Goal: Task Accomplishment & Management: Manage account settings

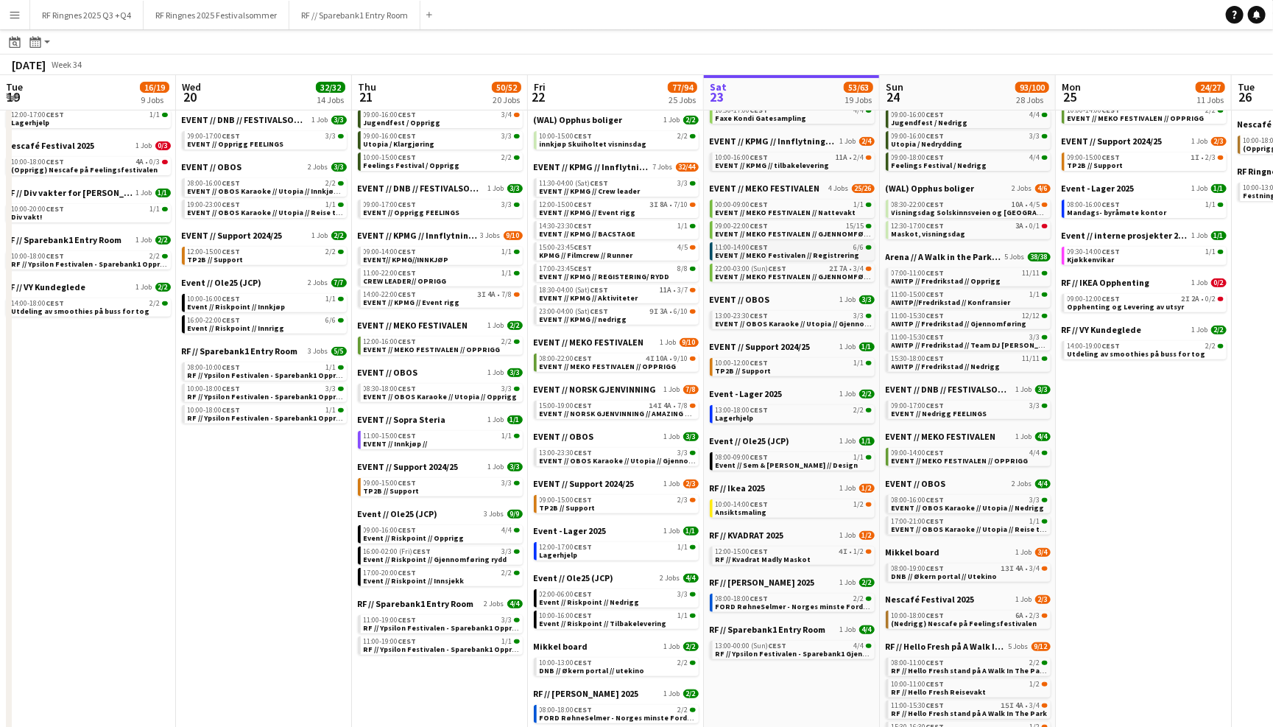
scroll to position [0, 351]
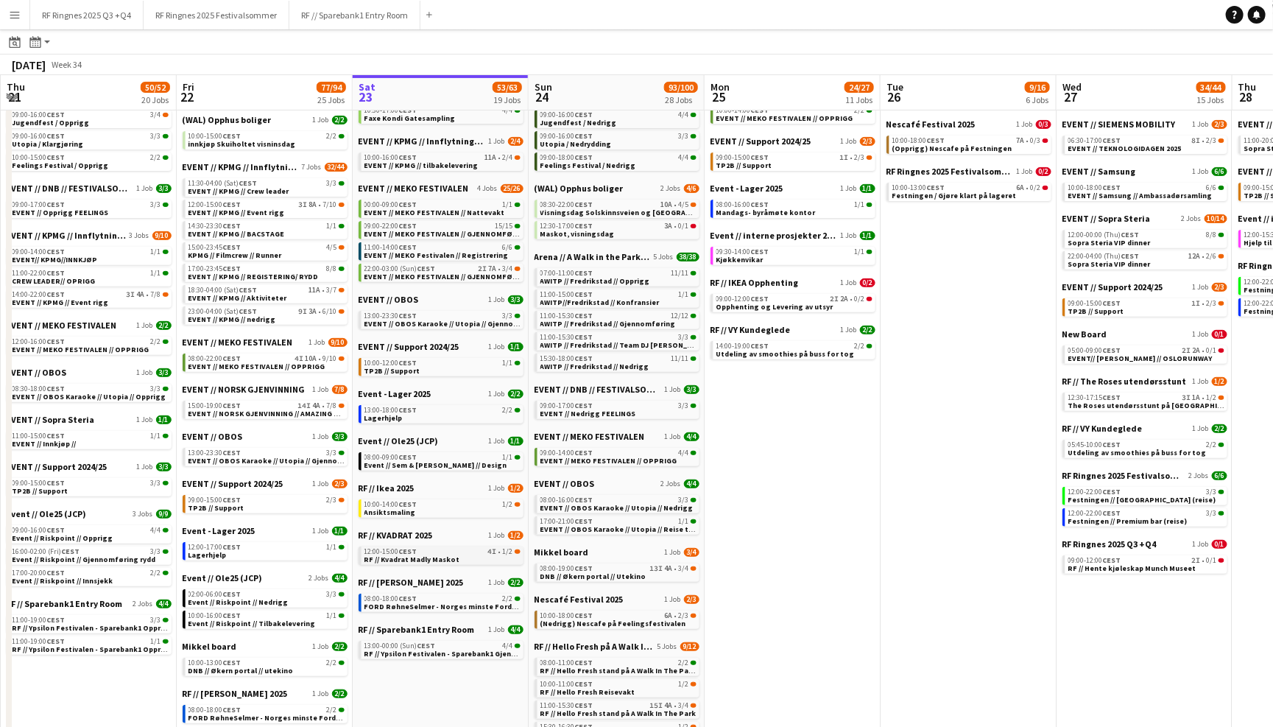
click at [485, 546] on link "12:00-15:00 CEST 4I • 1/2 RF // Kvadrat Madly Maskot" at bounding box center [443, 554] width 156 height 17
click at [780, 208] on span "Mandags- byråmøte kontor" at bounding box center [766, 213] width 99 height 10
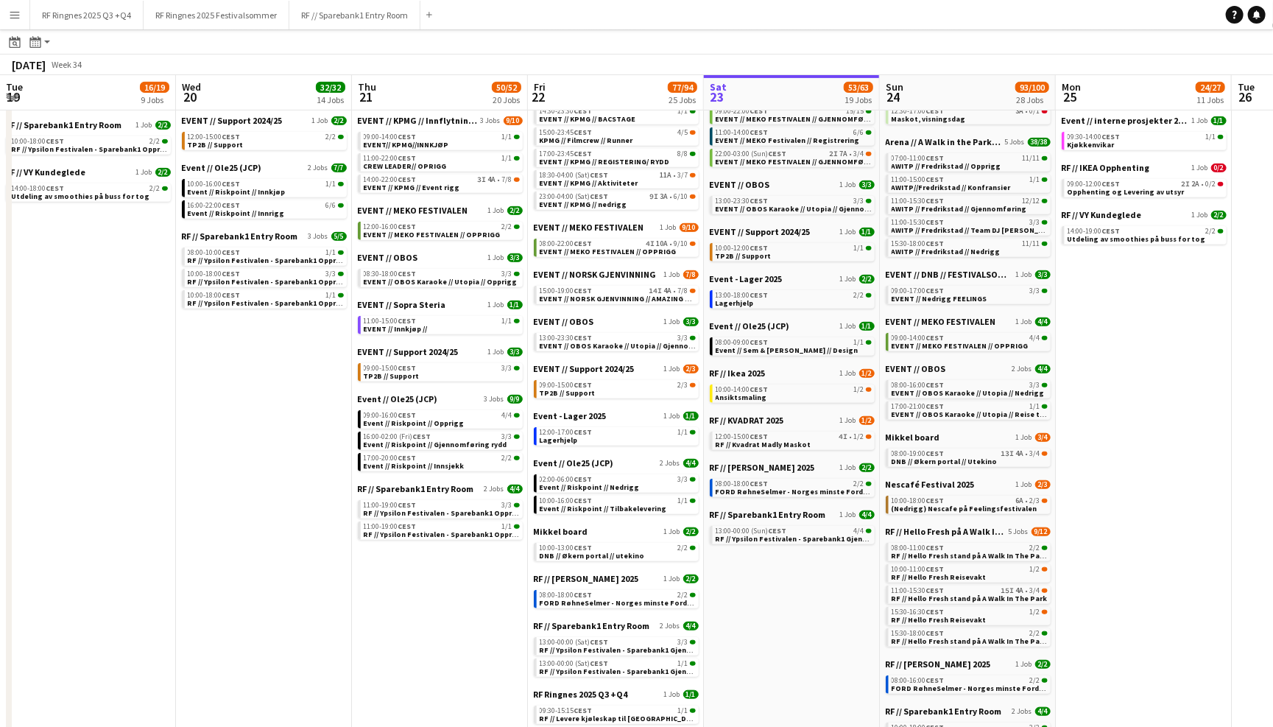
scroll to position [0, 362]
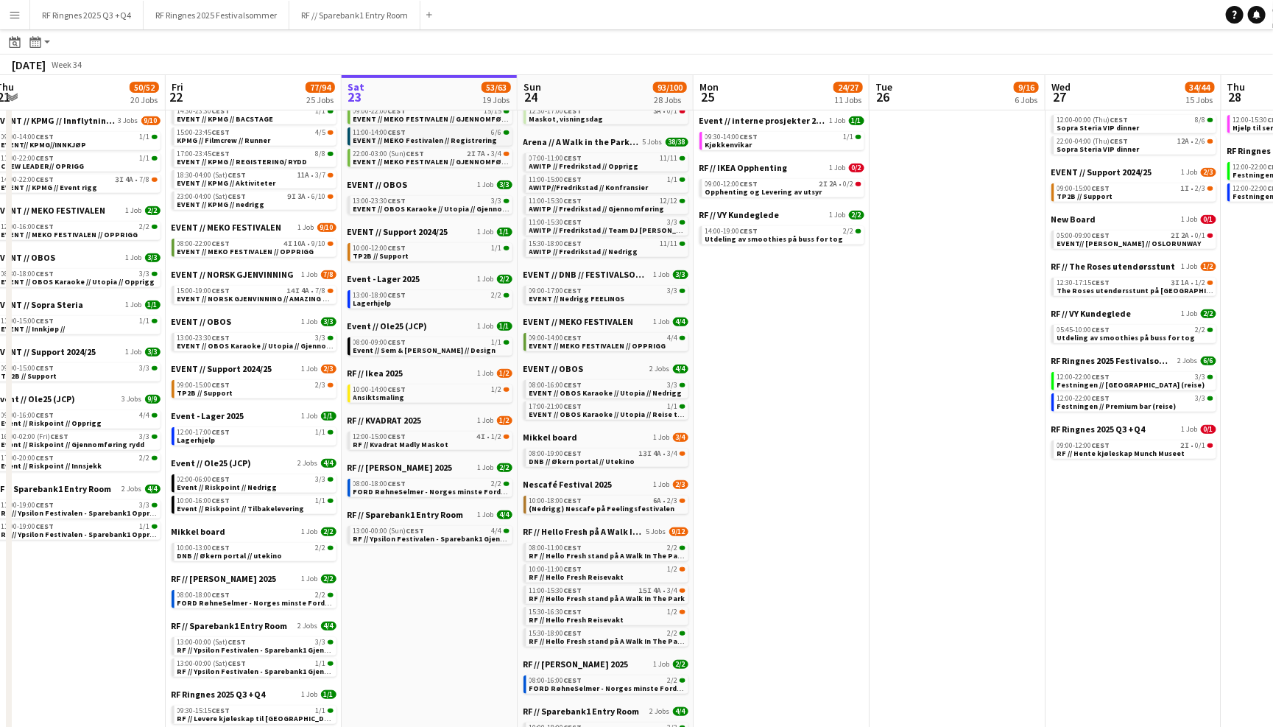
click at [443, 136] on span "EVENT // MEKO Festivalen // Registrering" at bounding box center [425, 141] width 144 height 10
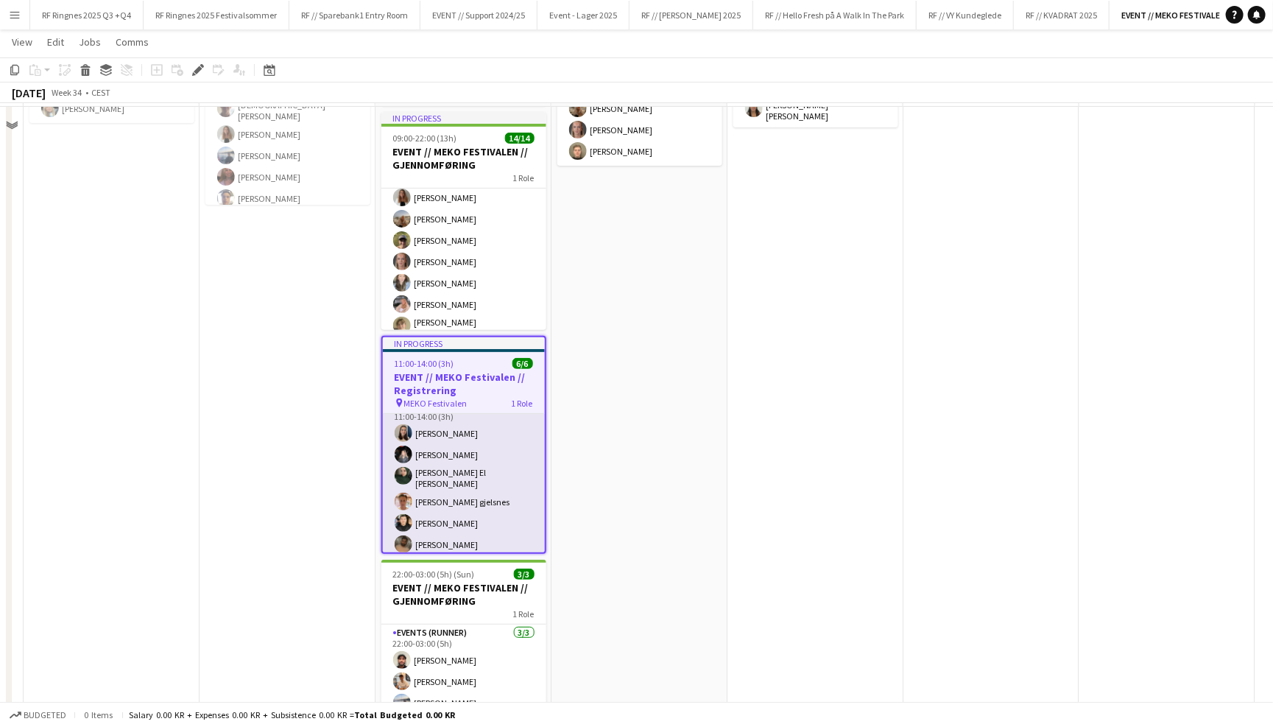
scroll to position [190, 0]
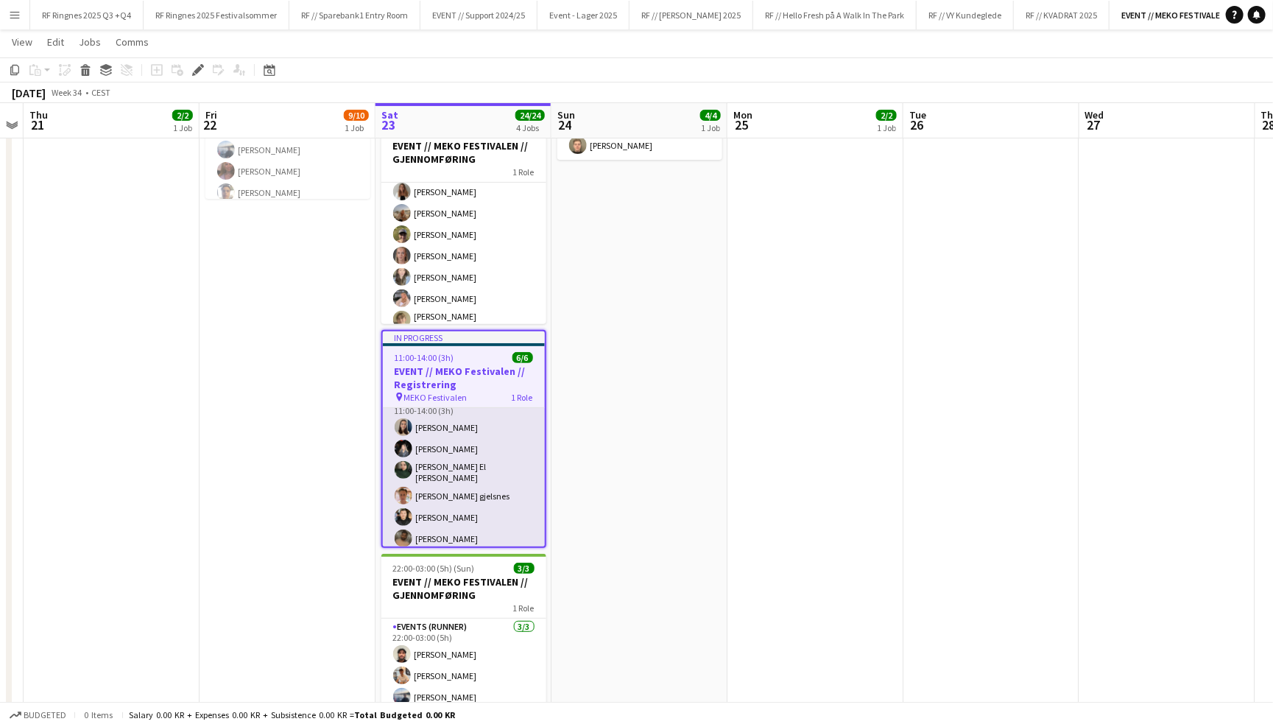
click at [474, 475] on app-card-role "Events (Event Manager) [DATE] 11:00-14:00 (3h) [PERSON_NAME] [PERSON_NAME] El […" at bounding box center [464, 472] width 162 height 161
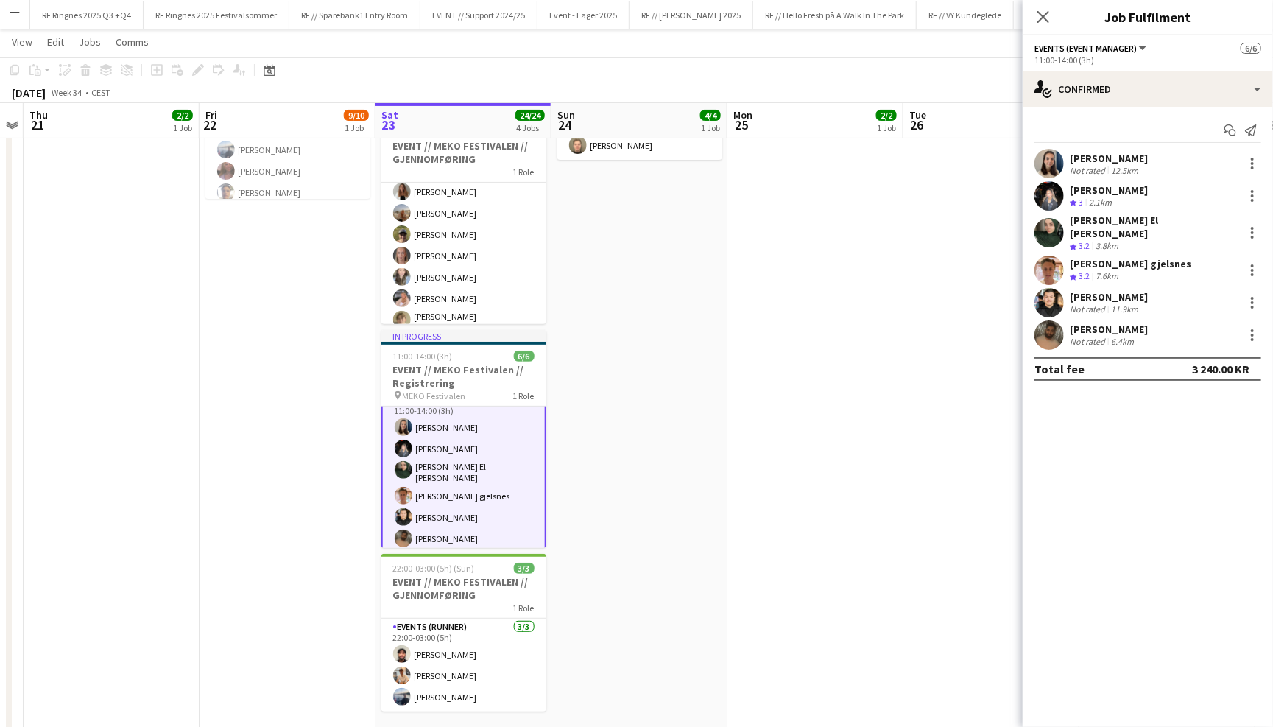
click at [1060, 150] on div at bounding box center [1049, 163] width 29 height 29
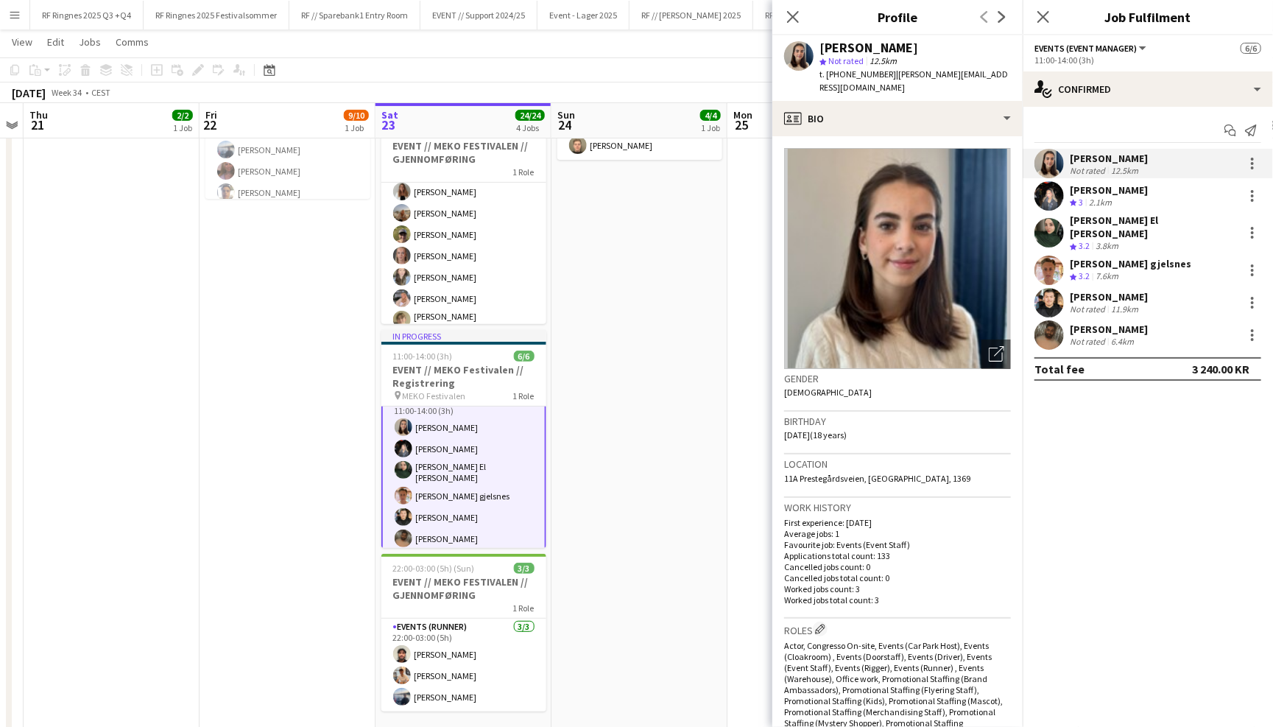
click at [1049, 205] on app-user-avatar at bounding box center [1049, 195] width 29 height 29
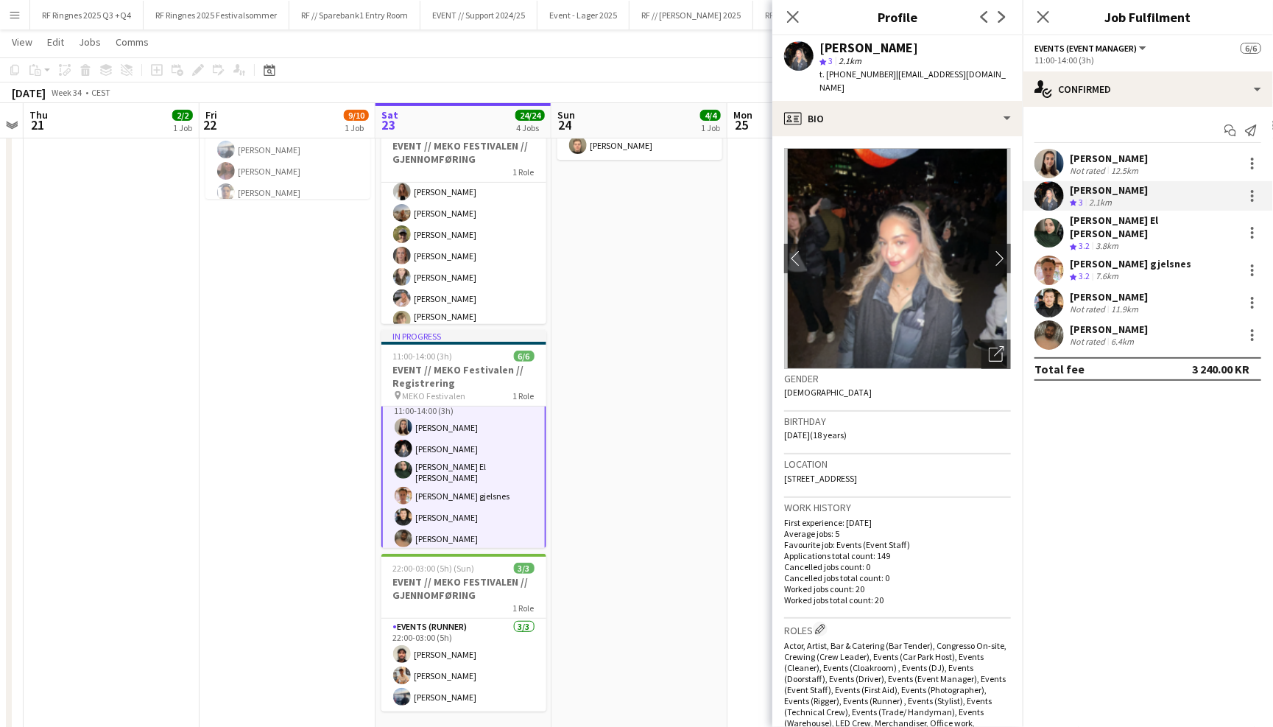
click at [1049, 231] on app-user-avatar at bounding box center [1049, 232] width 29 height 29
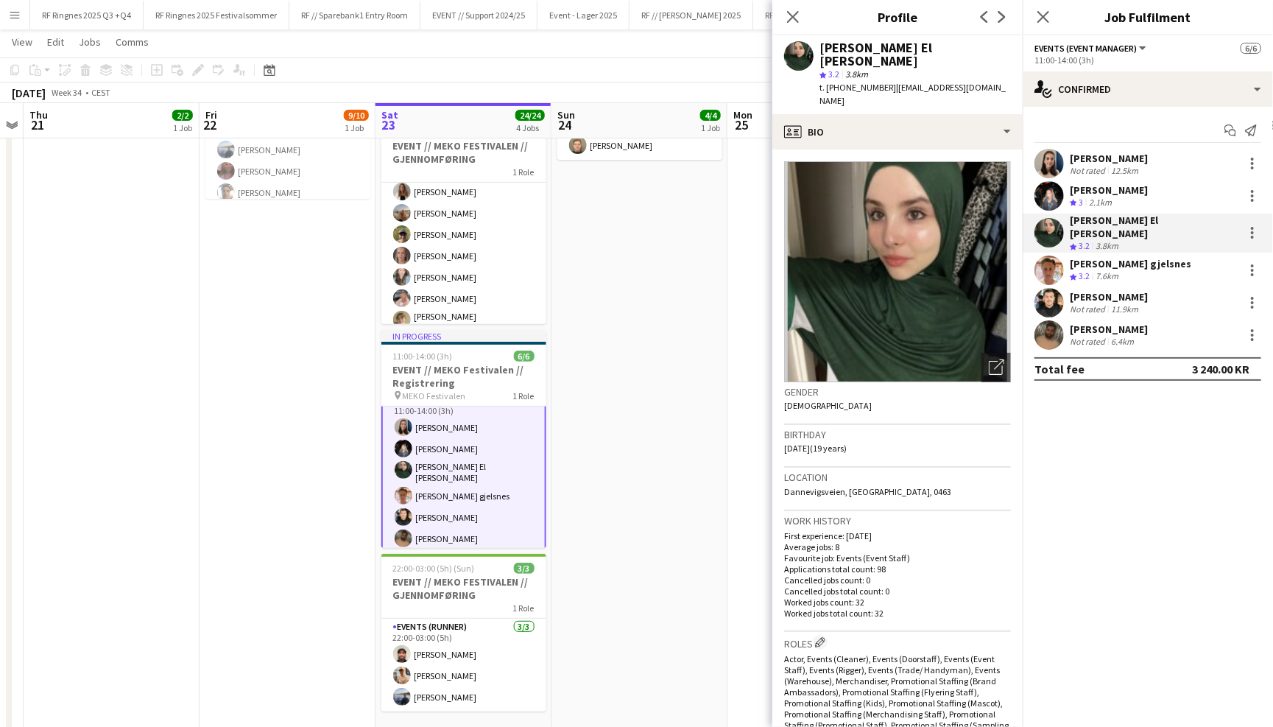
click at [1049, 256] on app-user-avatar at bounding box center [1049, 270] width 29 height 29
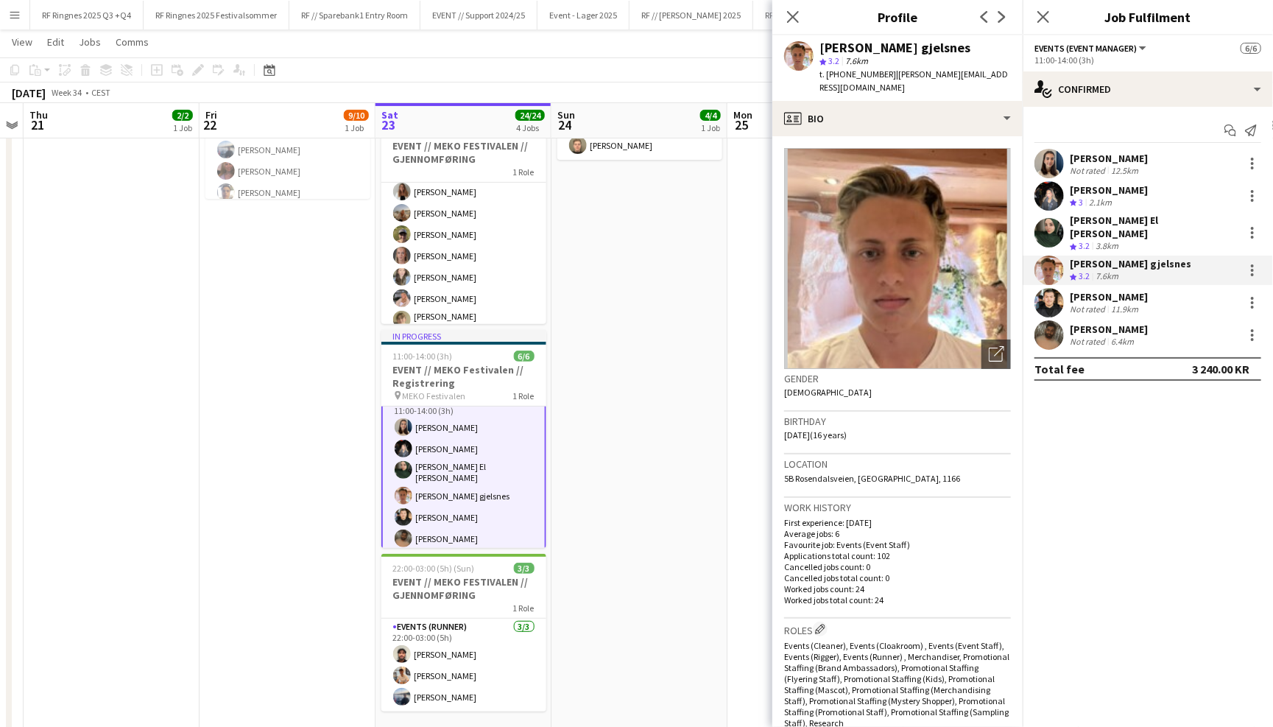
click at [1046, 291] on app-user-avatar at bounding box center [1049, 302] width 29 height 29
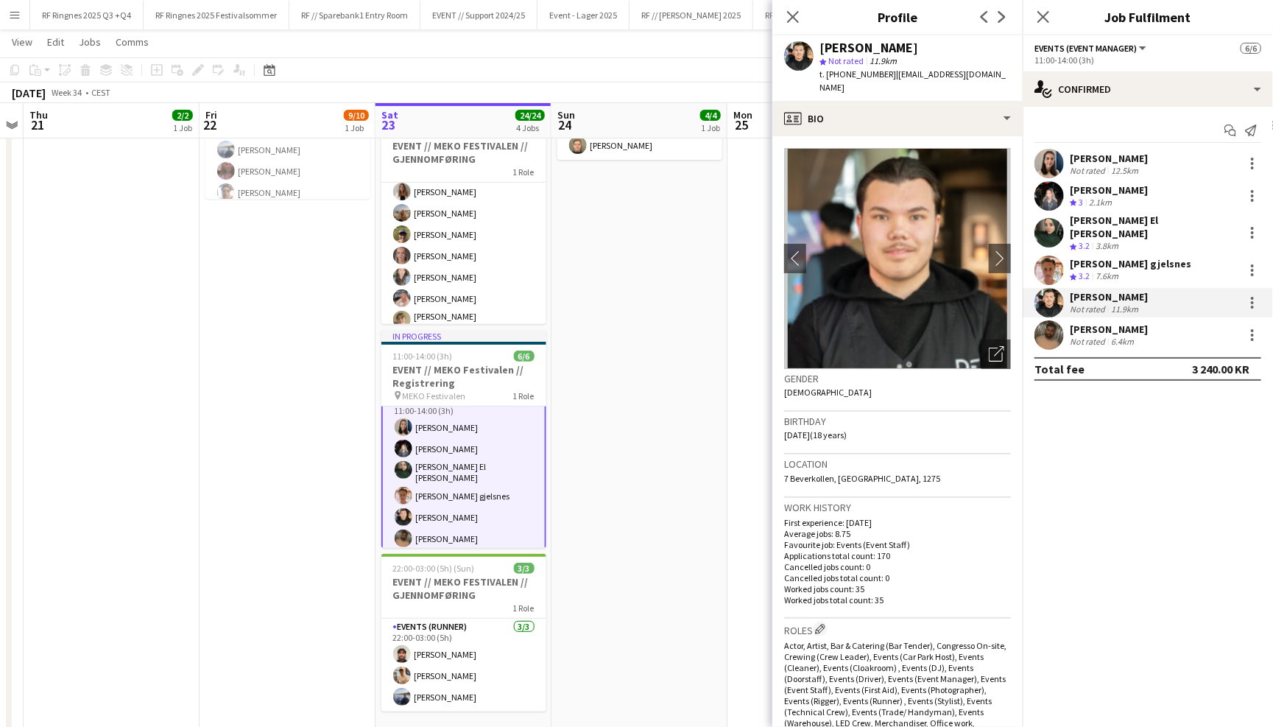
click at [1046, 328] on app-user-avatar at bounding box center [1049, 334] width 29 height 29
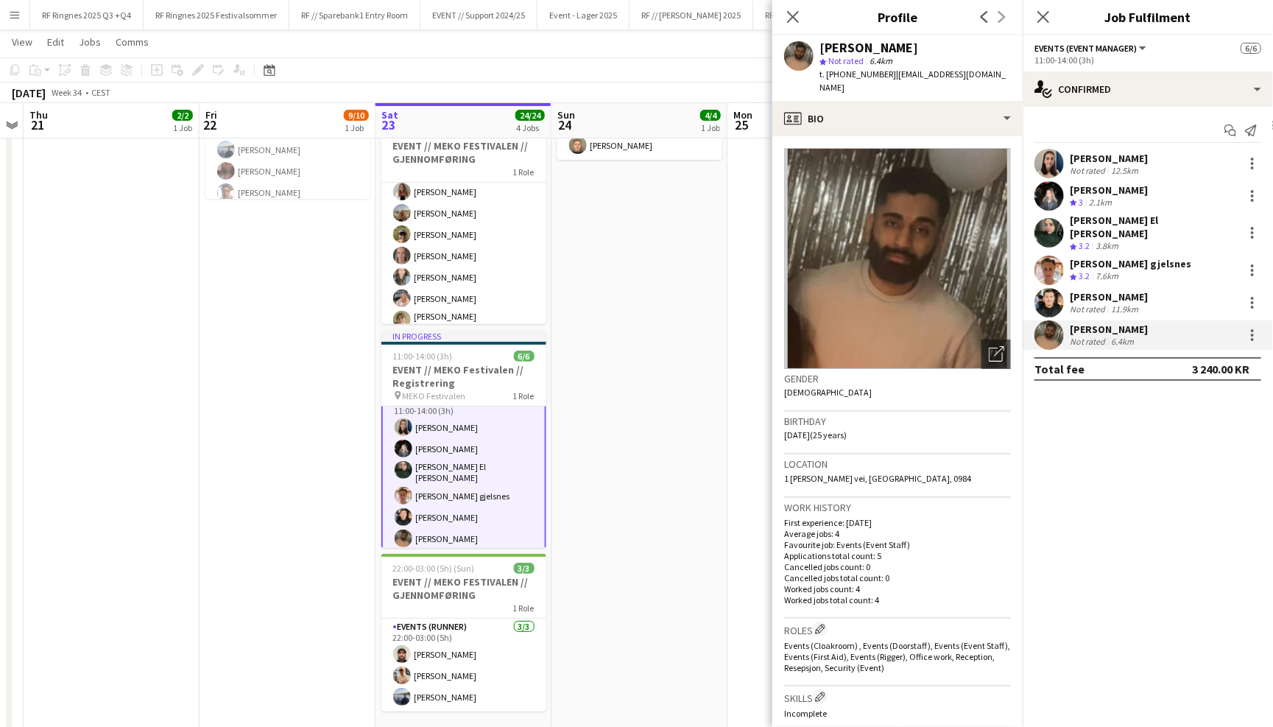
click at [802, 17] on div "Close pop-in" at bounding box center [793, 17] width 41 height 34
click at [798, 17] on icon "Close pop-in" at bounding box center [793, 17] width 14 height 14
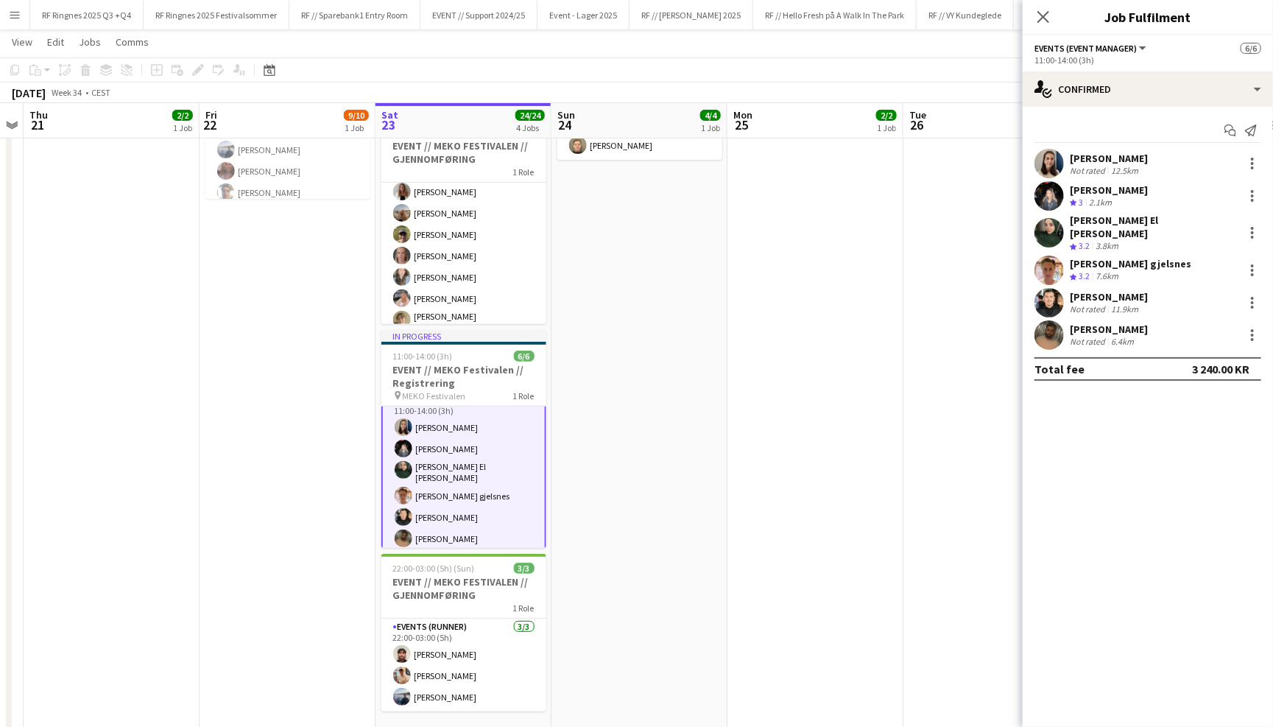
click at [770, 58] on app-toolbar "Copy Paste Paste Command V Paste with crew Command Shift V Paste linked Job [GE…" at bounding box center [636, 69] width 1273 height 25
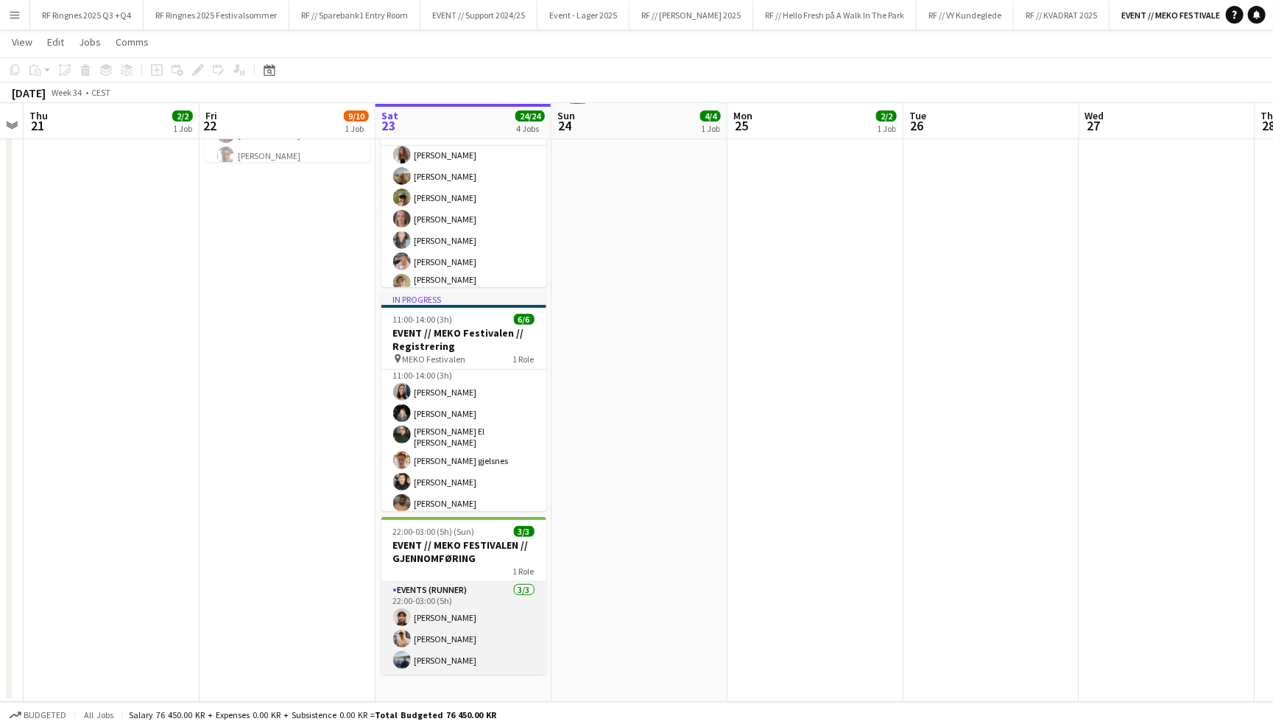
scroll to position [227, 0]
click at [512, 630] on app-card-role "Events (Runner) [DATE] 22:00-03:00 (5h) [PERSON_NAME] [PERSON_NAME] Noodt" at bounding box center [463, 628] width 165 height 93
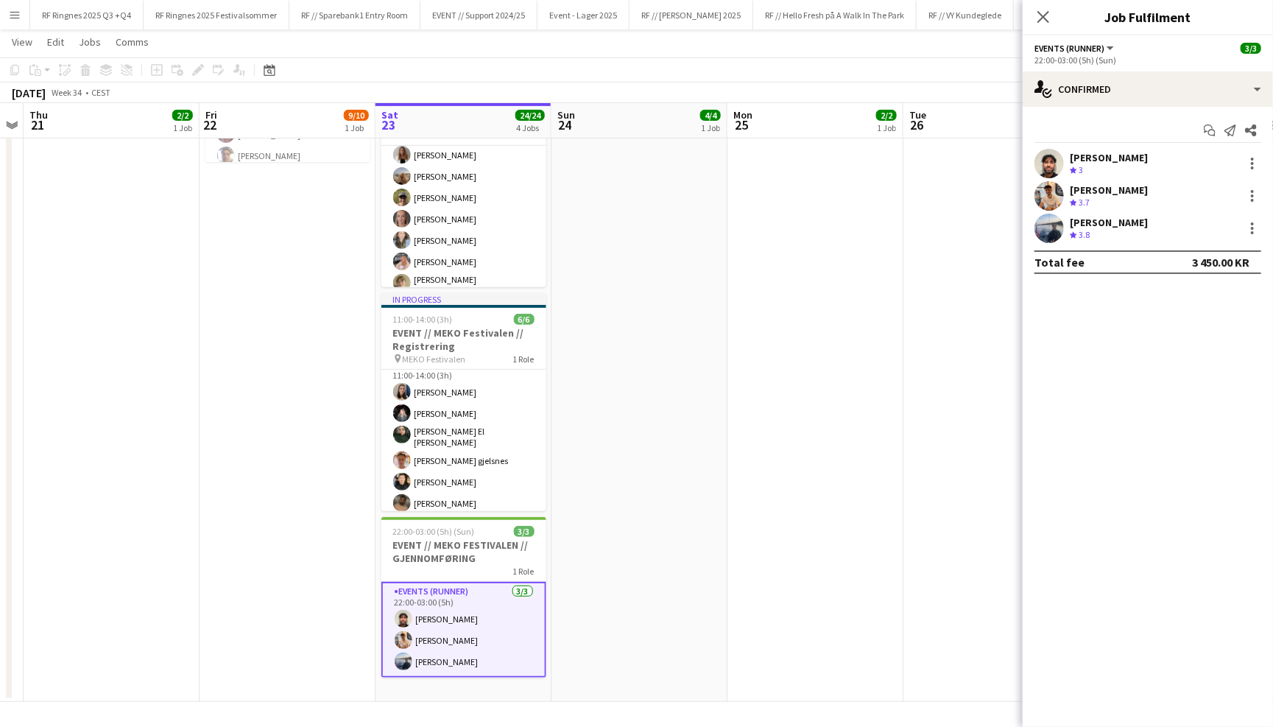
click at [1051, 152] on app-user-avatar at bounding box center [1049, 163] width 29 height 29
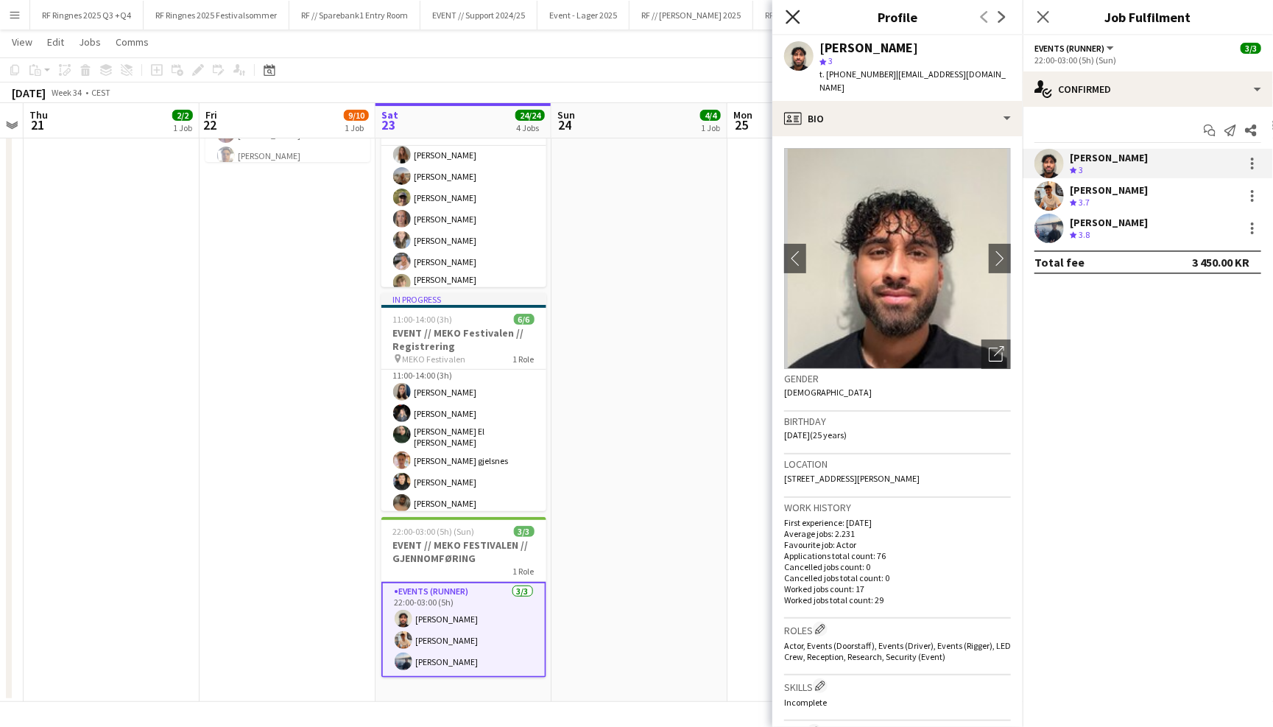
click at [799, 21] on icon "Close pop-in" at bounding box center [793, 17] width 14 height 14
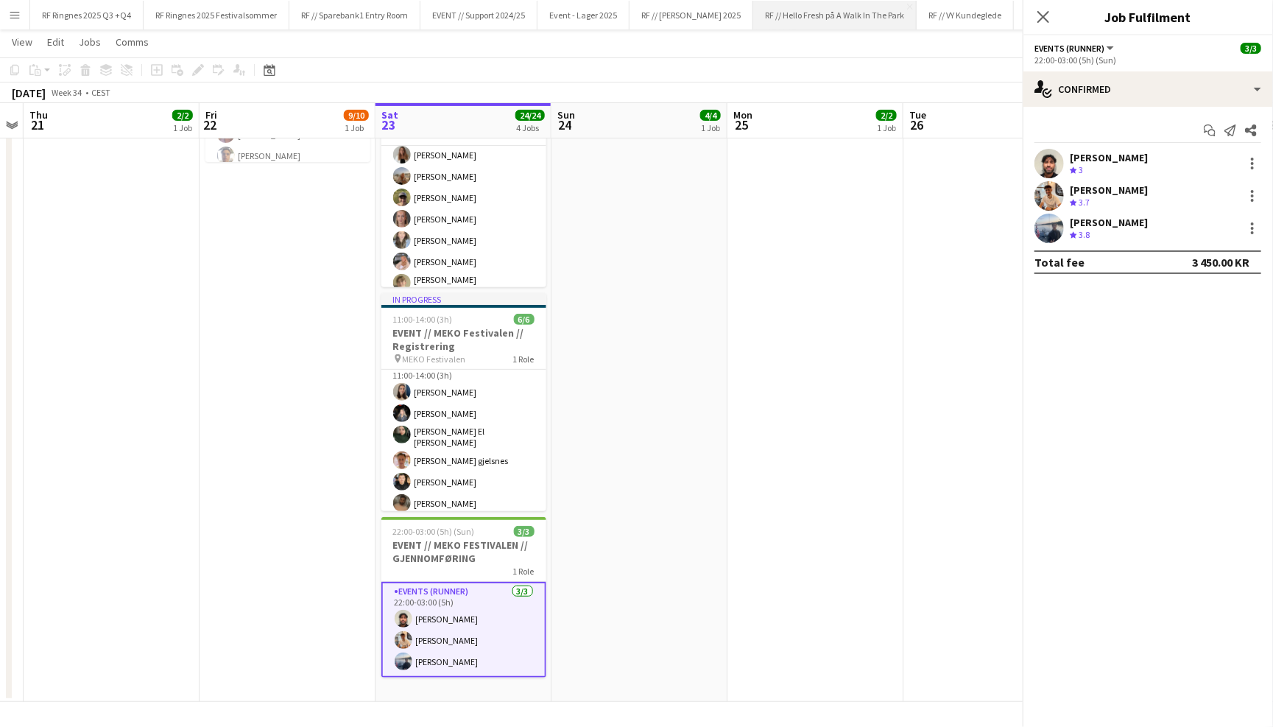
click at [798, 27] on button "RF // Hello Fresh på A Walk In The Park Close" at bounding box center [834, 15] width 163 height 29
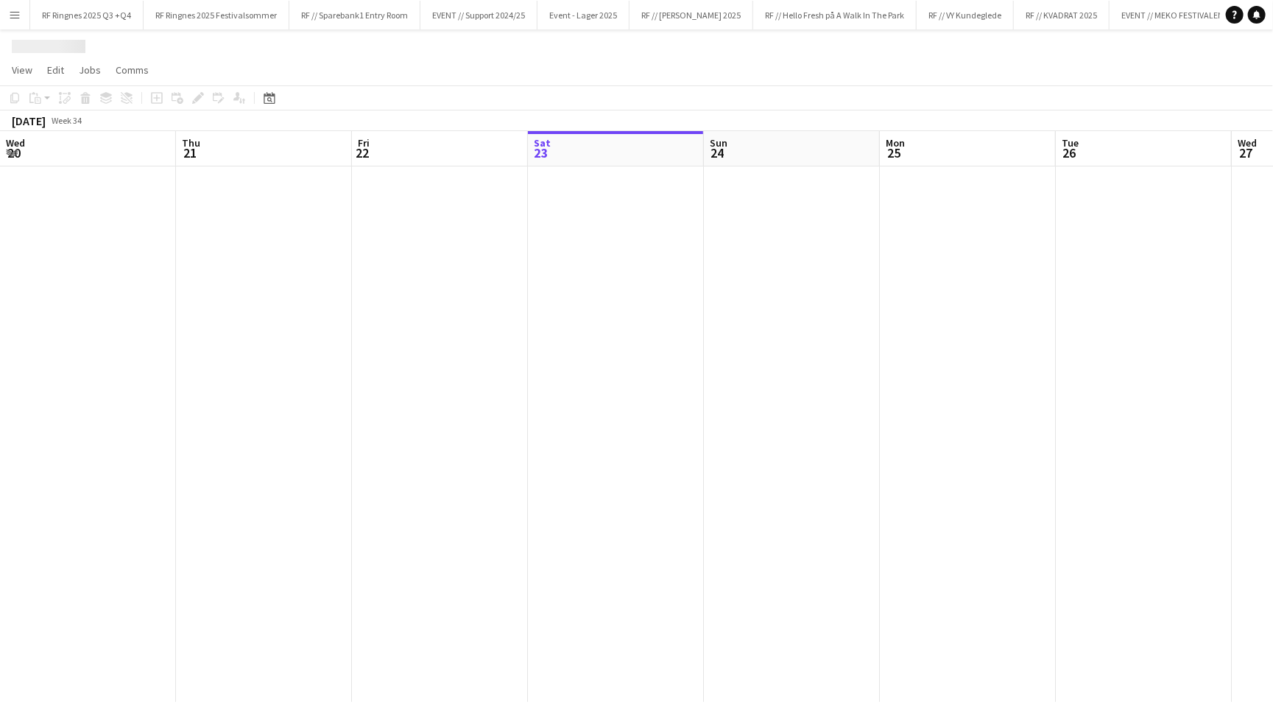
scroll to position [0, 351]
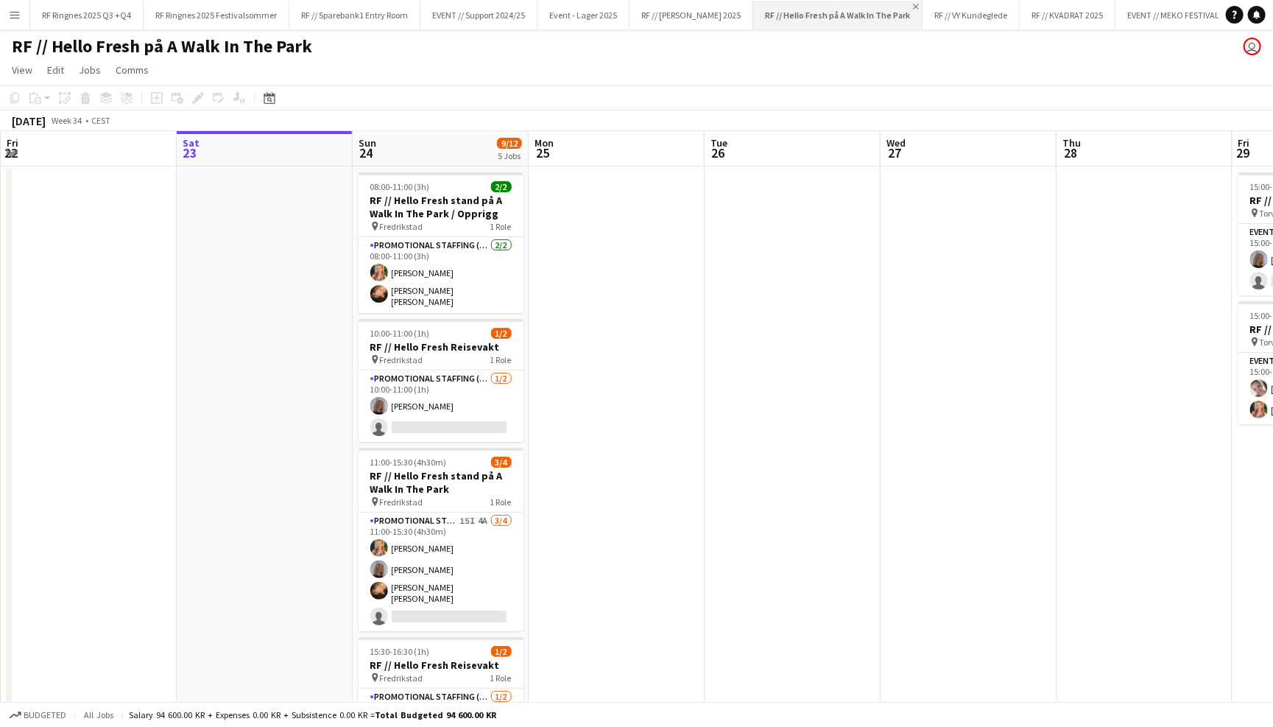
click at [913, 6] on app-icon "Close" at bounding box center [916, 7] width 6 height 6
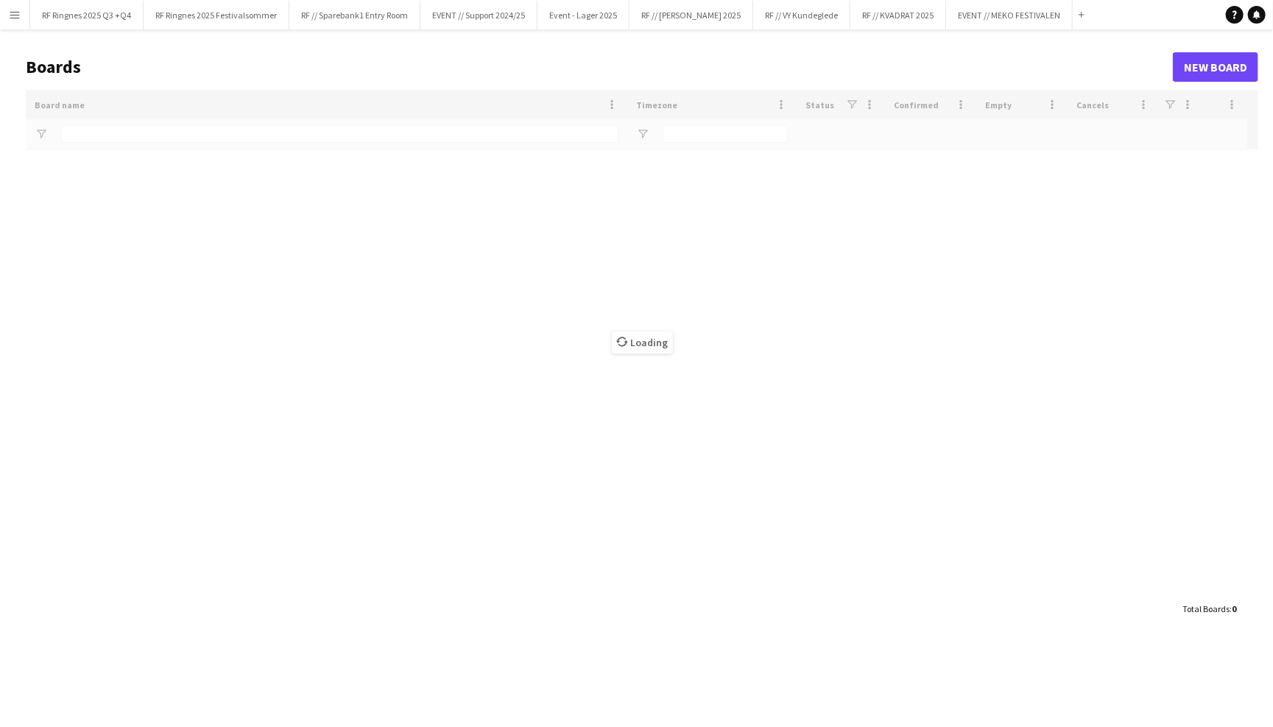
type input "*******"
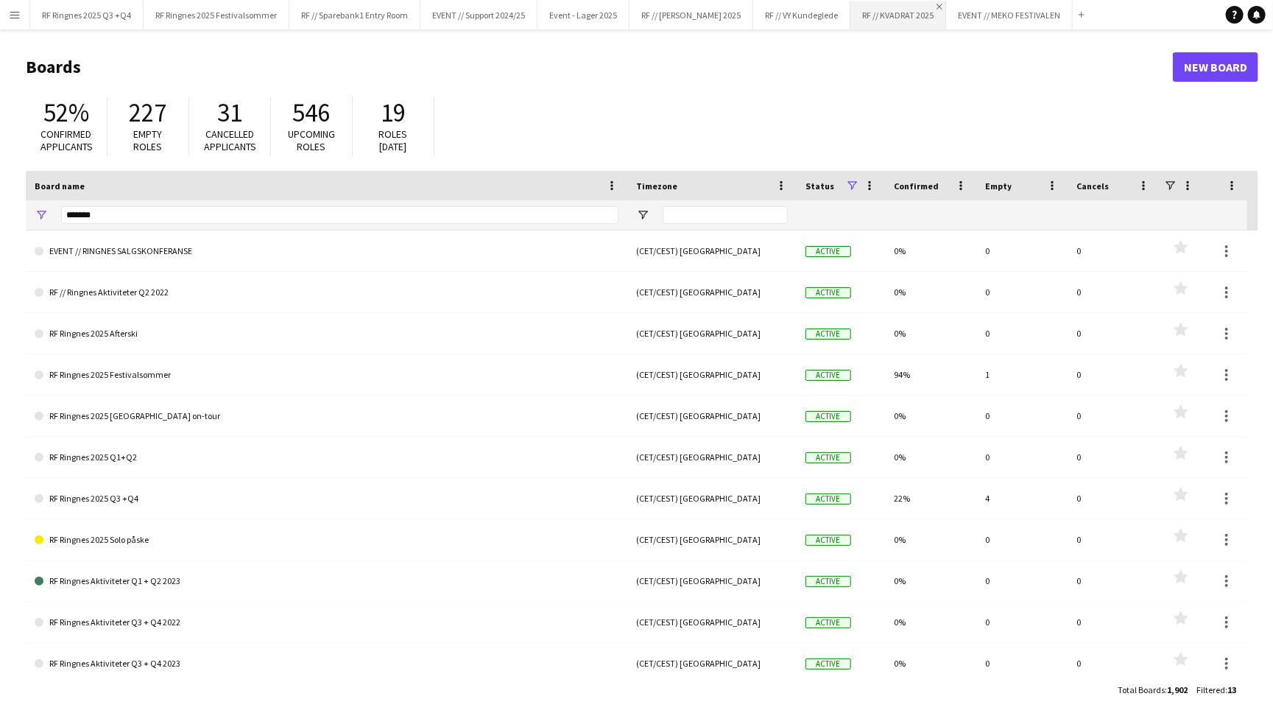
click at [937, 6] on app-icon "Close" at bounding box center [940, 7] width 6 height 6
click at [809, 21] on button "RF // VY Kundeglede Close" at bounding box center [801, 15] width 97 height 29
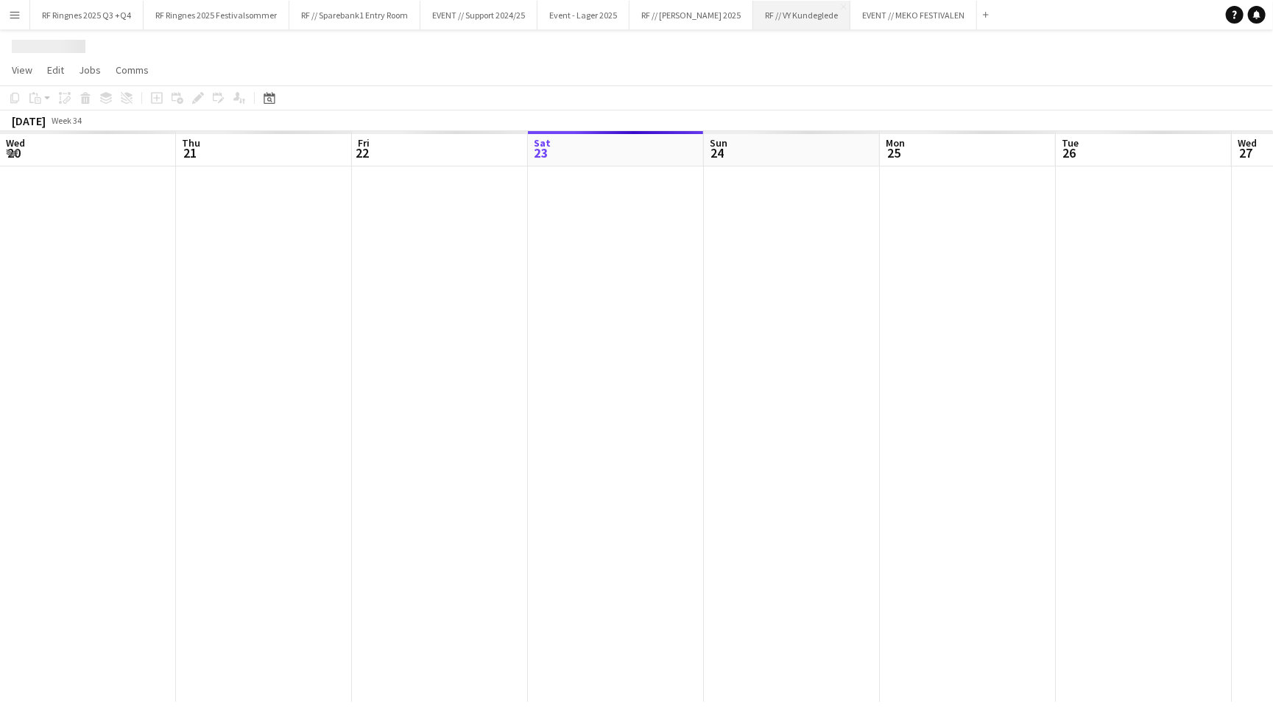
scroll to position [0, 351]
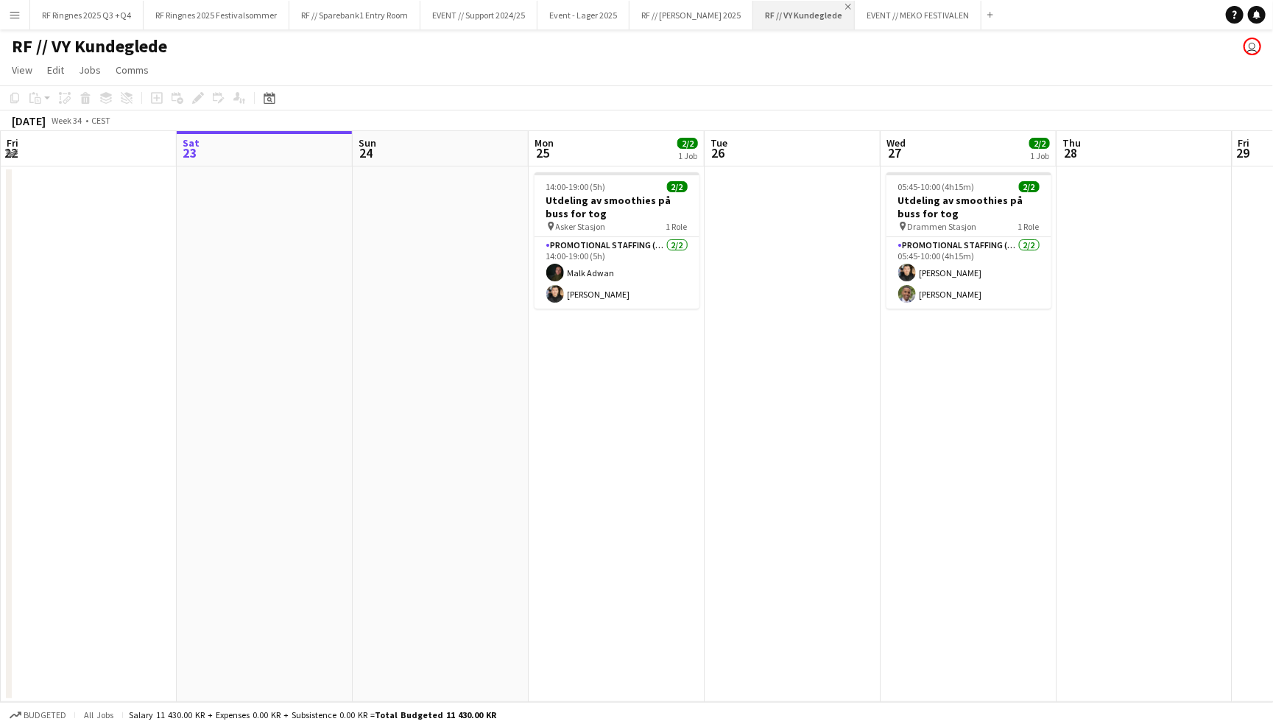
click at [845, 4] on app-icon "Close" at bounding box center [848, 7] width 6 height 6
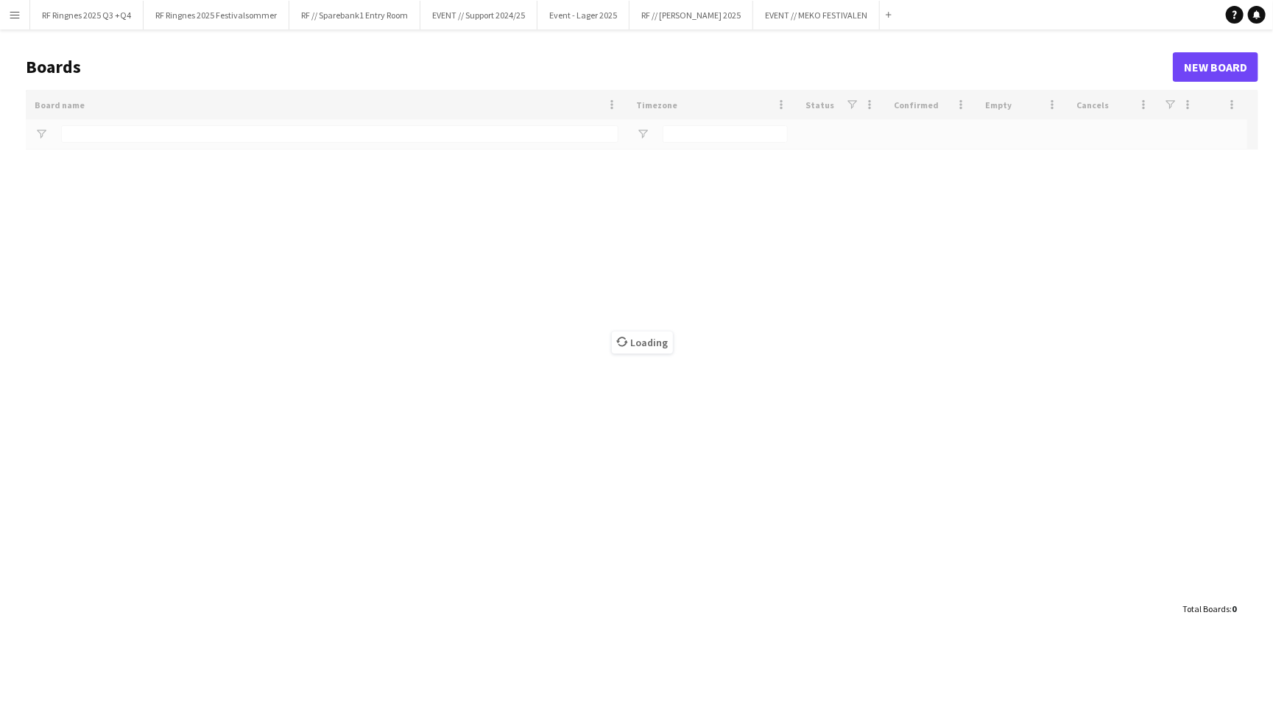
type input "*******"
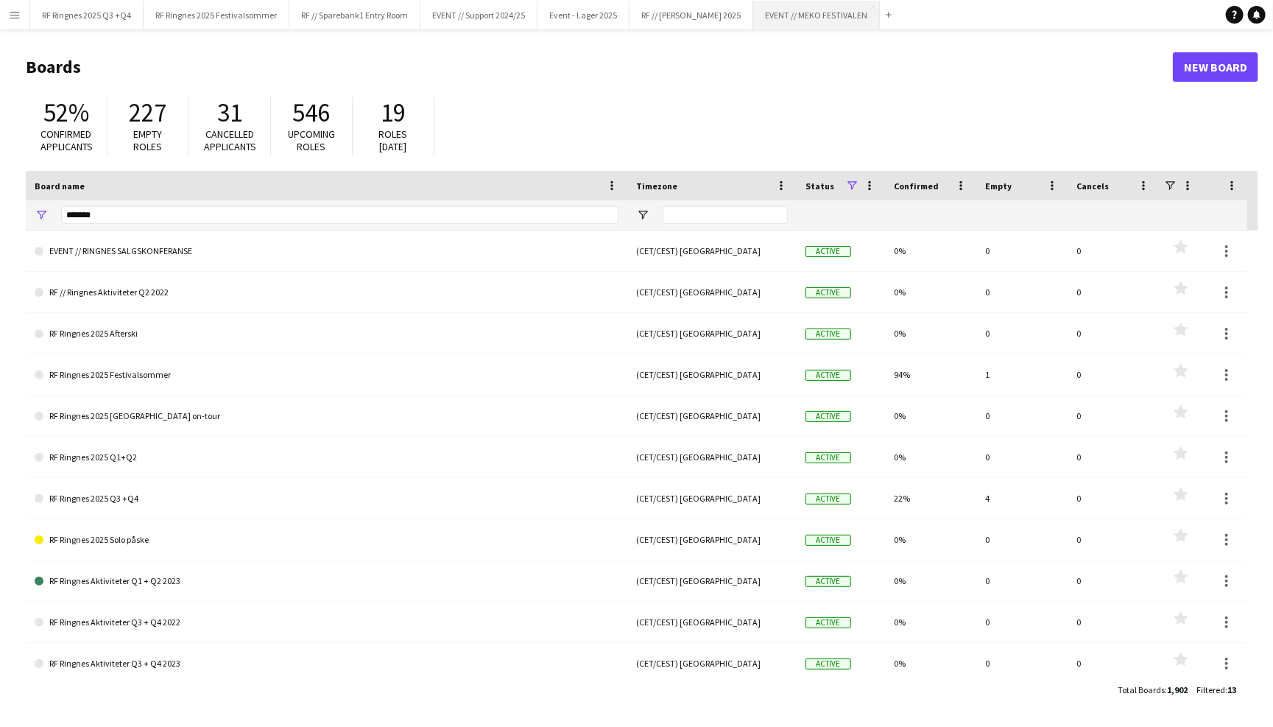
click at [837, 21] on button "EVENT // MEKO FESTIVALEN Close" at bounding box center [816, 15] width 127 height 29
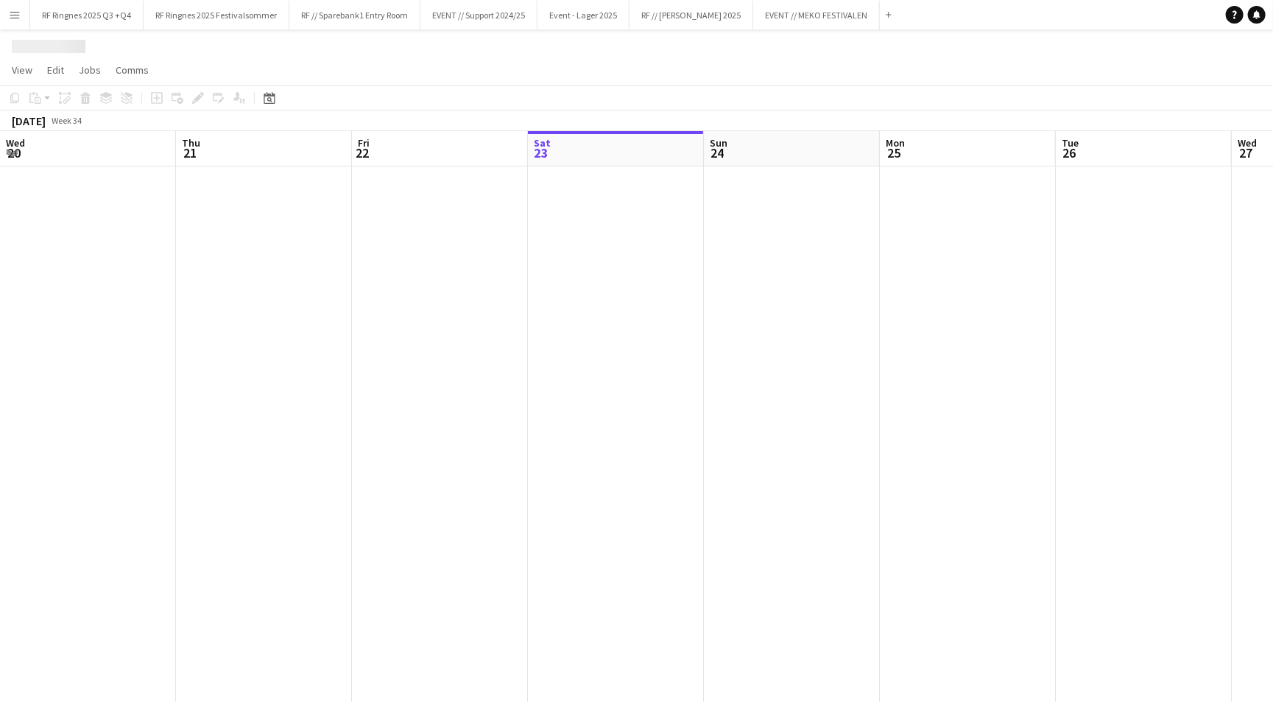
scroll to position [0, 351]
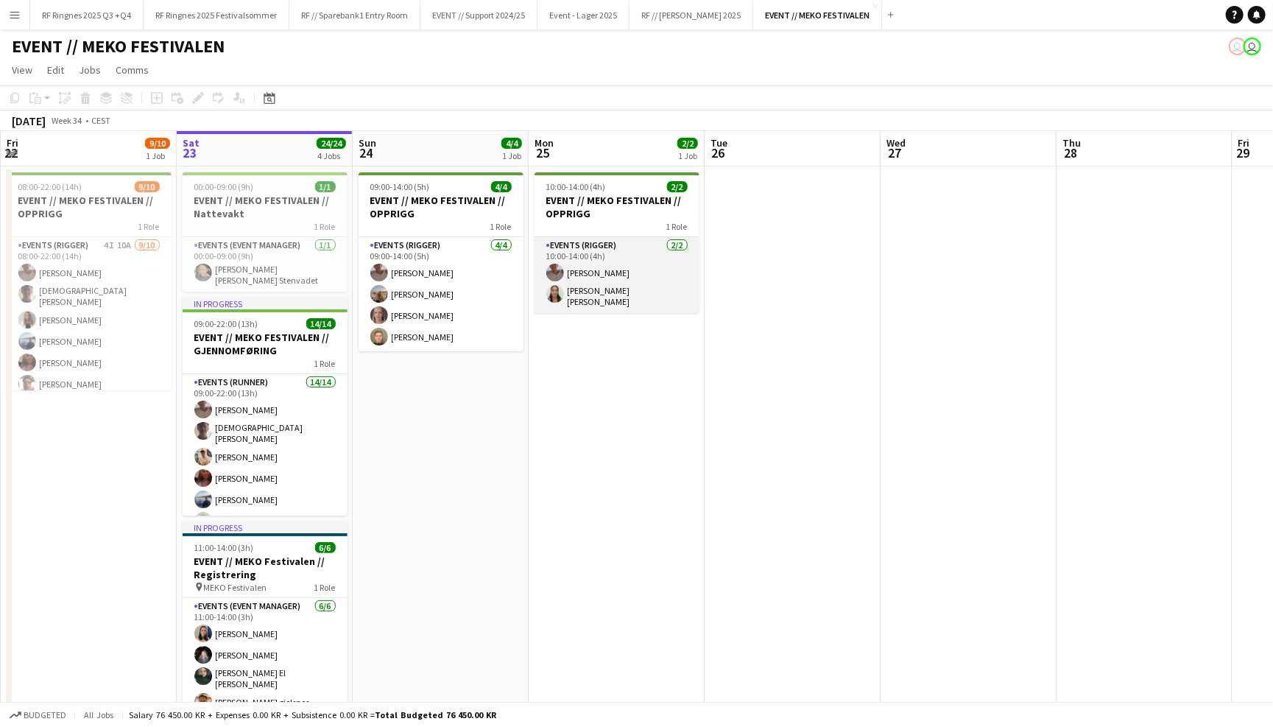
click at [652, 264] on app-card-role "Events (Rigger) [DATE] 10:00-14:00 (4h) [PERSON_NAME] [PERSON_NAME] [PERSON_NAM…" at bounding box center [617, 275] width 165 height 76
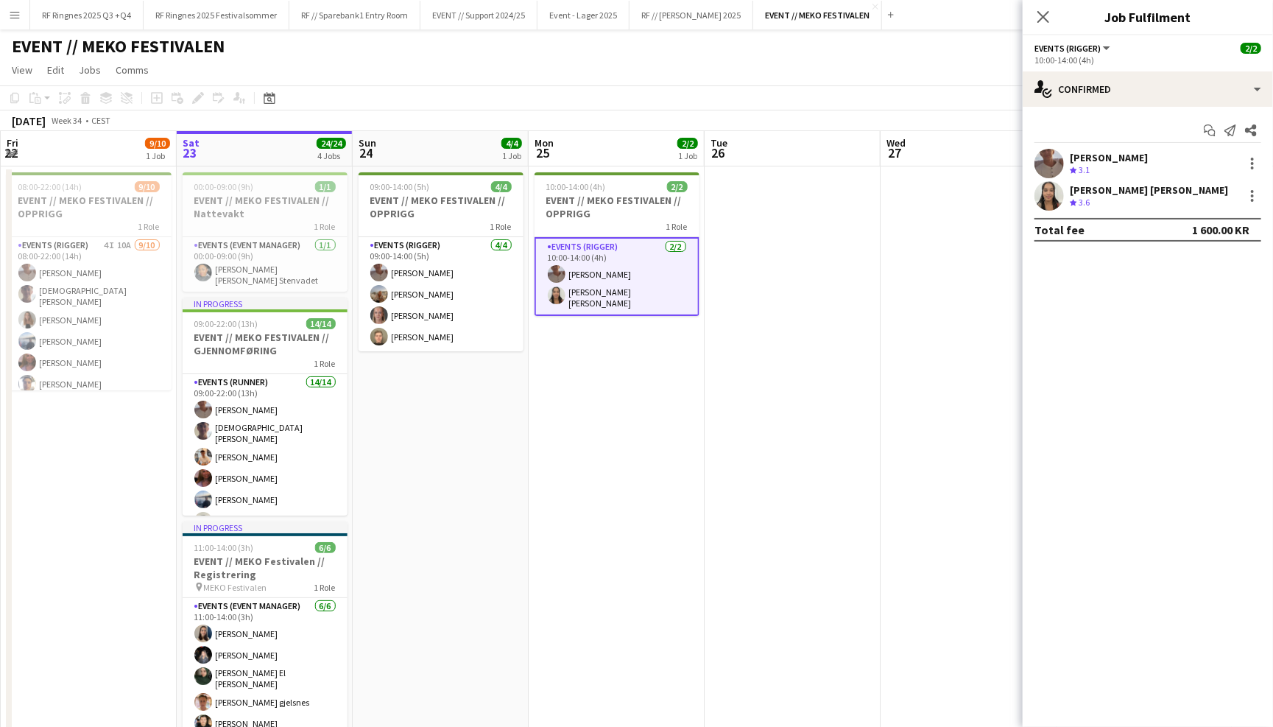
click at [1052, 202] on app-user-avatar at bounding box center [1049, 195] width 29 height 29
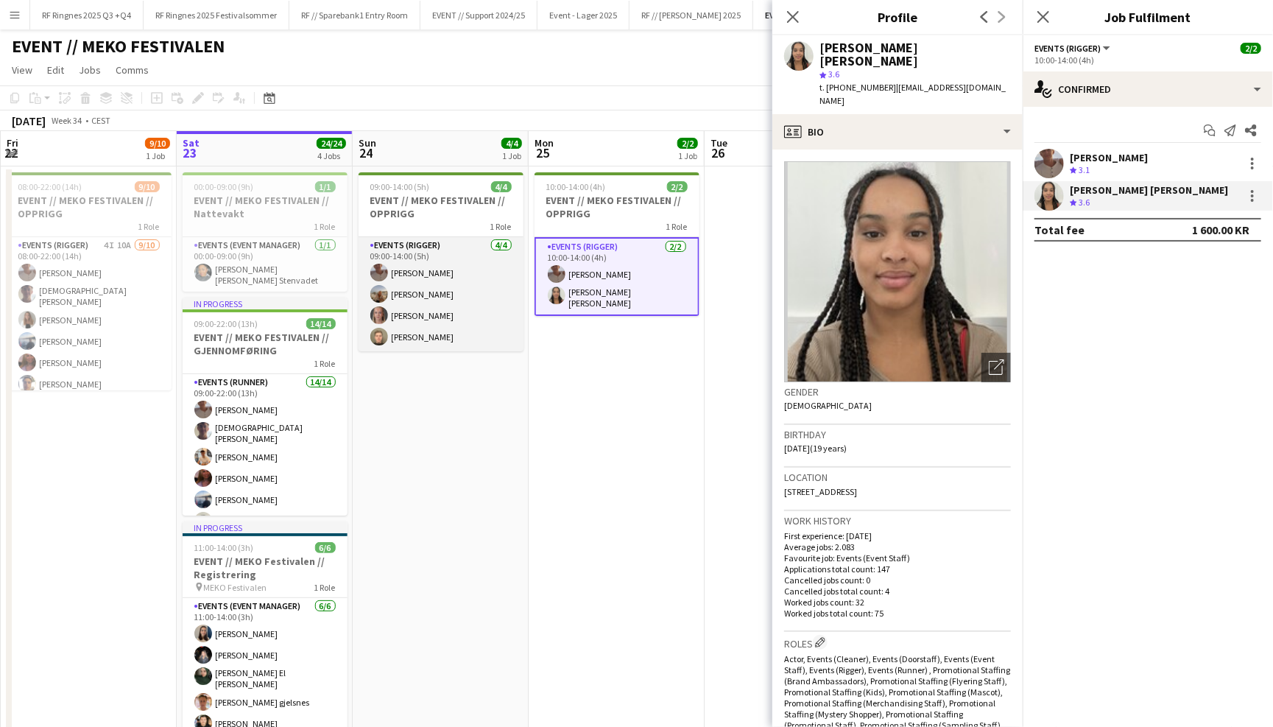
click at [472, 305] on app-card-role "Events (Rigger) [DATE] 09:00-14:00 (5h) [PERSON_NAME] [PERSON_NAME] [PERSON_NAM…" at bounding box center [441, 294] width 165 height 114
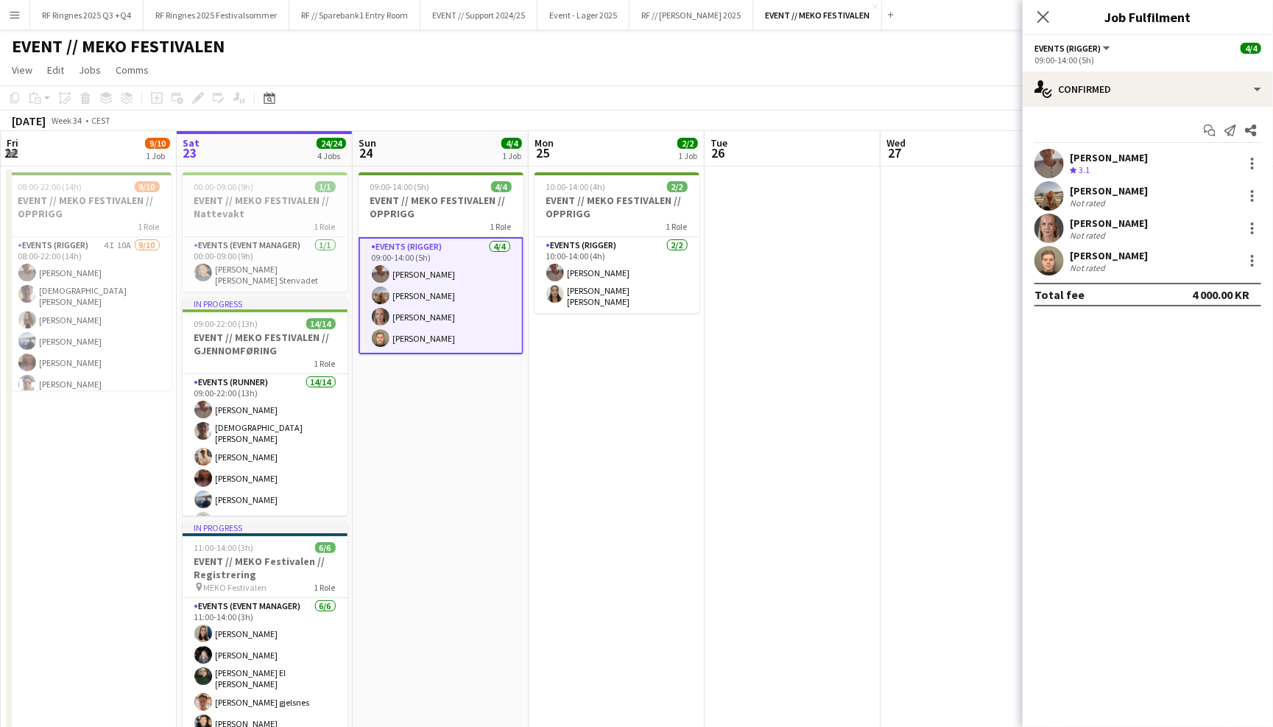
click at [1058, 190] on app-user-avatar at bounding box center [1049, 195] width 29 height 29
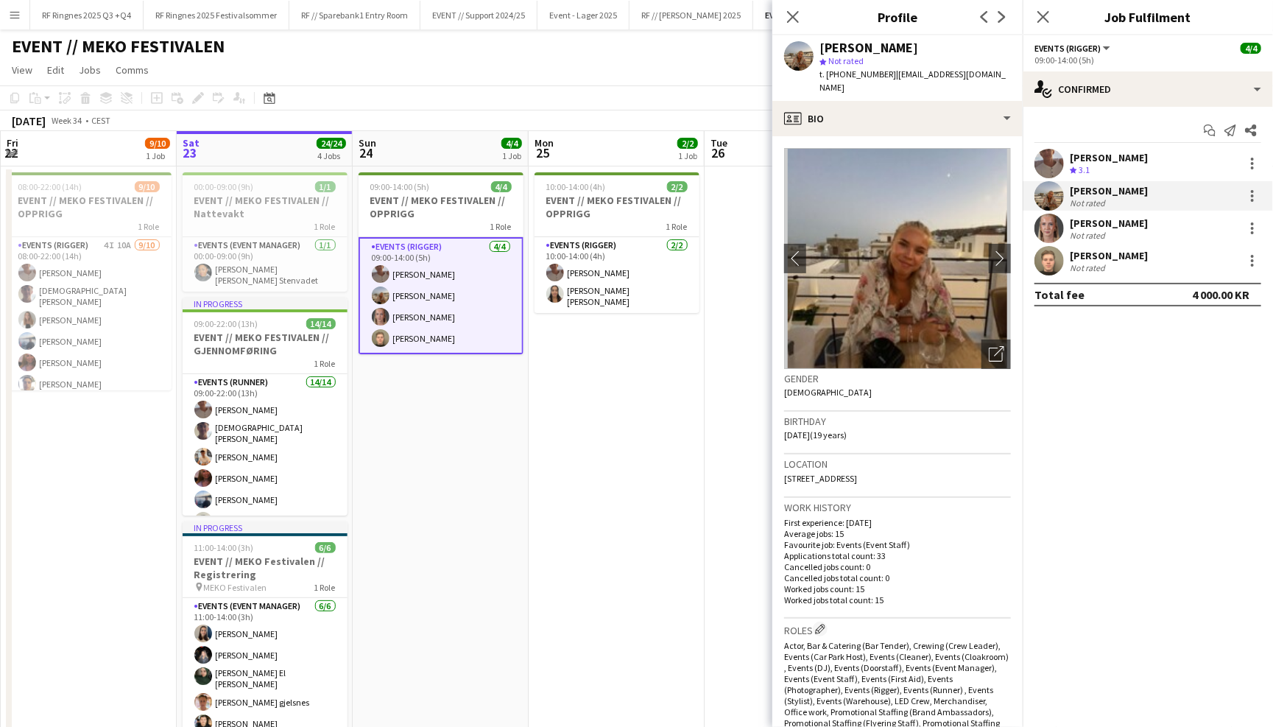
click at [1042, 226] on app-user-avatar at bounding box center [1049, 228] width 29 height 29
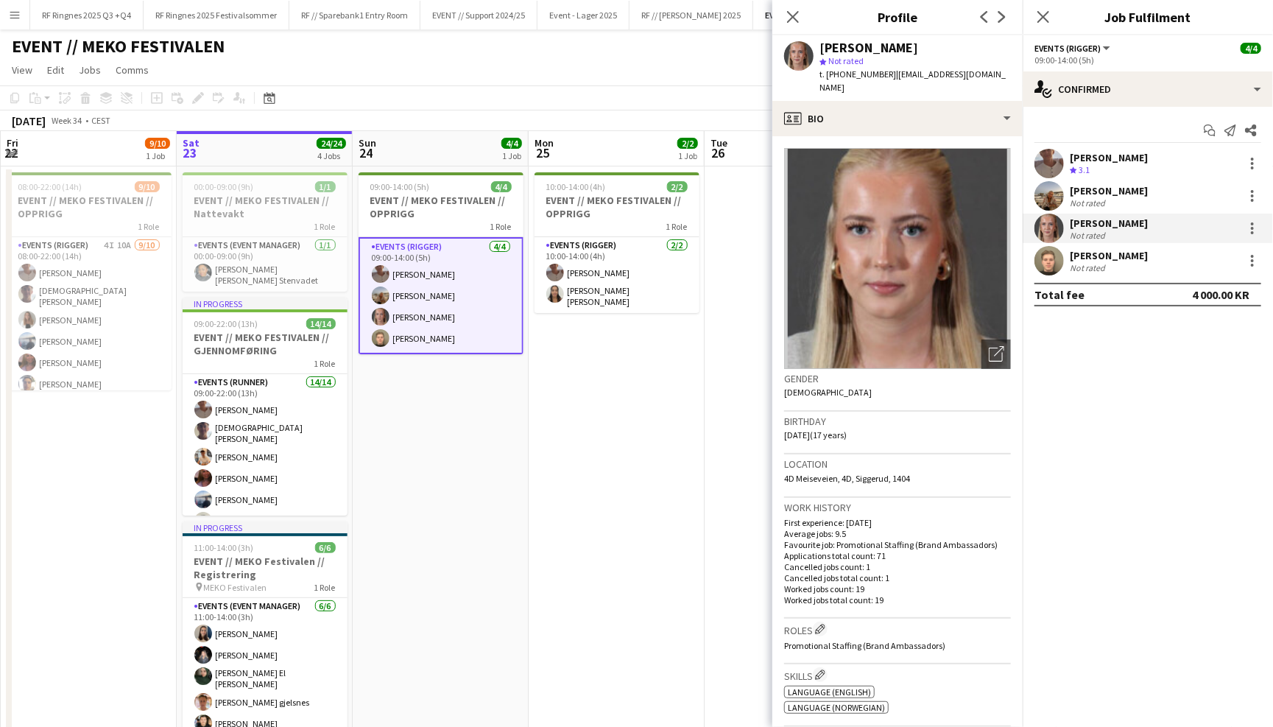
click at [1042, 248] on app-user-avatar at bounding box center [1049, 260] width 29 height 29
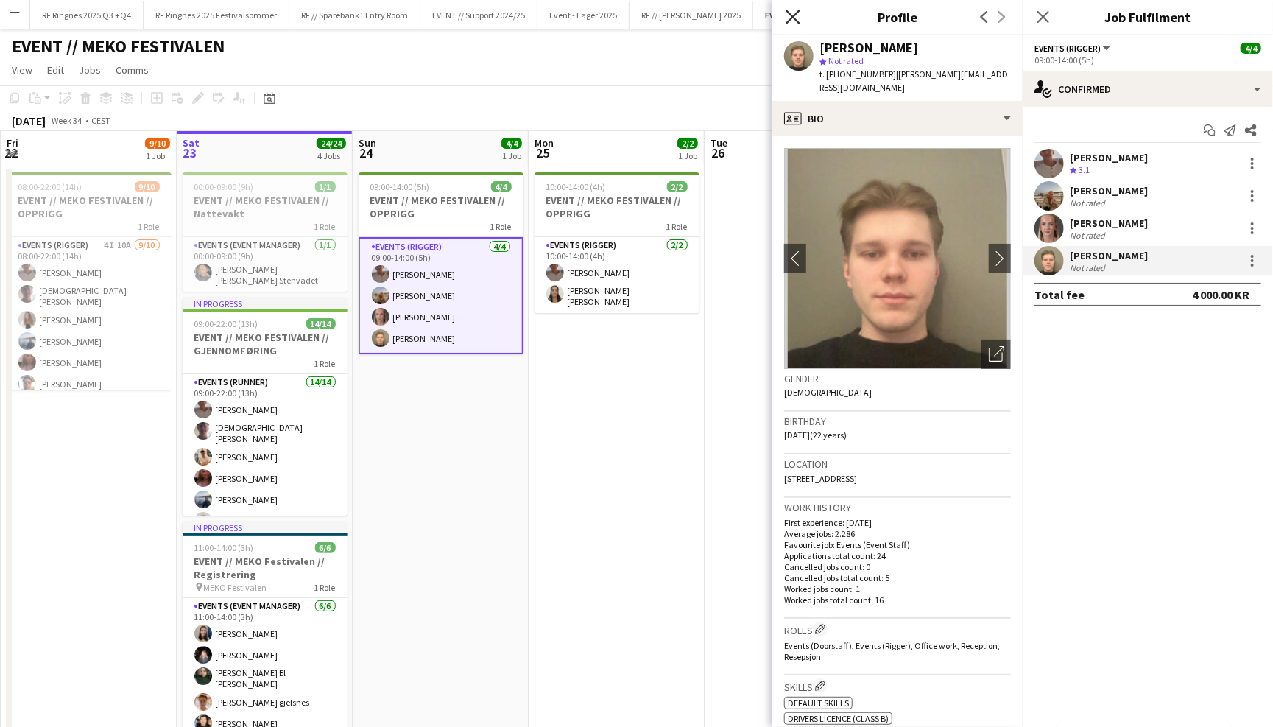
click at [792, 16] on icon at bounding box center [793, 17] width 14 height 14
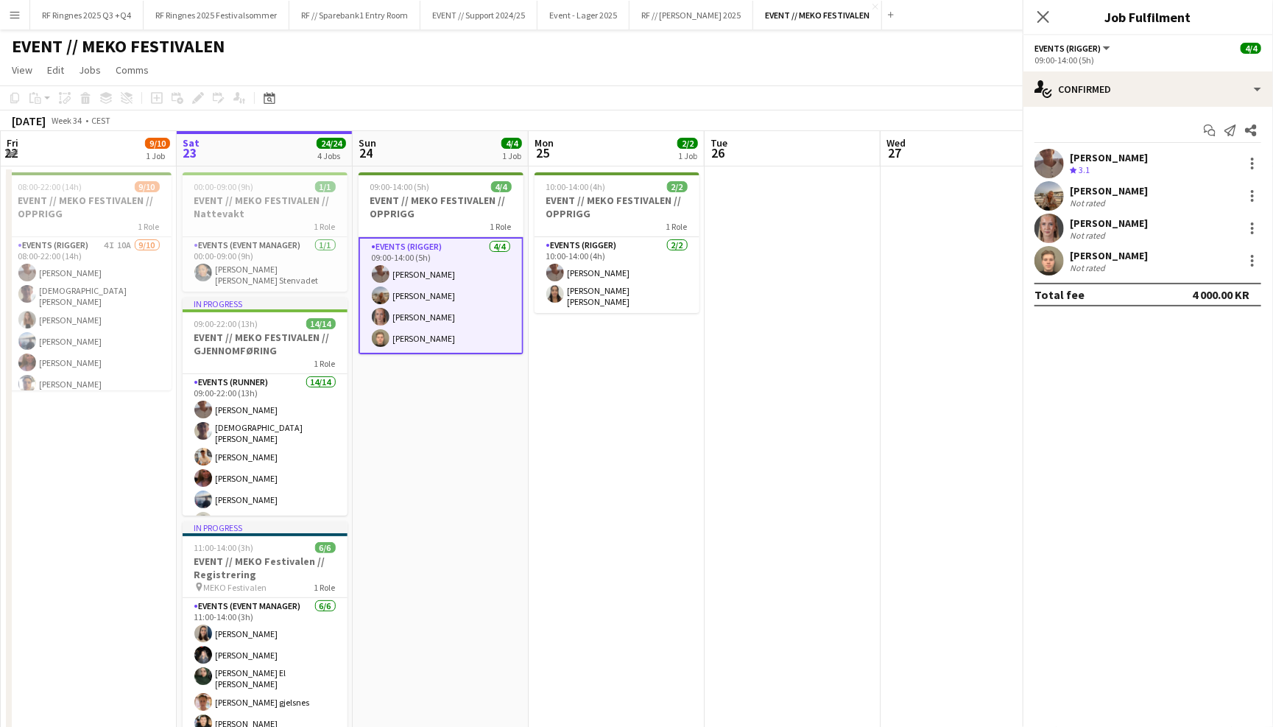
click at [778, 71] on app-page-menu "View Day view expanded Day view collapsed Month view Date picker Jump to [DATE]…" at bounding box center [636, 71] width 1273 height 28
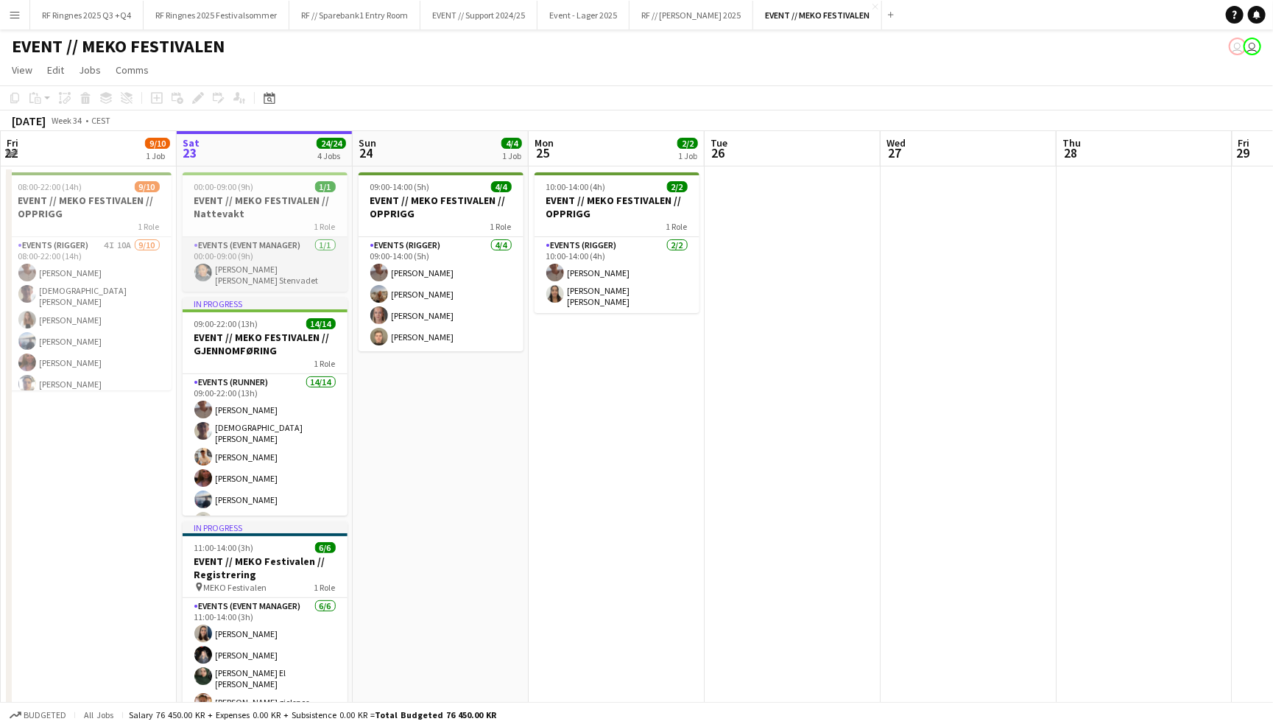
click at [262, 249] on app-card-role "Events (Event Manager) [DATE] 00:00-09:00 (9h) [PERSON_NAME] [PERSON_NAME] Sten…" at bounding box center [265, 264] width 165 height 54
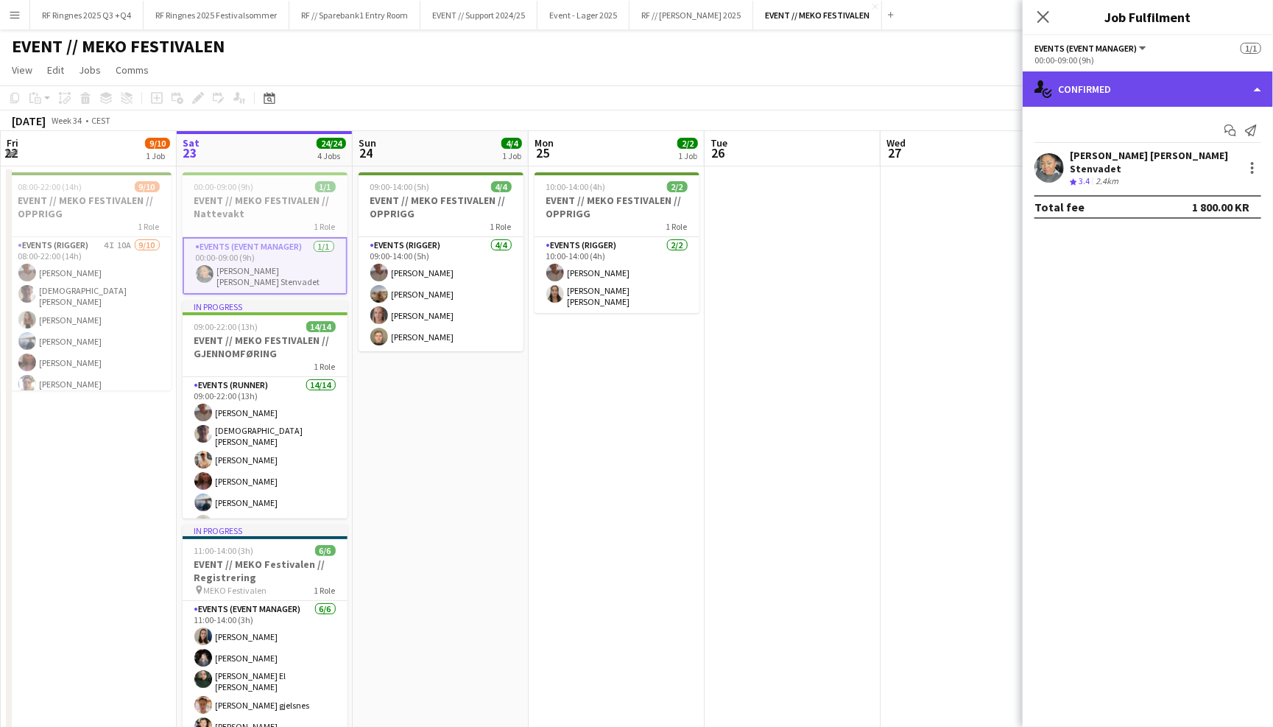
click at [1063, 80] on div "single-neutral-actions-check-2 Confirmed" at bounding box center [1148, 88] width 250 height 35
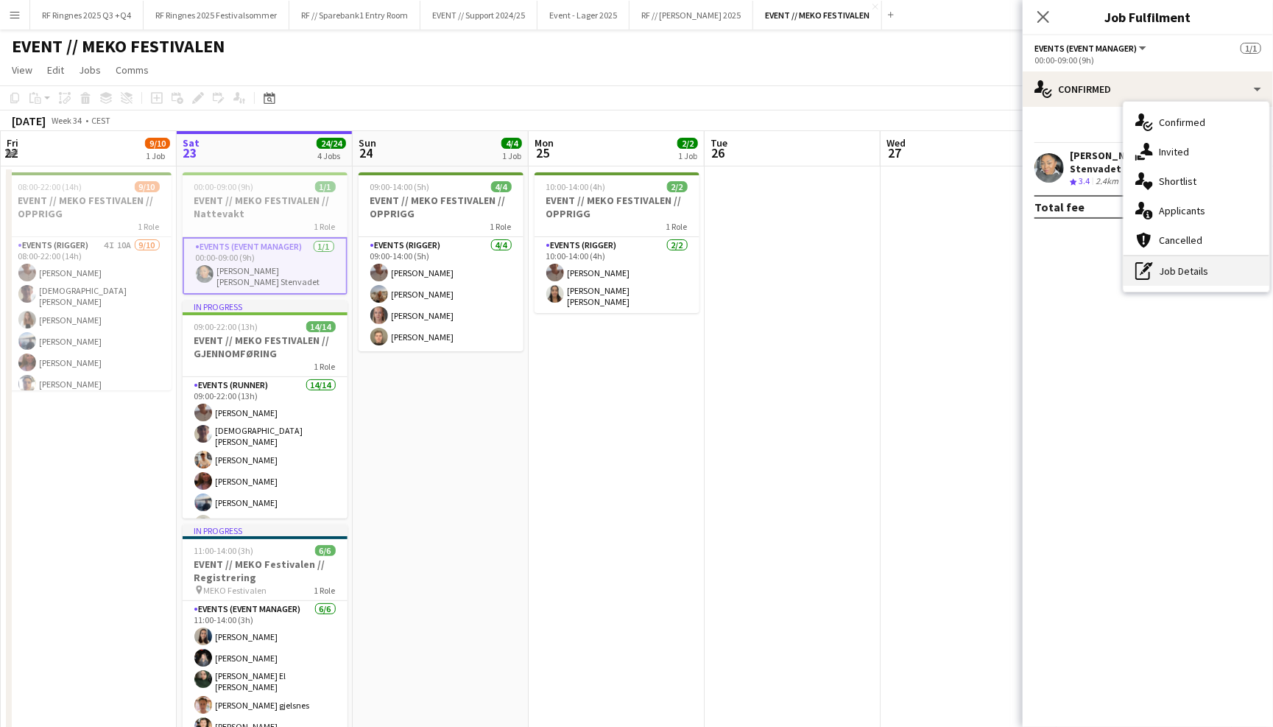
click at [1170, 272] on div "pen-write Job Details" at bounding box center [1197, 270] width 146 height 29
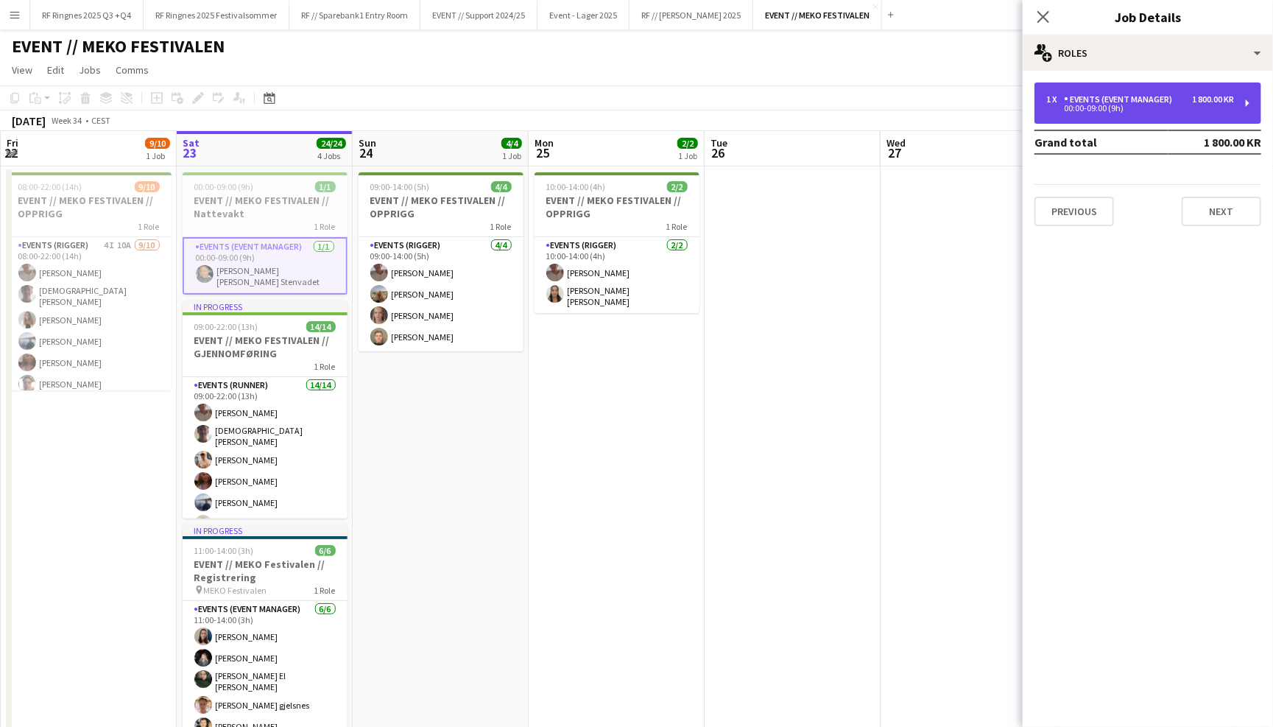
click at [1145, 91] on div "1 x Events (Event Manager) 1 800.00 KR 00:00-09:00 (9h)" at bounding box center [1148, 102] width 227 height 41
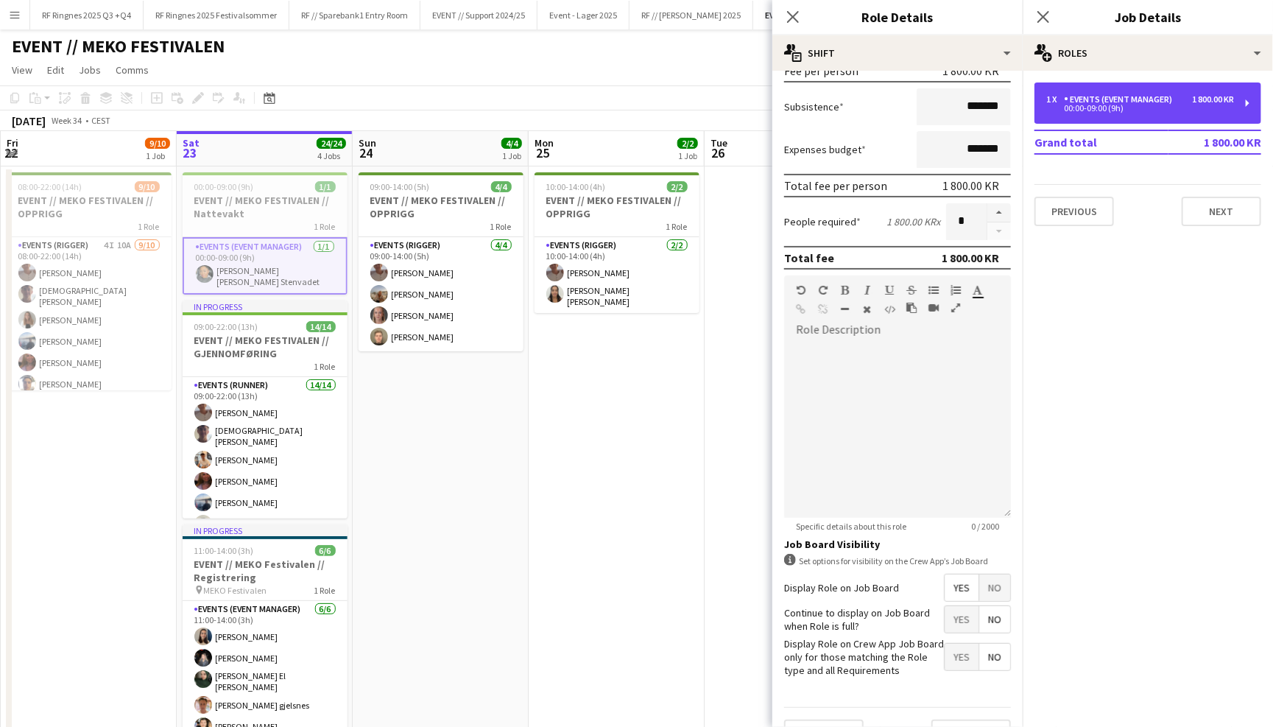
scroll to position [246, 0]
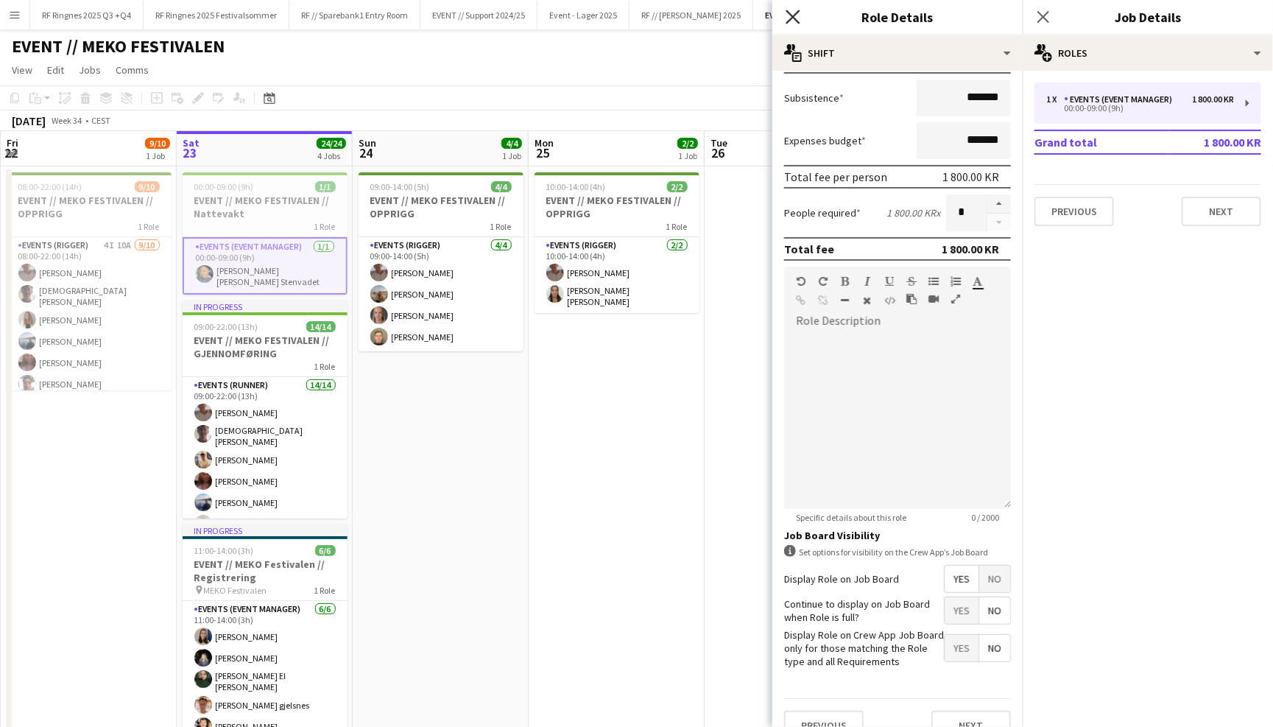
click at [787, 13] on icon "Close pop-in" at bounding box center [793, 17] width 14 height 14
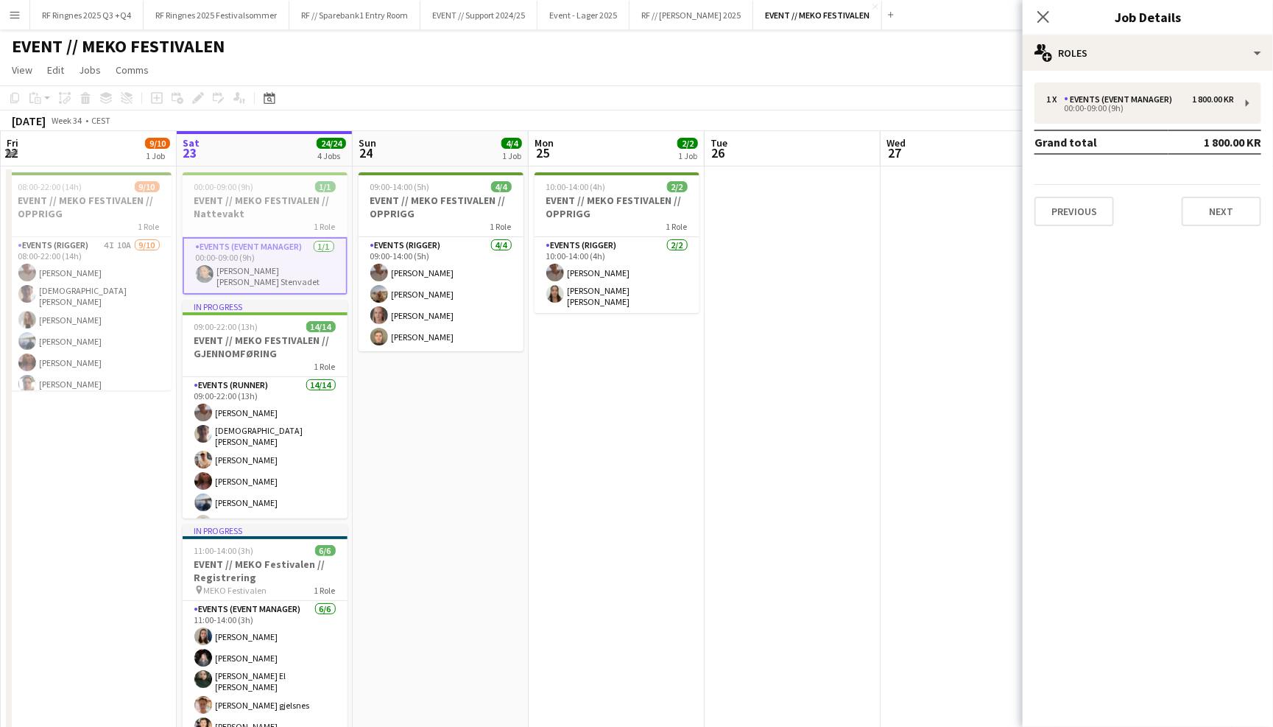
click at [779, 52] on div "EVENT // MEKO FESTIVALEN user user" at bounding box center [636, 43] width 1273 height 28
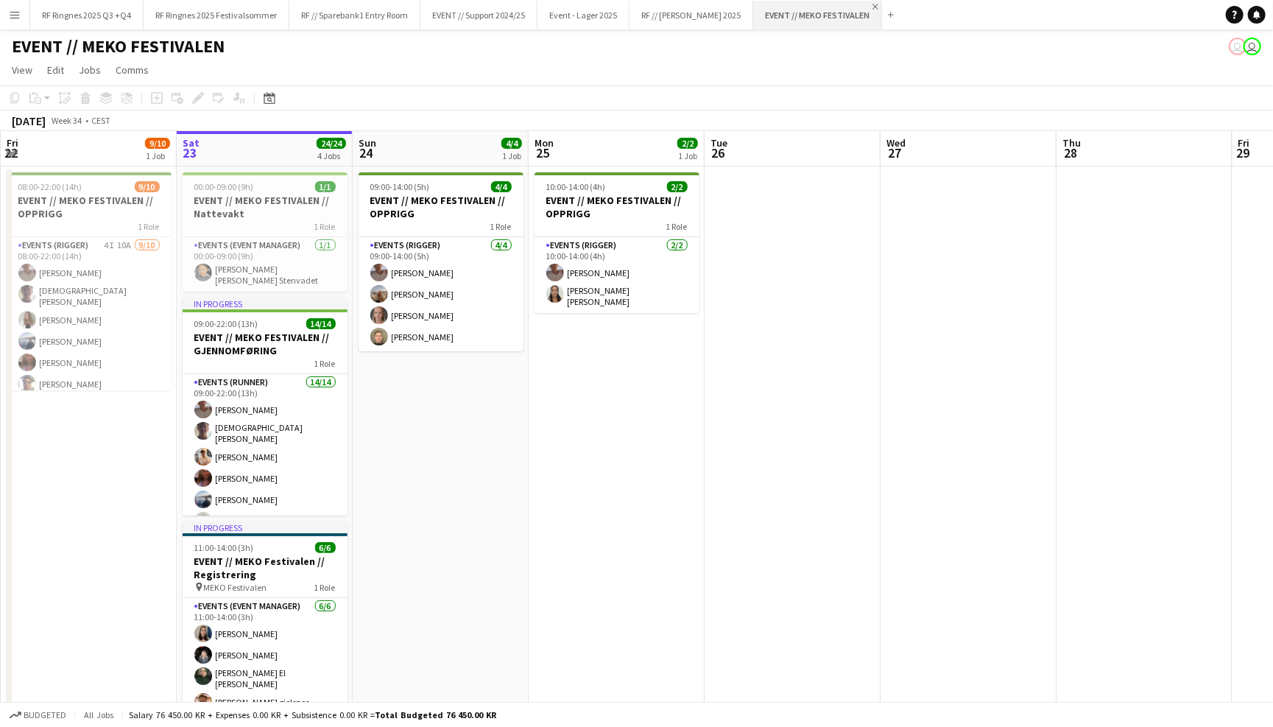
click at [873, 6] on app-icon "Close" at bounding box center [876, 7] width 6 height 6
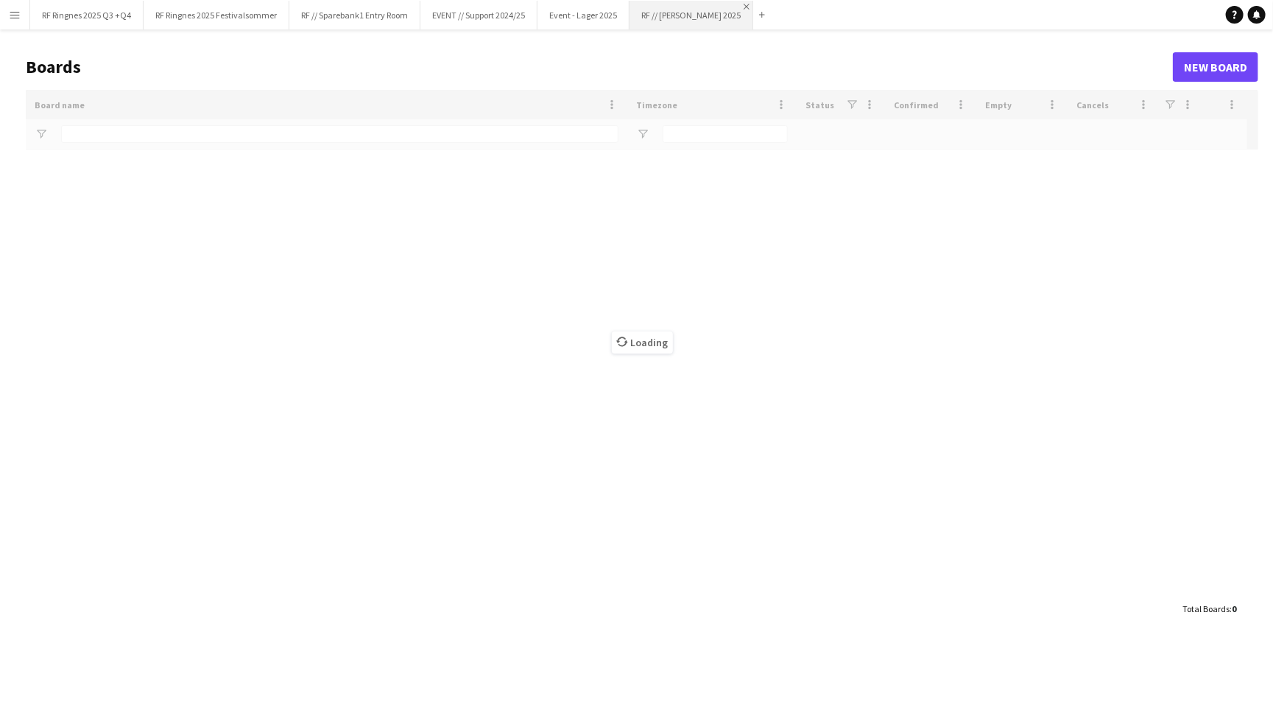
type input "*******"
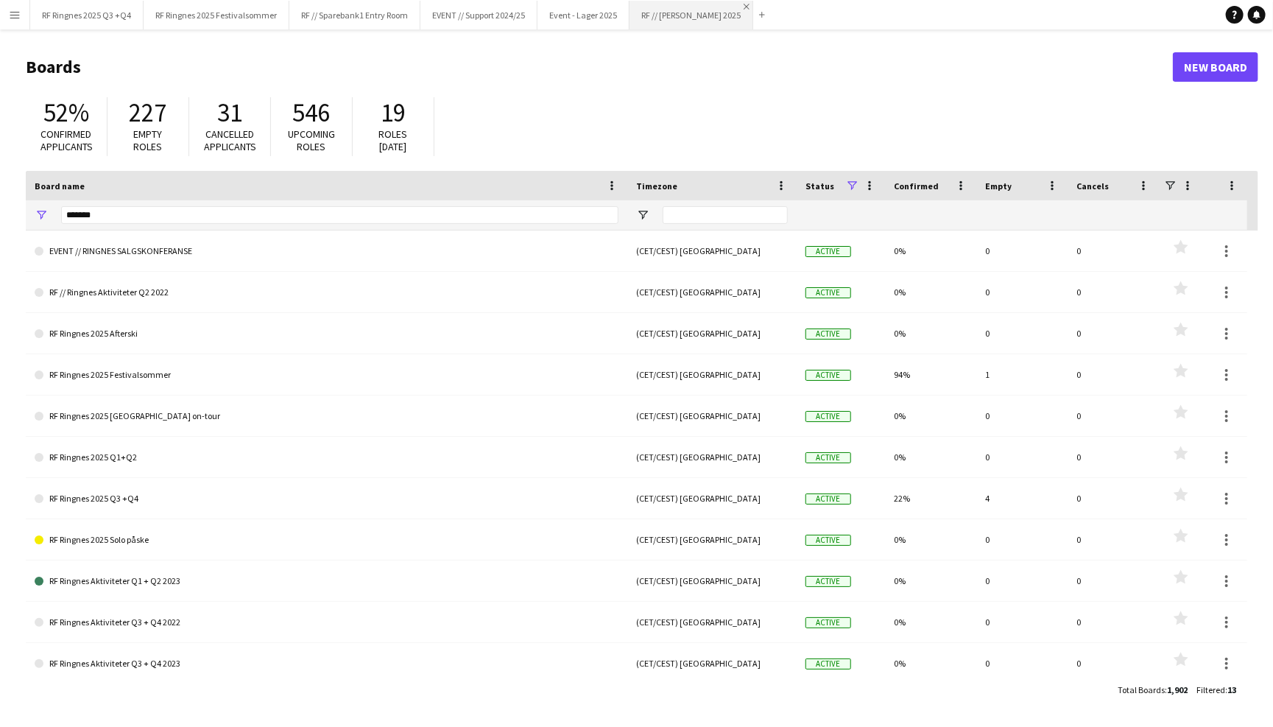
click at [744, 4] on app-icon "Close" at bounding box center [747, 7] width 6 height 6
click at [610, 13] on button "Event - Lager 2025 Close" at bounding box center [584, 15] width 92 height 29
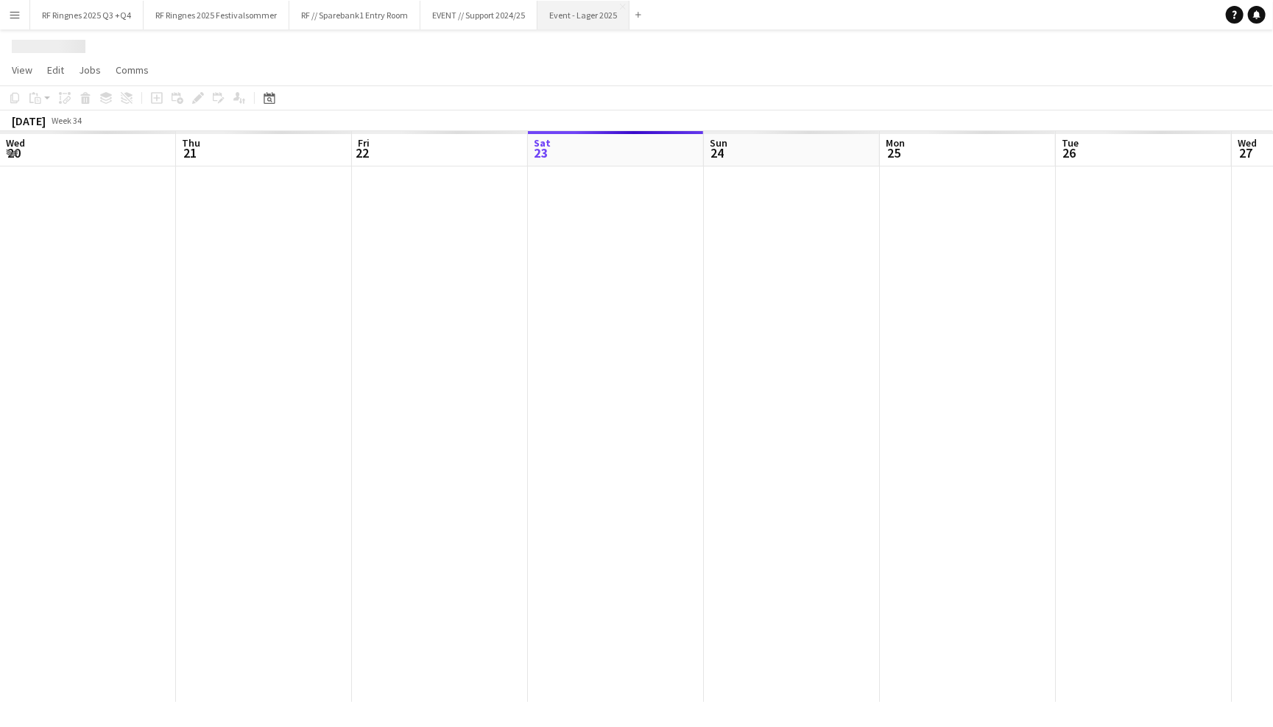
scroll to position [0, 351]
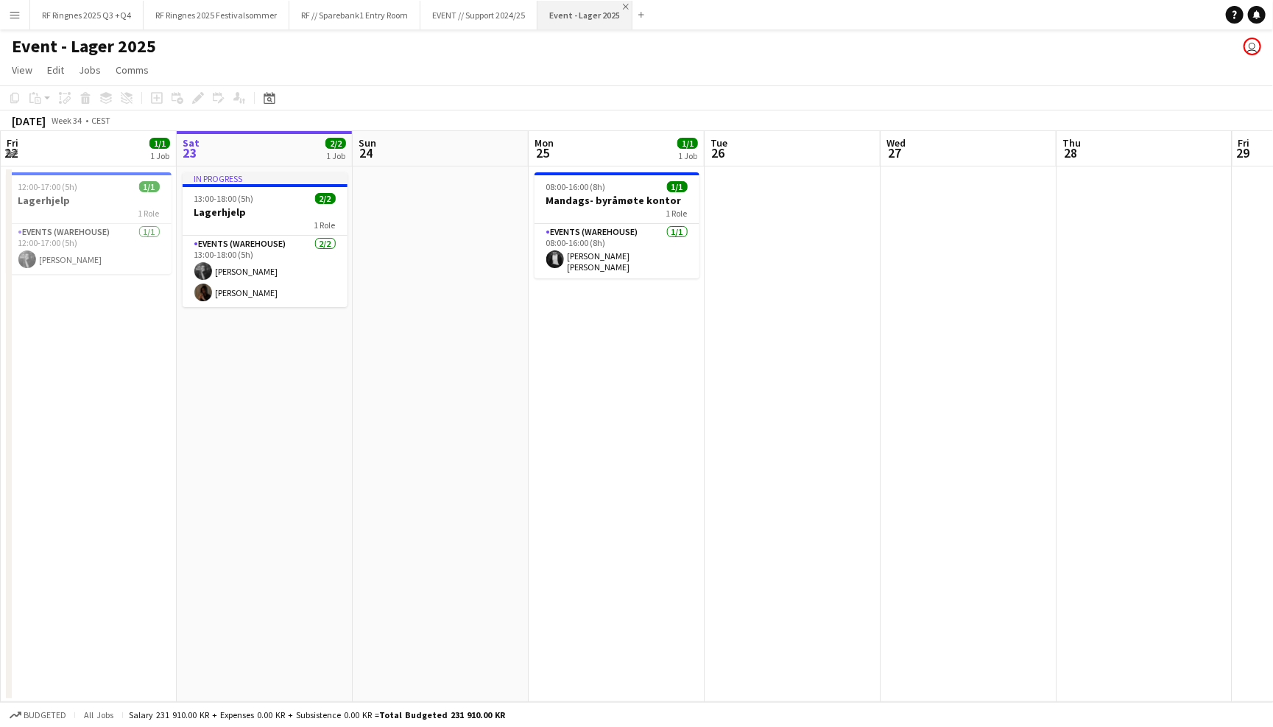
click at [627, 5] on app-icon "Close" at bounding box center [626, 7] width 6 height 6
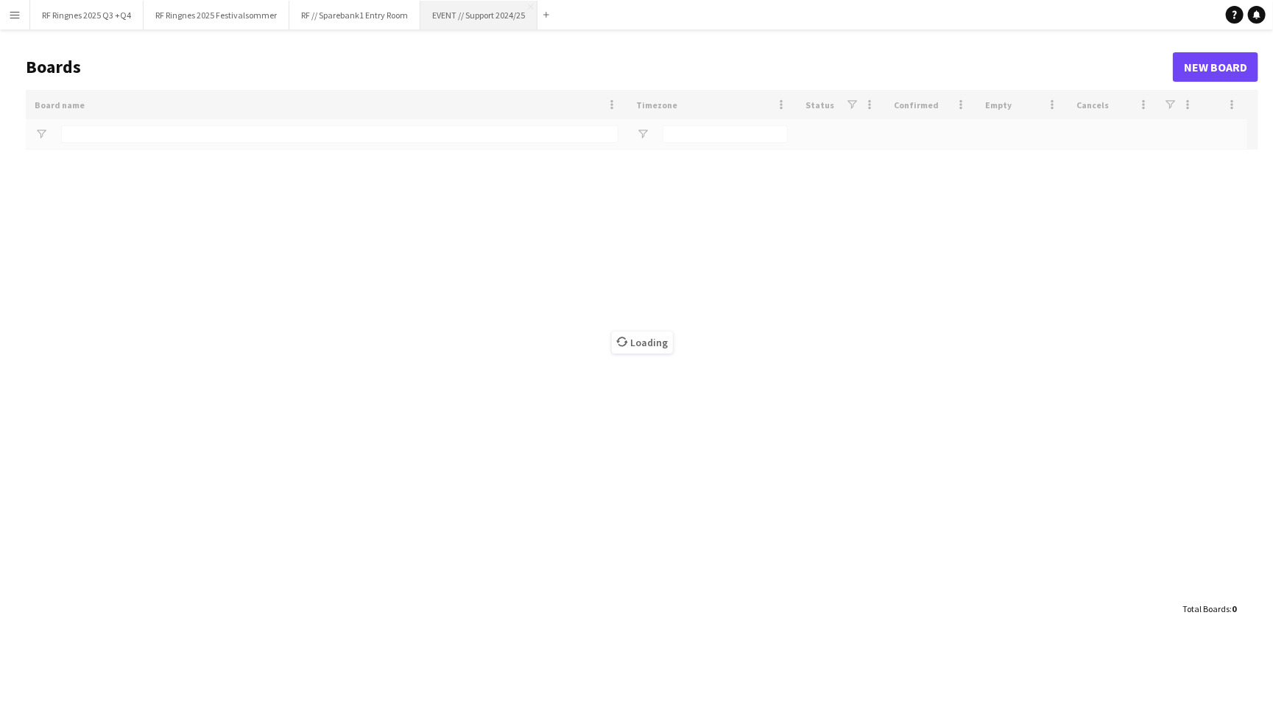
click at [507, 12] on button "EVENT // Support 2024/25 Close" at bounding box center [479, 15] width 117 height 29
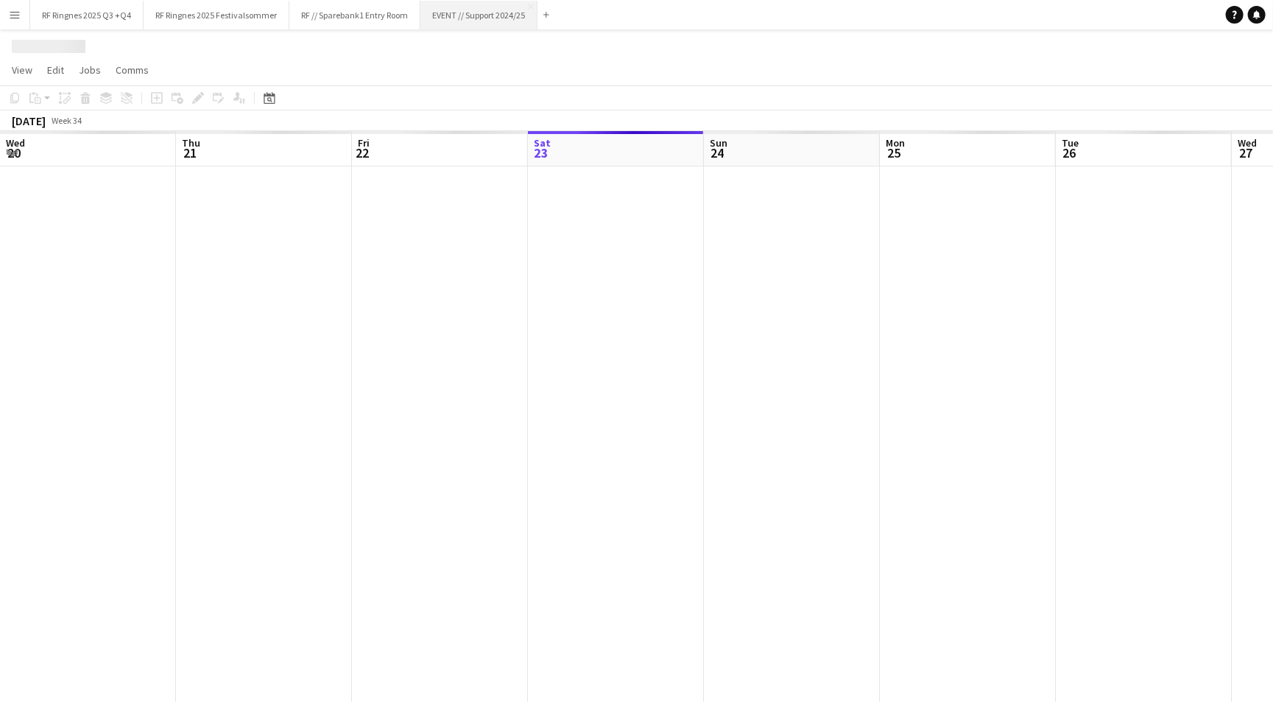
scroll to position [0, 351]
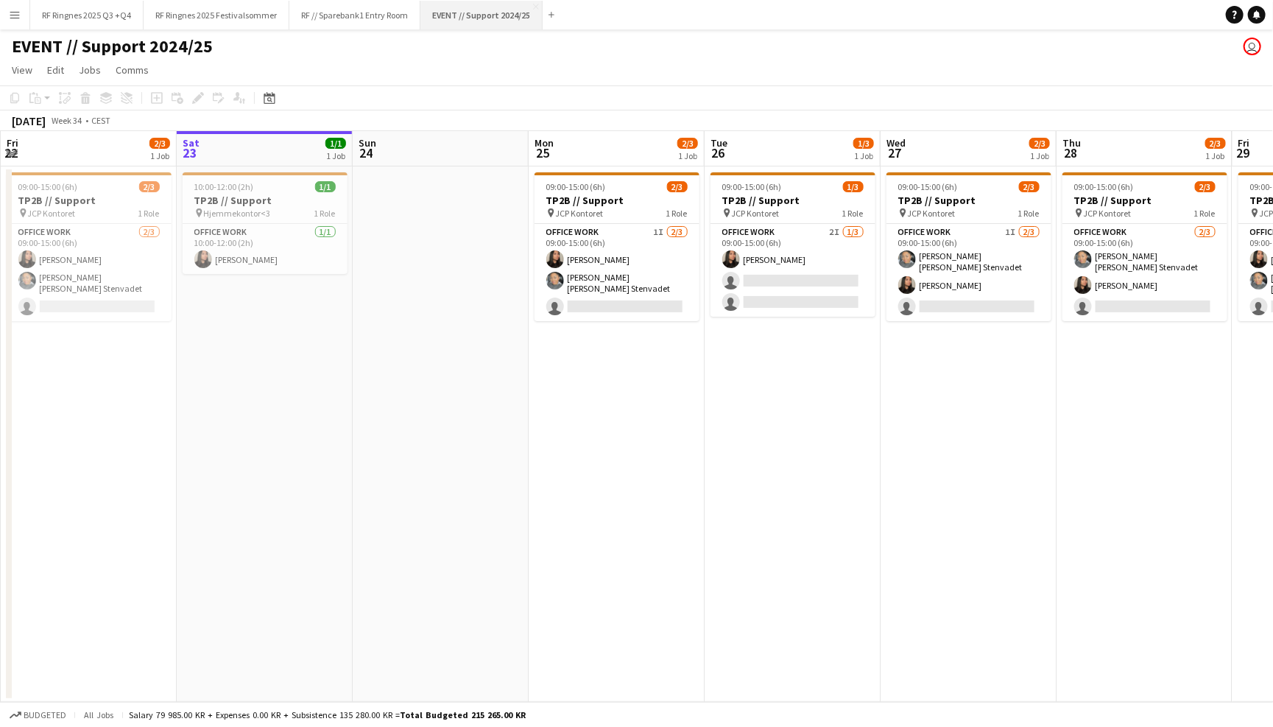
click at [533, 2] on button "EVENT // Support 2024/25 Close" at bounding box center [482, 15] width 122 height 29
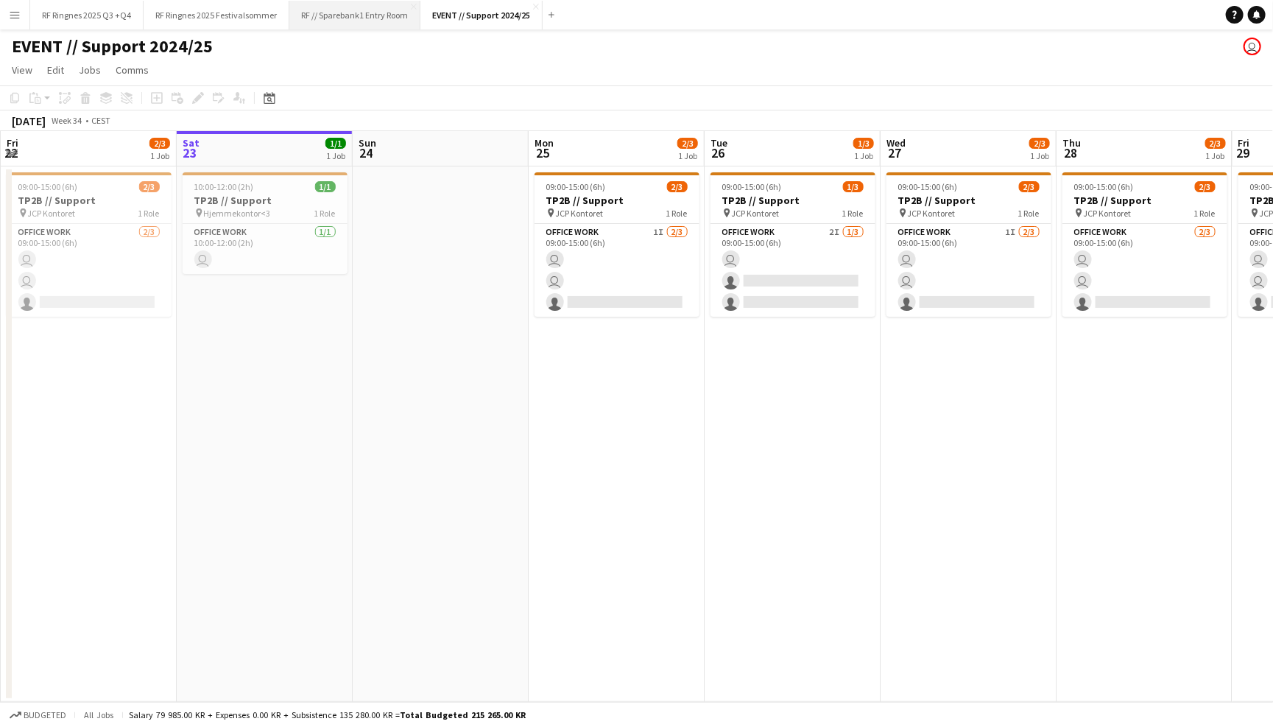
click at [395, 5] on button "RF // Sparebank1 Entry Room Close" at bounding box center [354, 15] width 131 height 29
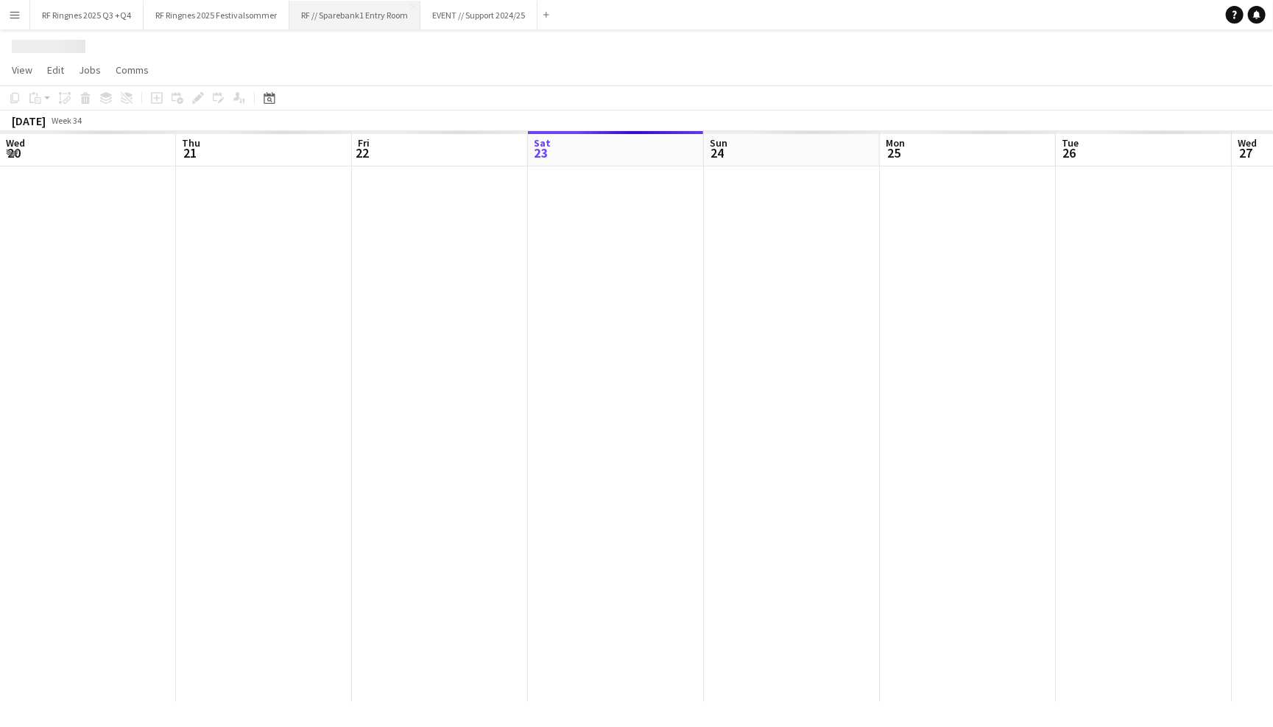
scroll to position [0, 351]
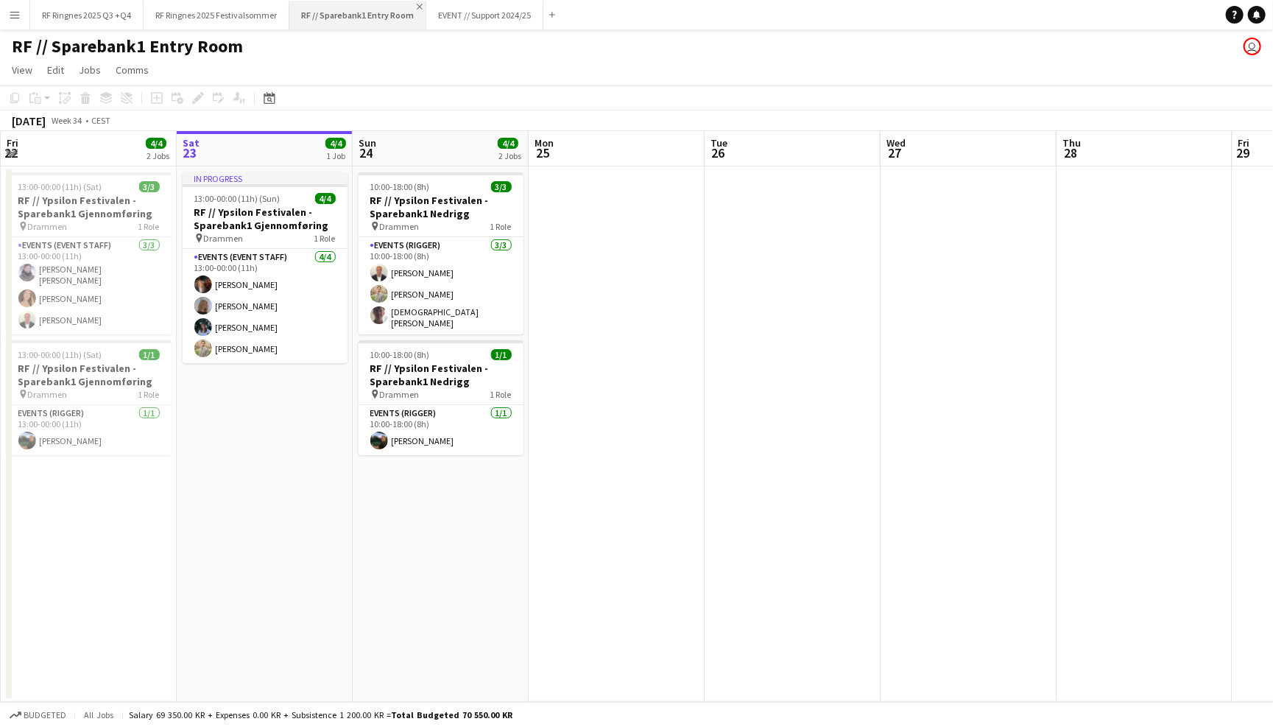
click at [417, 7] on app-icon "Close" at bounding box center [420, 7] width 6 height 6
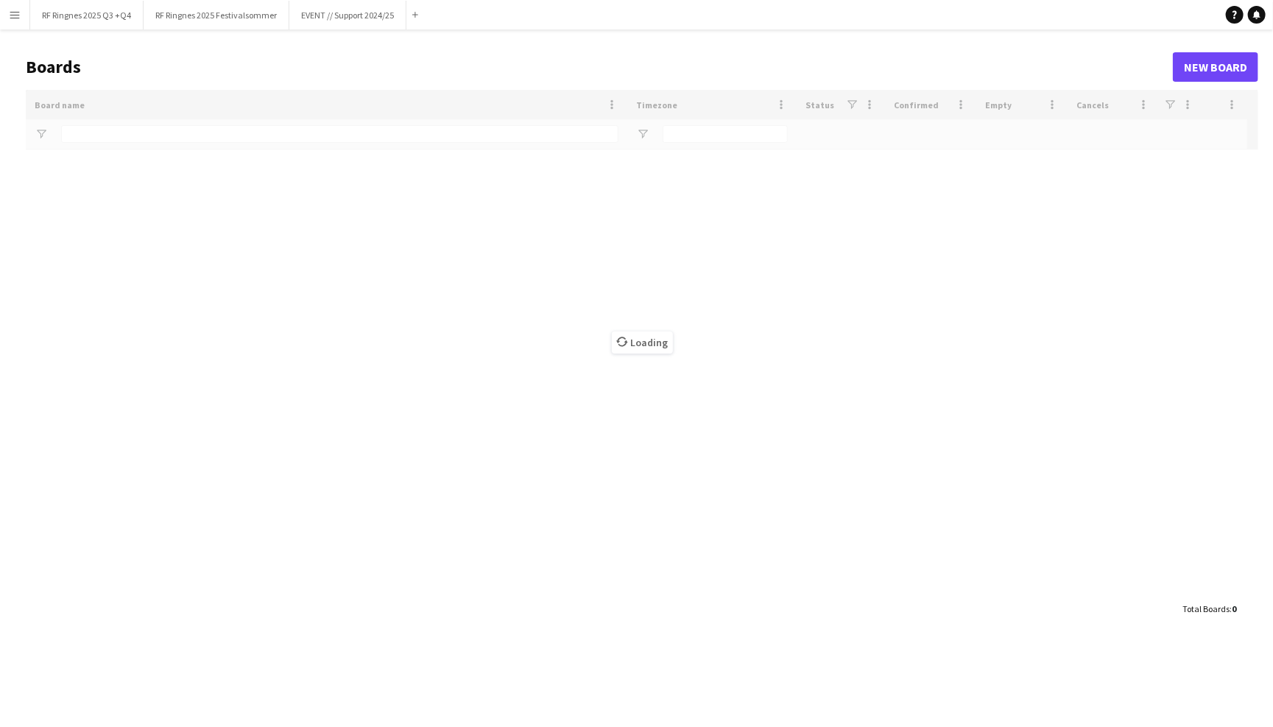
type input "*******"
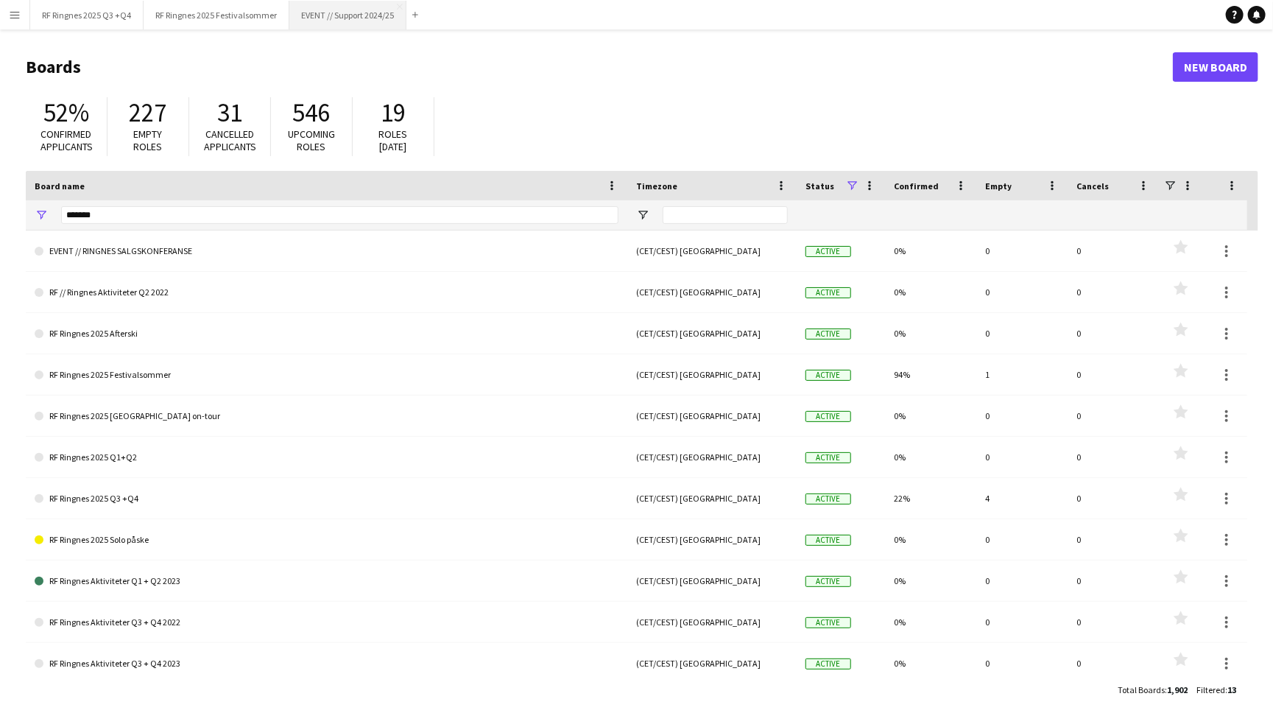
click at [379, 7] on button "EVENT // Support 2024/25 Close" at bounding box center [347, 15] width 117 height 29
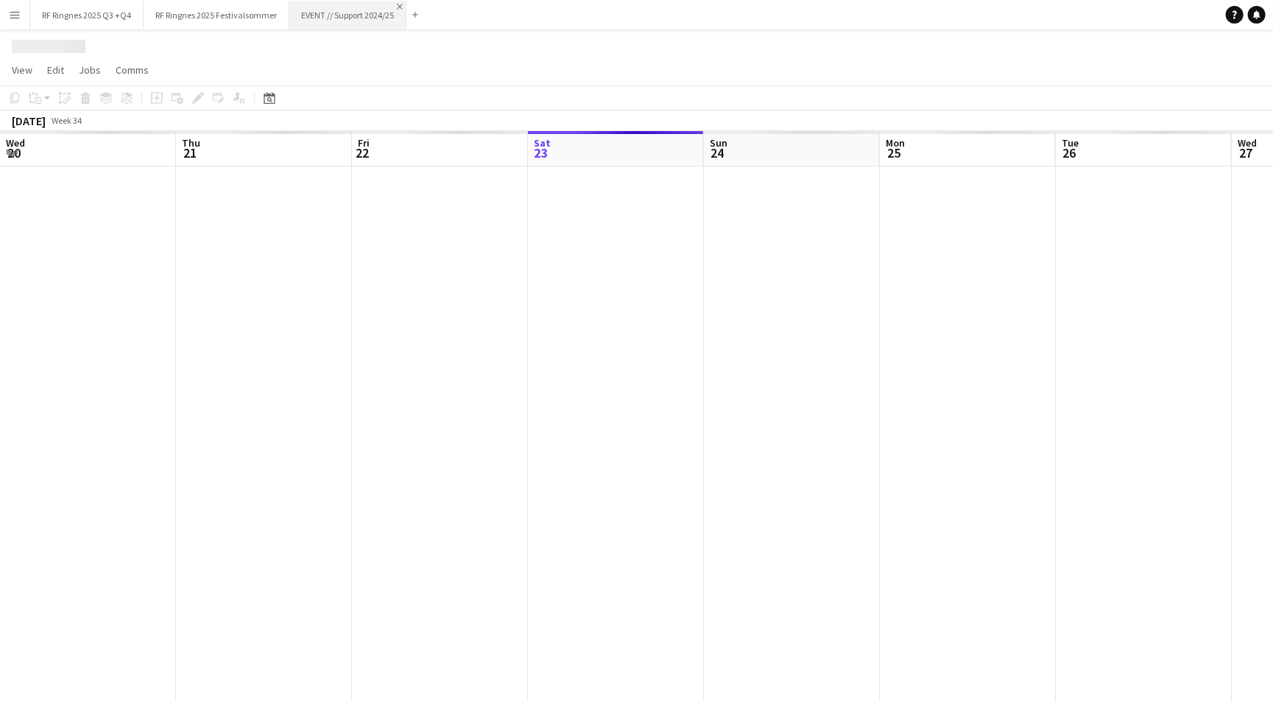
scroll to position [0, 351]
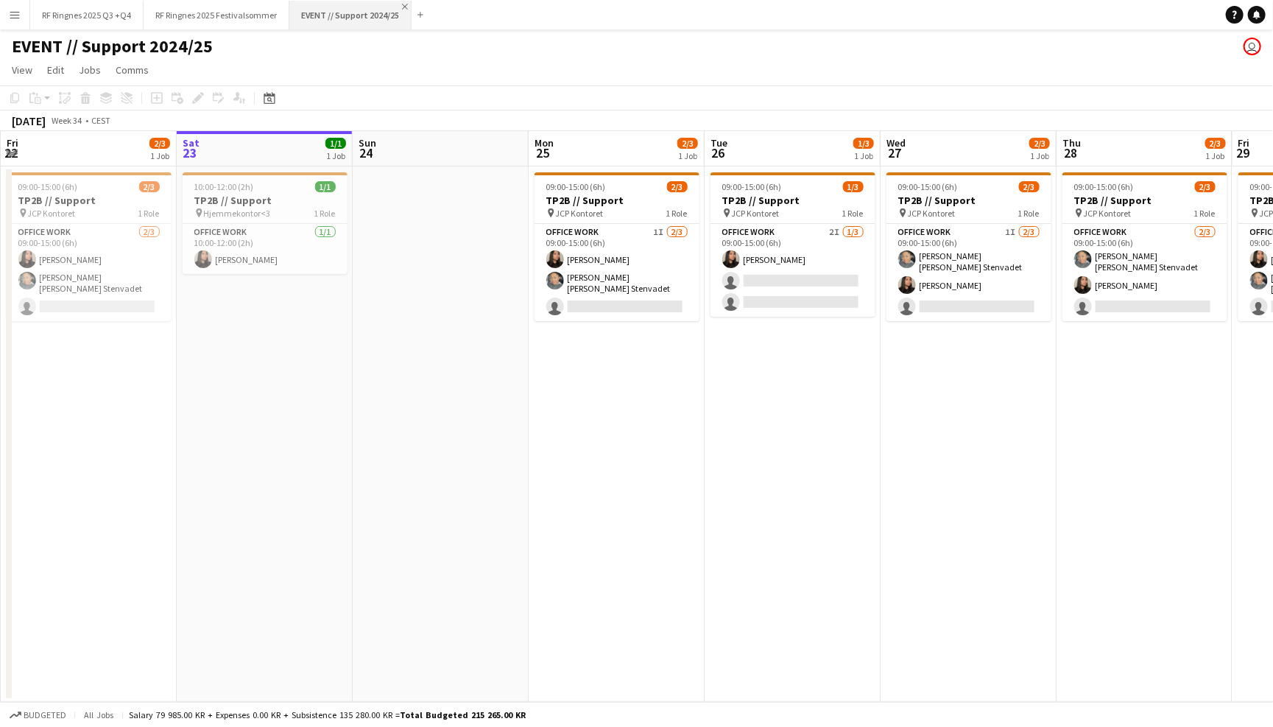
click at [404, 7] on app-icon "Close" at bounding box center [405, 7] width 6 height 6
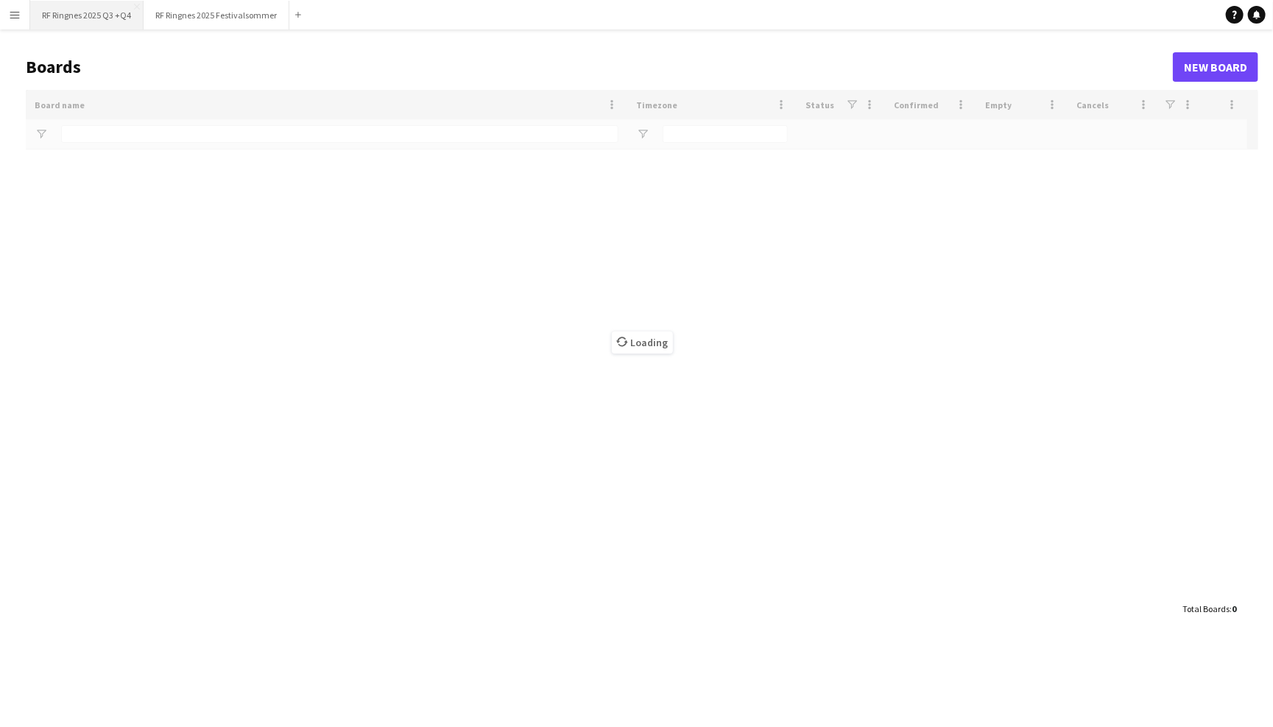
type input "*******"
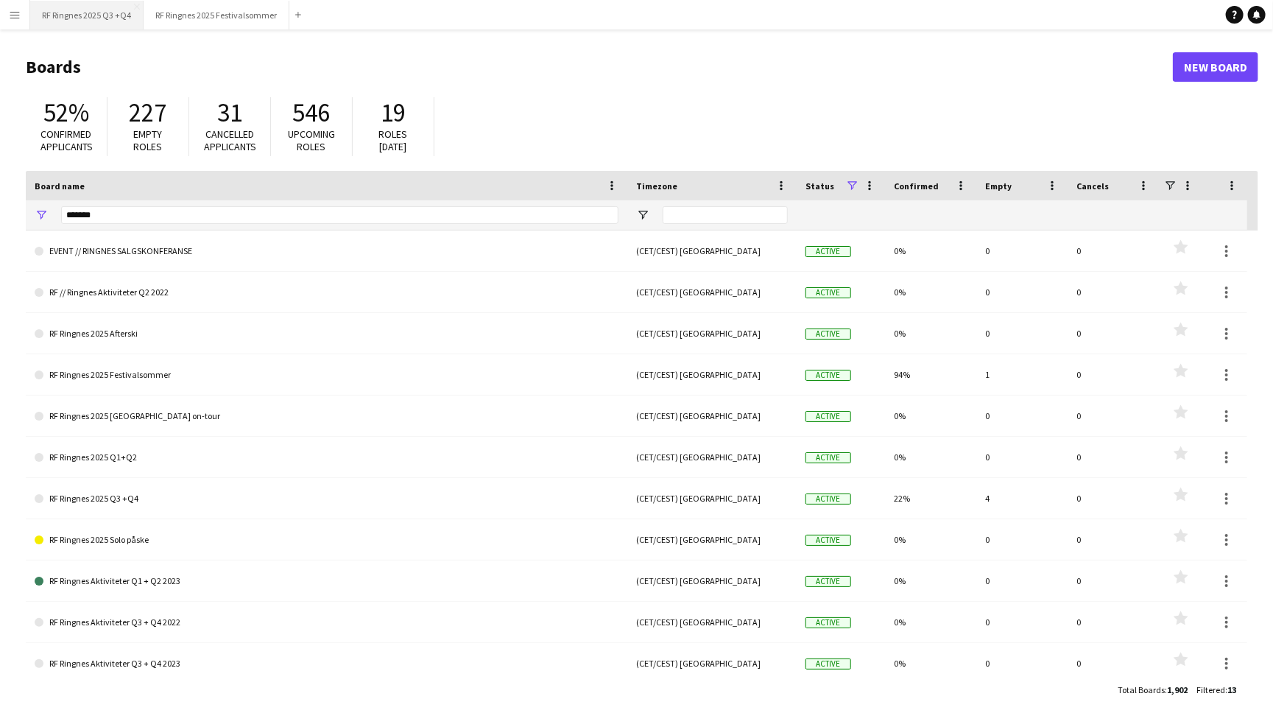
click at [100, 17] on button "RF Ringnes 2025 Q3 +Q4 Close" at bounding box center [86, 15] width 113 height 29
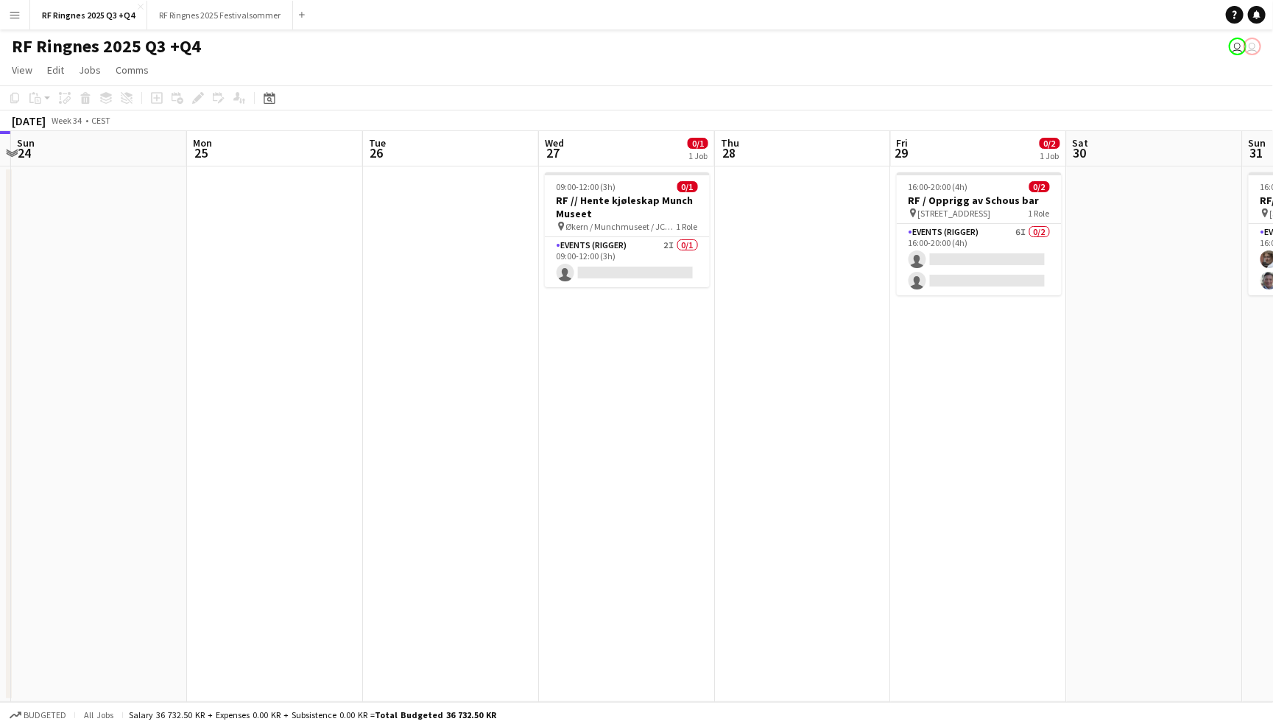
scroll to position [0, 699]
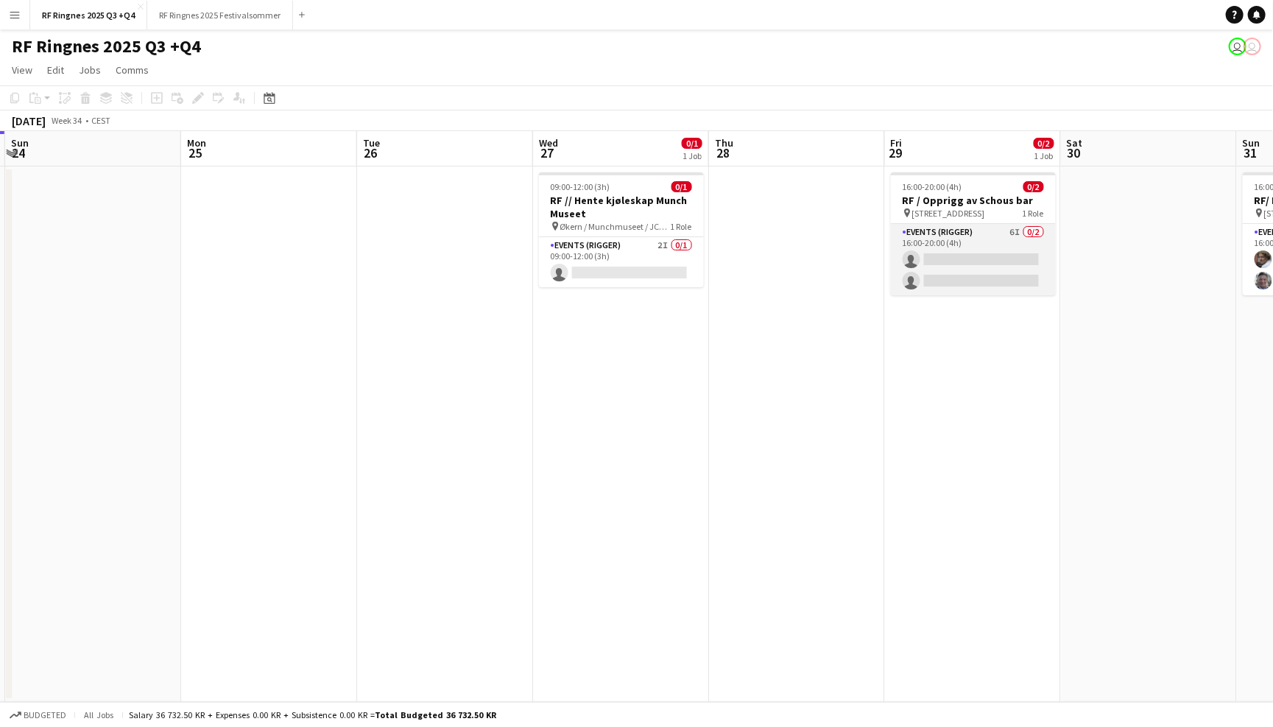
click at [954, 246] on app-card-role "Events (Rigger) 6I 0/2 16:00-20:00 (4h) single-neutral-actions single-neutral-a…" at bounding box center [973, 259] width 165 height 71
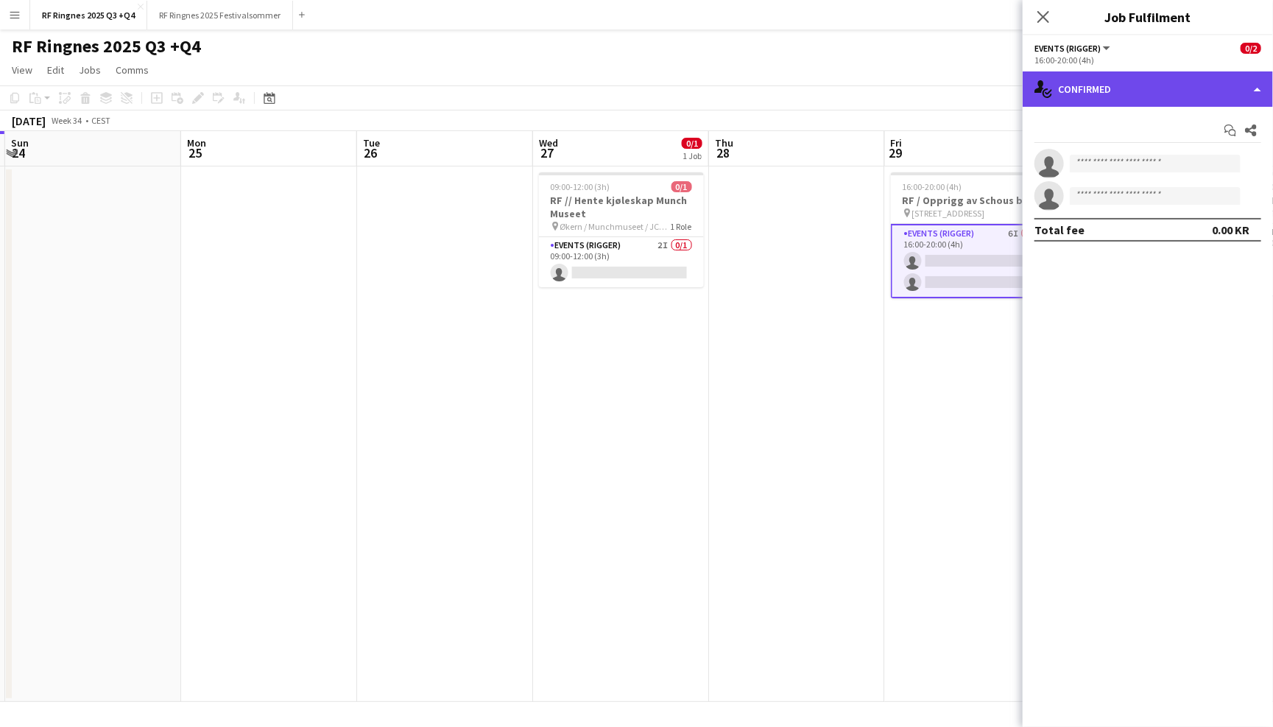
click at [1139, 87] on div "single-neutral-actions-check-2 Confirmed" at bounding box center [1148, 88] width 250 height 35
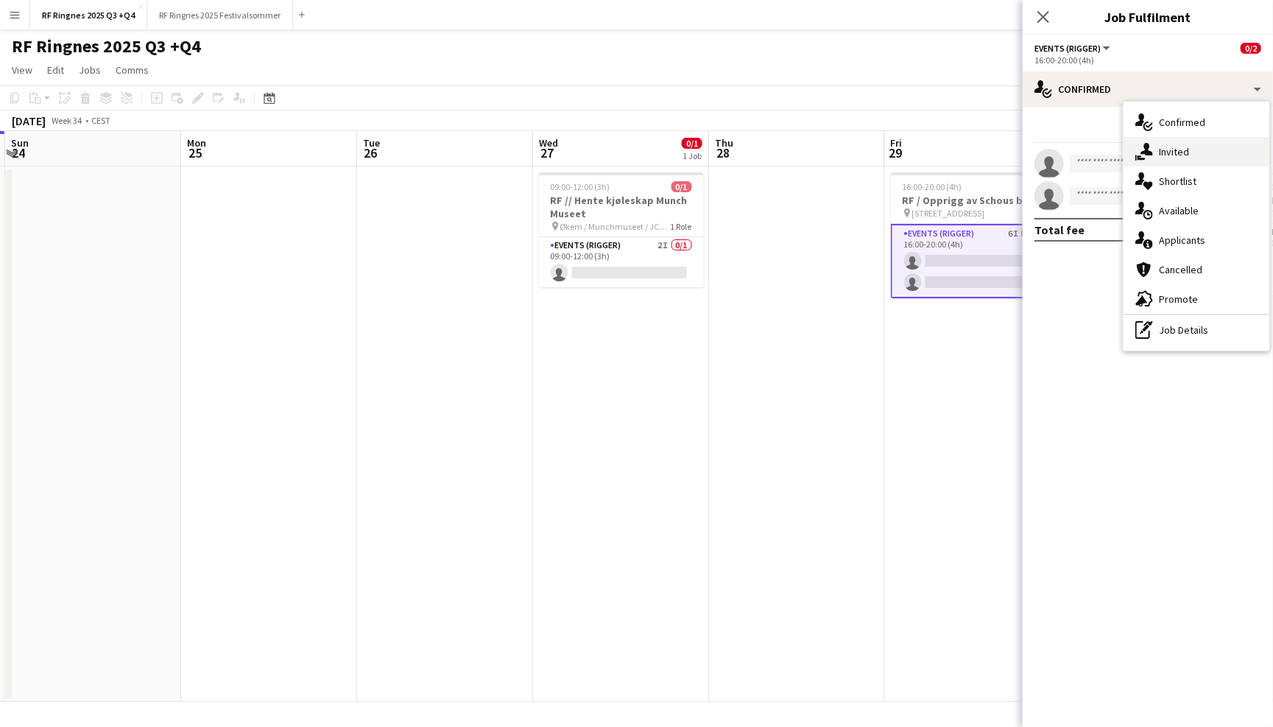
click at [1181, 144] on div "single-neutral-actions-share-1 Invited" at bounding box center [1197, 151] width 146 height 29
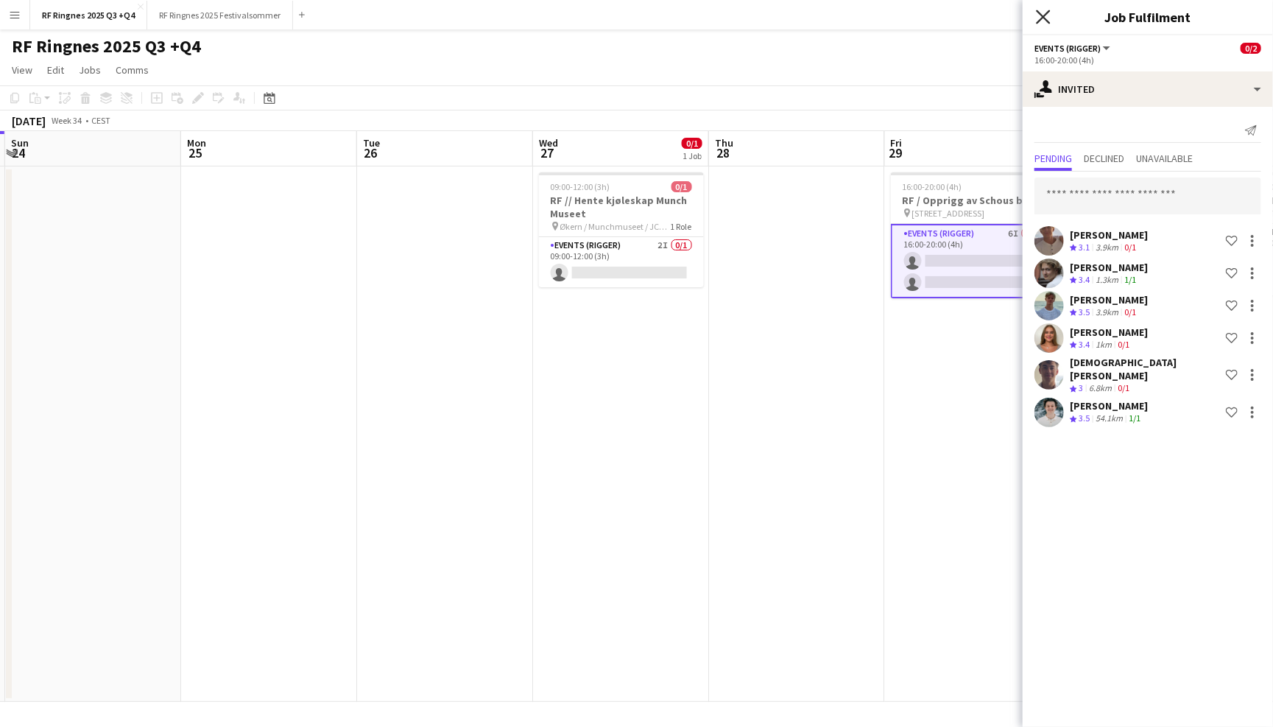
click at [1046, 18] on icon at bounding box center [1043, 17] width 14 height 14
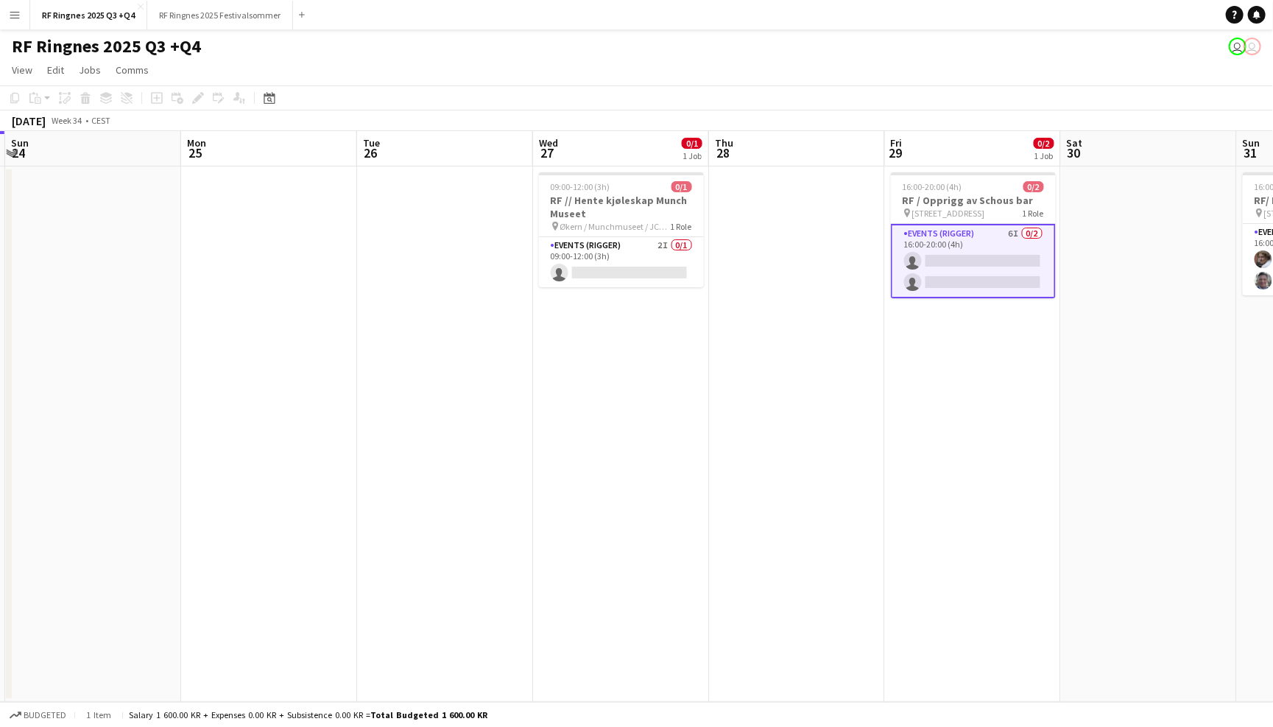
click at [1032, 57] on app-page-menu "View Day view expanded Day view collapsed Month view Date picker Jump to [DATE]…" at bounding box center [636, 71] width 1273 height 28
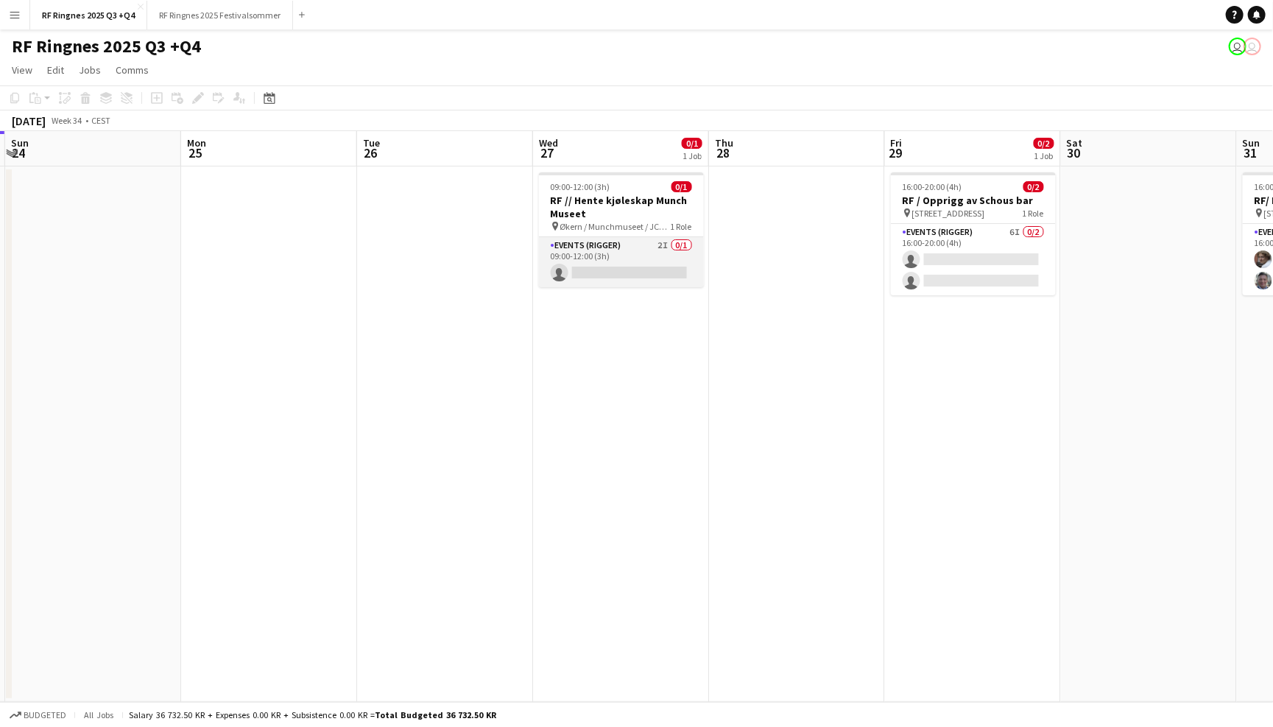
click at [611, 251] on app-card-role "Events (Rigger) 2I 0/1 09:00-12:00 (3h) single-neutral-actions" at bounding box center [621, 262] width 165 height 50
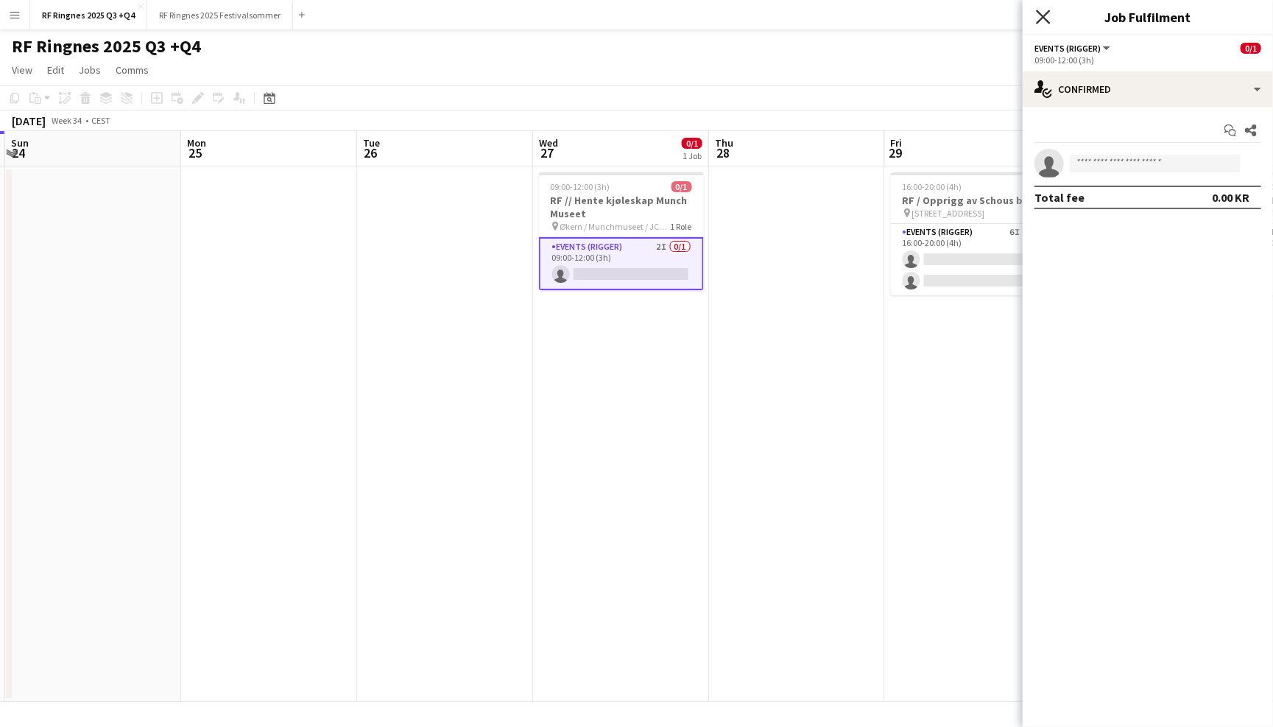
click at [1046, 16] on icon "Close pop-in" at bounding box center [1043, 17] width 14 height 14
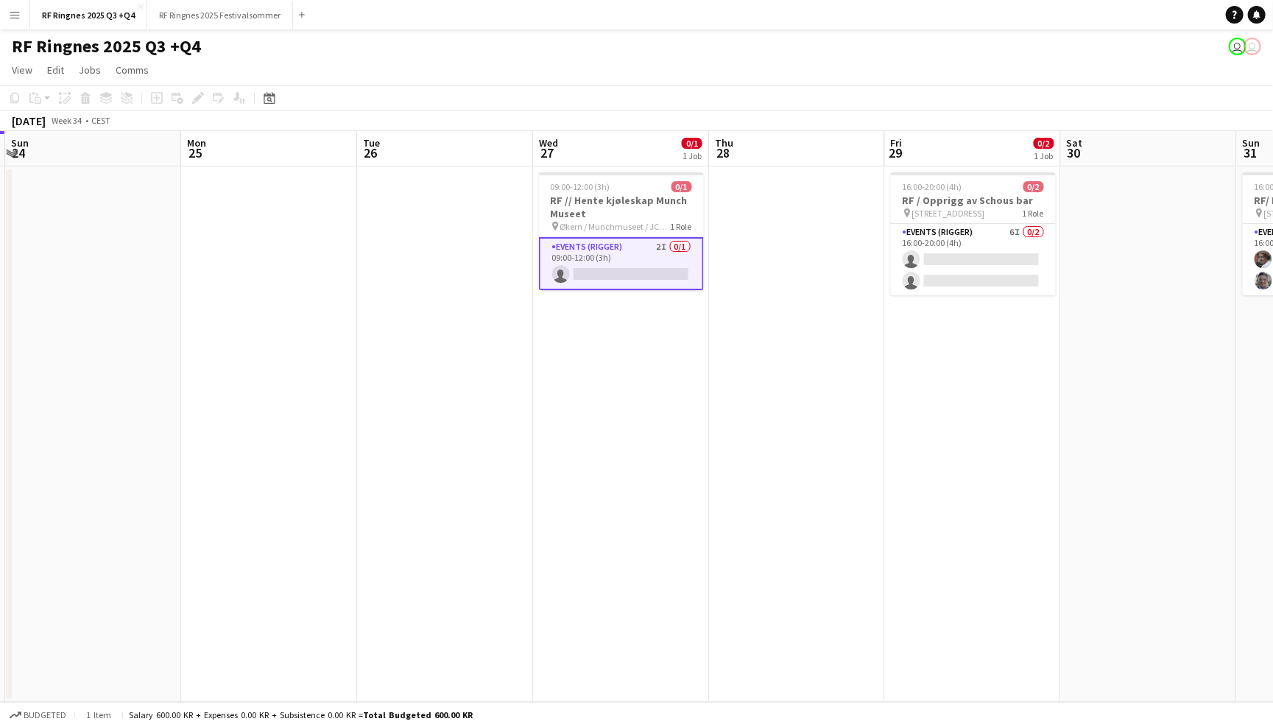
click at [989, 43] on div "RF Ringnes 2025 Q3 +Q4 user user" at bounding box center [636, 43] width 1273 height 28
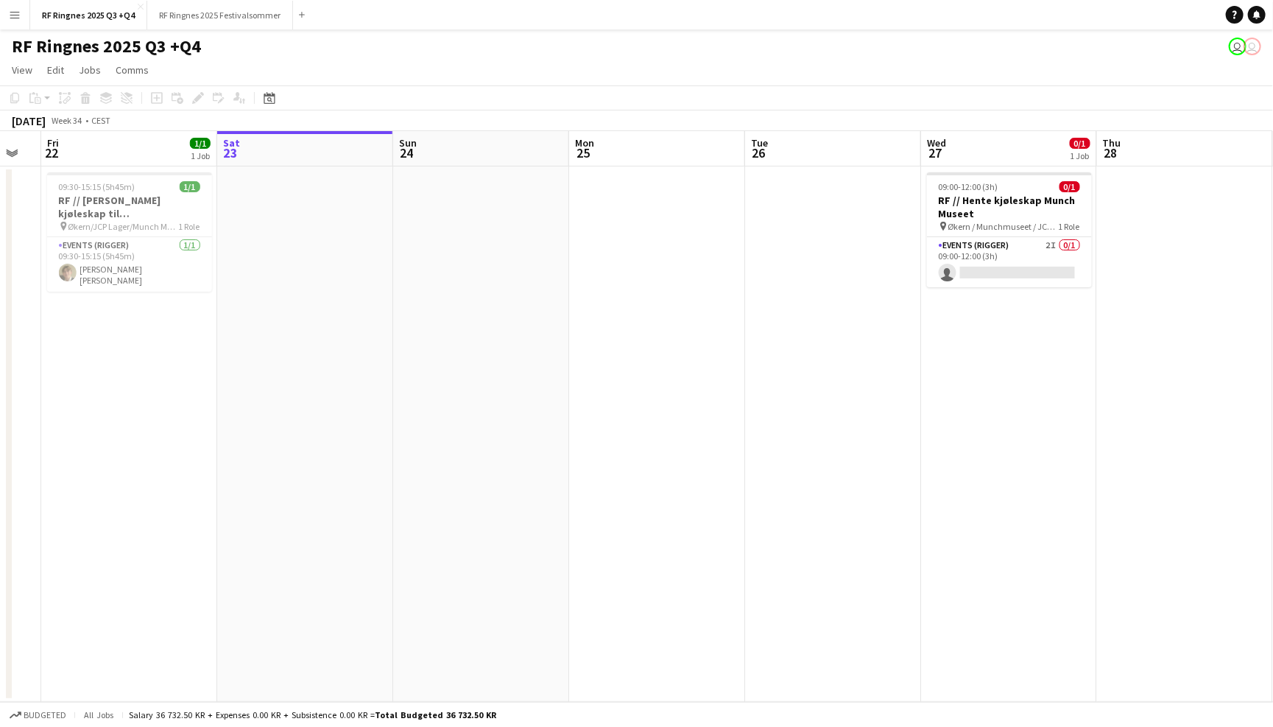
scroll to position [0, 490]
click at [1009, 247] on app-card-role "Events (Rigger) 2I 0/1 09:00-12:00 (3h) single-neutral-actions" at bounding box center [1006, 262] width 165 height 50
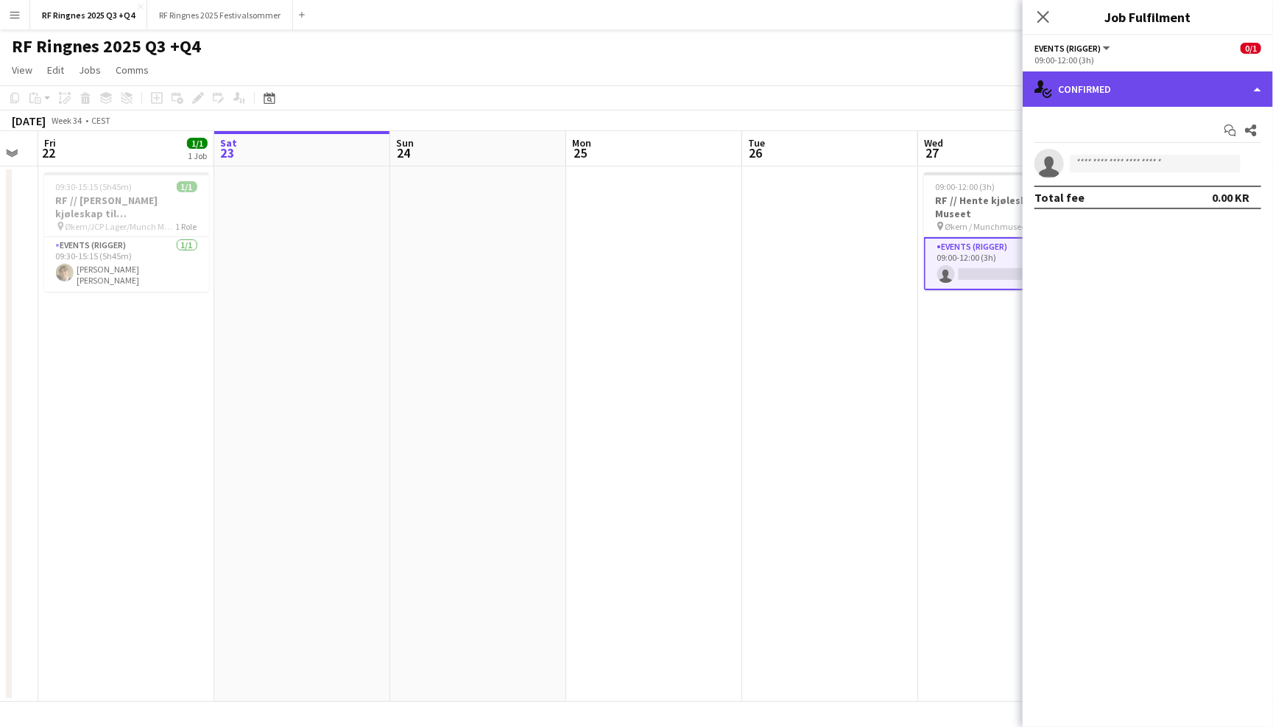
click at [1122, 92] on div "single-neutral-actions-check-2 Confirmed" at bounding box center [1148, 88] width 250 height 35
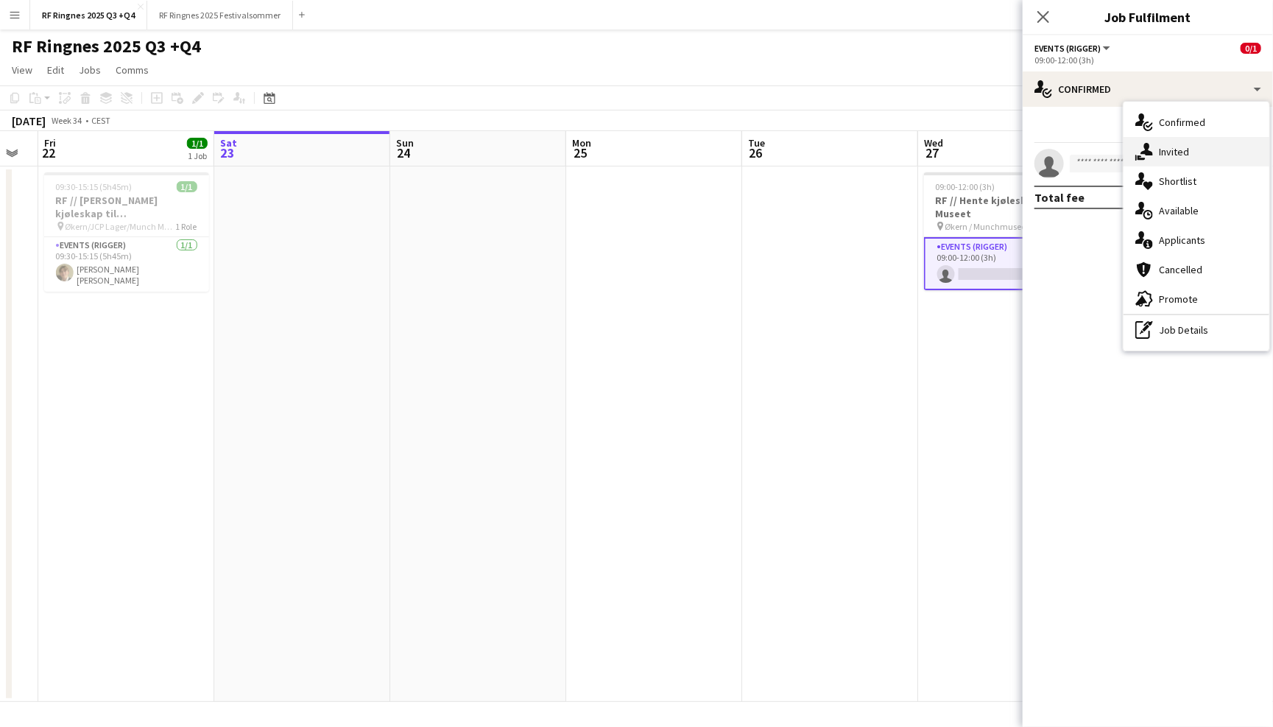
click at [1172, 145] on div "single-neutral-actions-share-1 Invited" at bounding box center [1197, 151] width 146 height 29
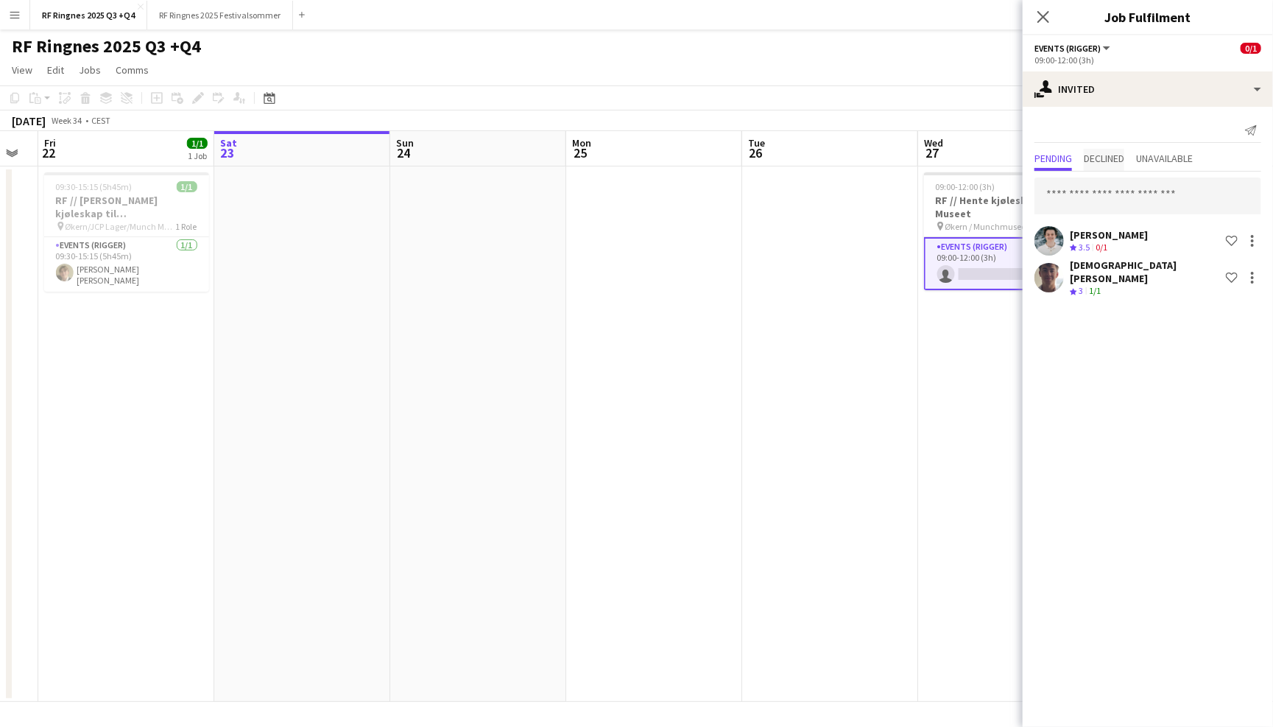
click at [1102, 155] on span "Declined" at bounding box center [1104, 158] width 41 height 10
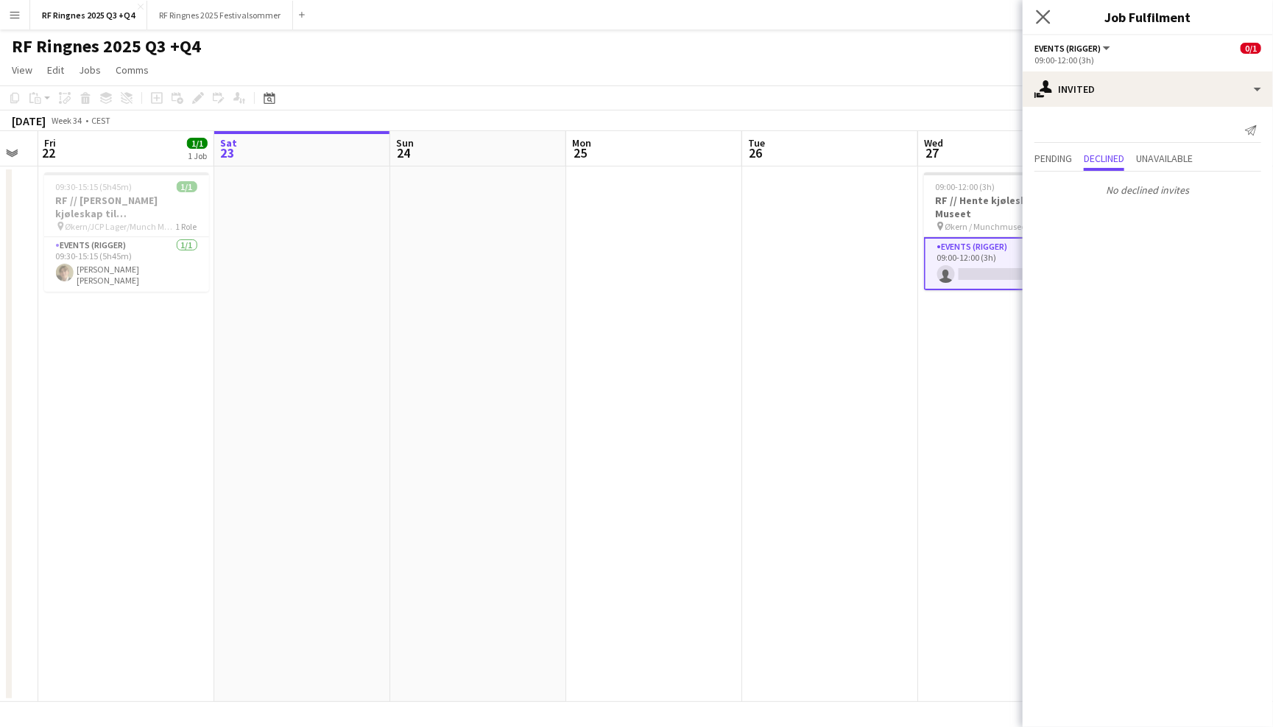
click at [1049, 25] on app-icon "Close pop-in" at bounding box center [1043, 17] width 21 height 21
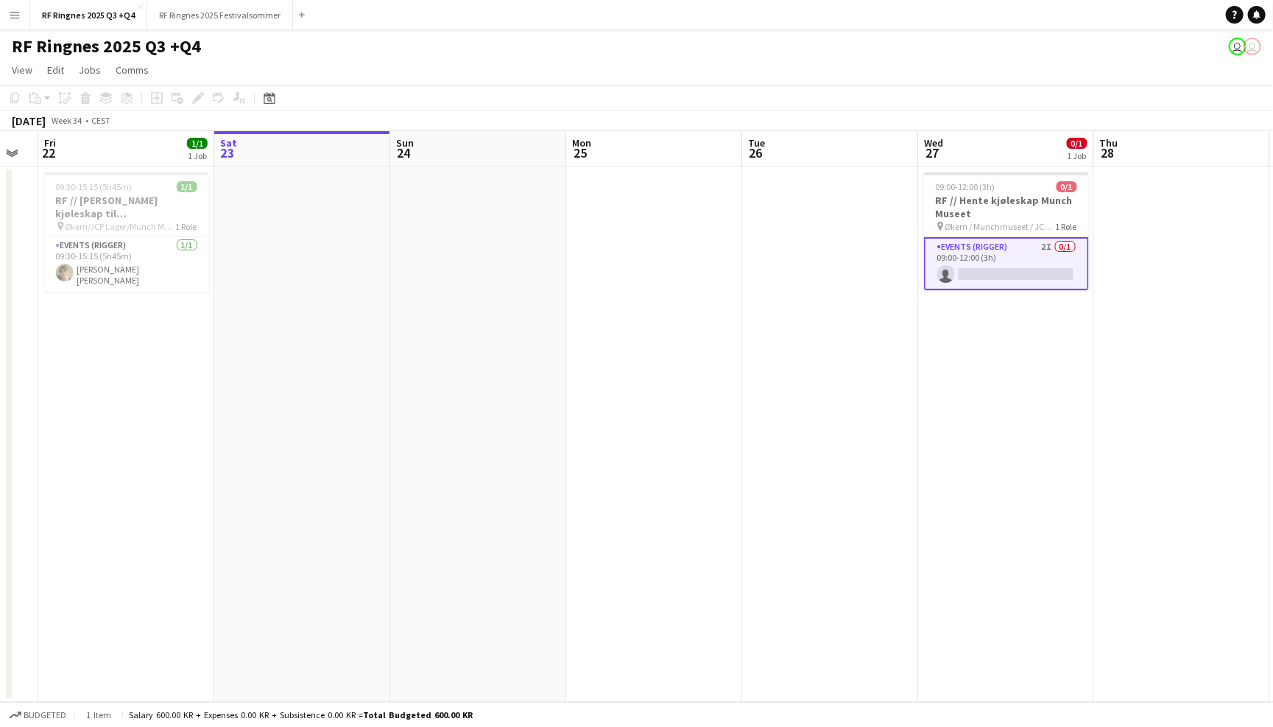
click at [1032, 43] on div "RF Ringnes 2025 Q3 +Q4 user user" at bounding box center [636, 43] width 1273 height 28
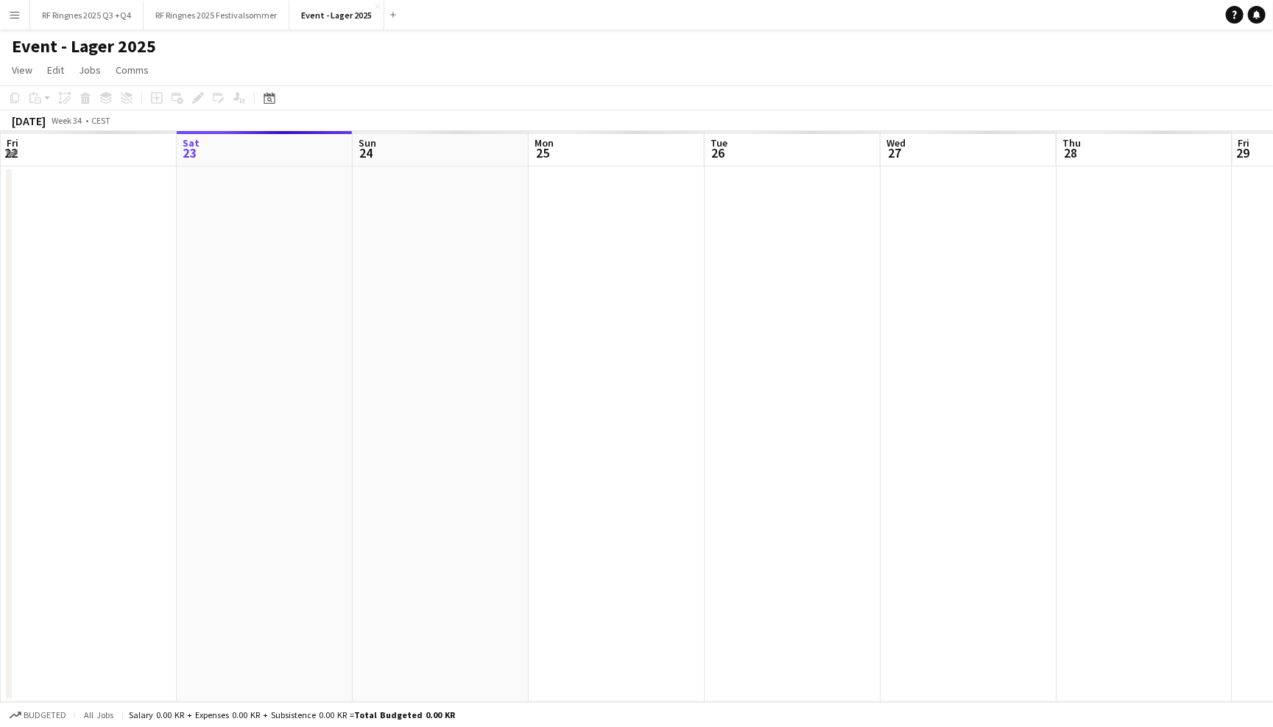
scroll to position [0, 504]
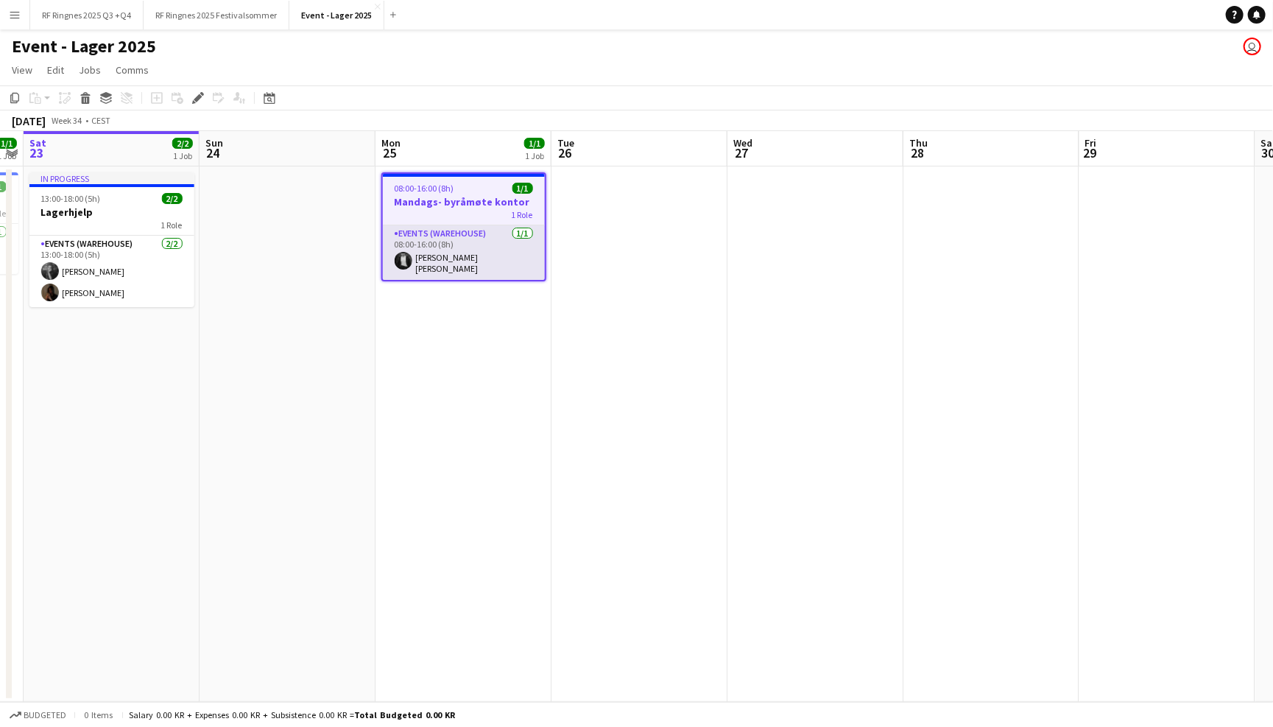
click at [483, 261] on app-card-role "Events (Warehouse) 1/1 08:00-16:00 (8h) Stein Victor Larsen" at bounding box center [464, 252] width 162 height 54
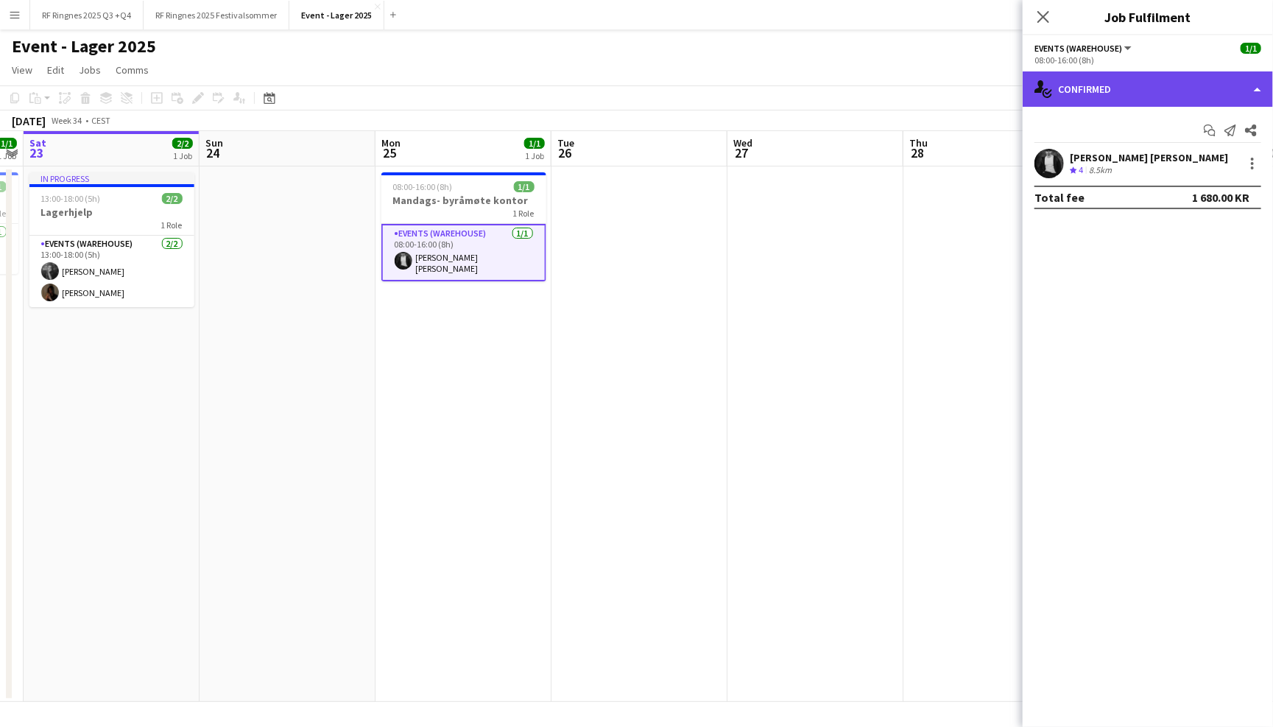
click at [1097, 94] on div "single-neutral-actions-check-2 Confirmed" at bounding box center [1148, 88] width 250 height 35
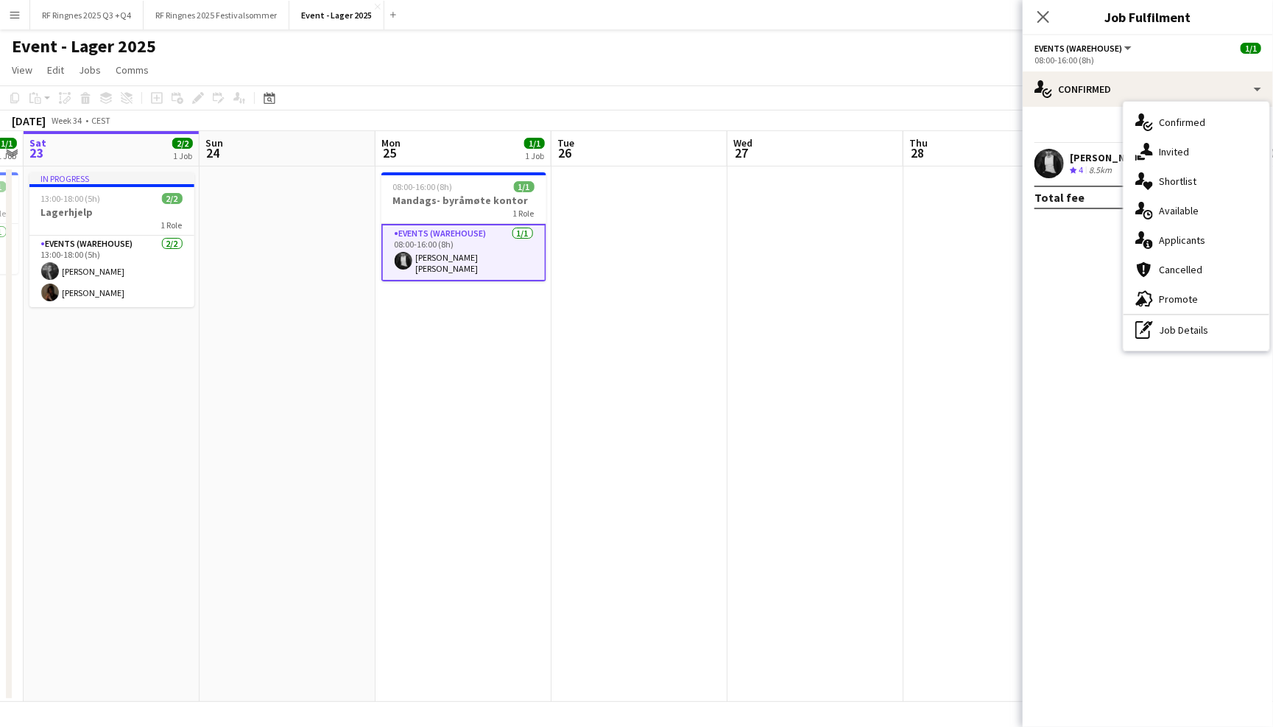
click at [935, 46] on div "Event - Lager 2025 user" at bounding box center [636, 43] width 1273 height 28
